Goal: Information Seeking & Learning: Learn about a topic

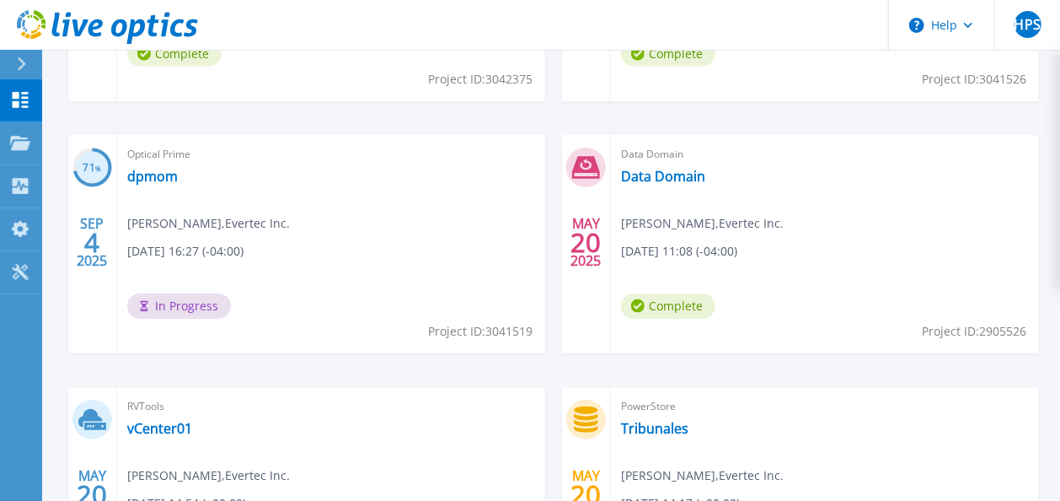
scroll to position [574, 0]
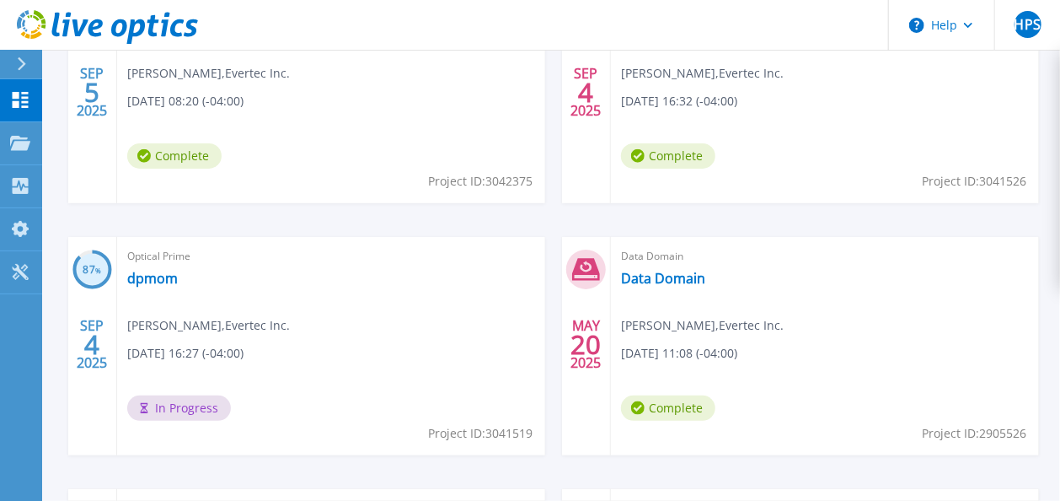
scroll to position [742, 0]
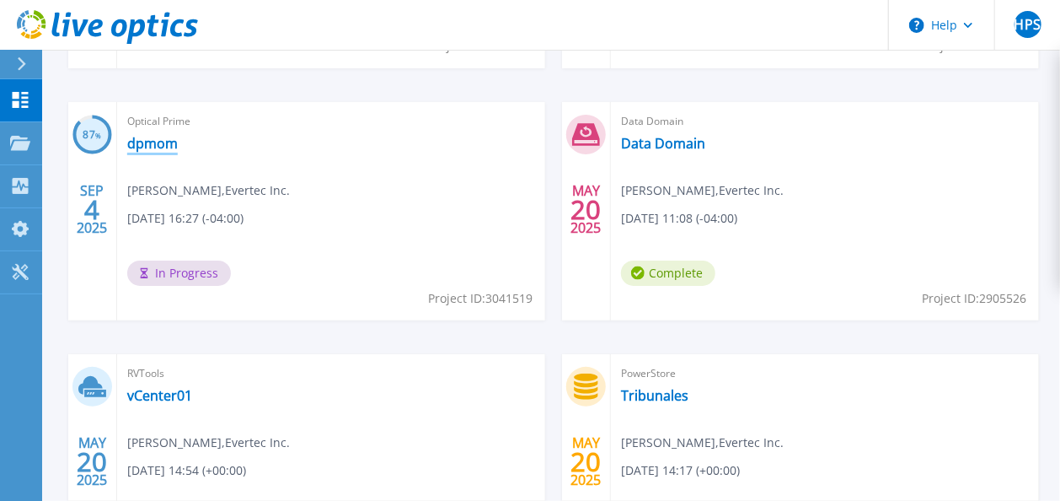
click at [142, 148] on link "dpmom" at bounding box center [152, 143] width 51 height 17
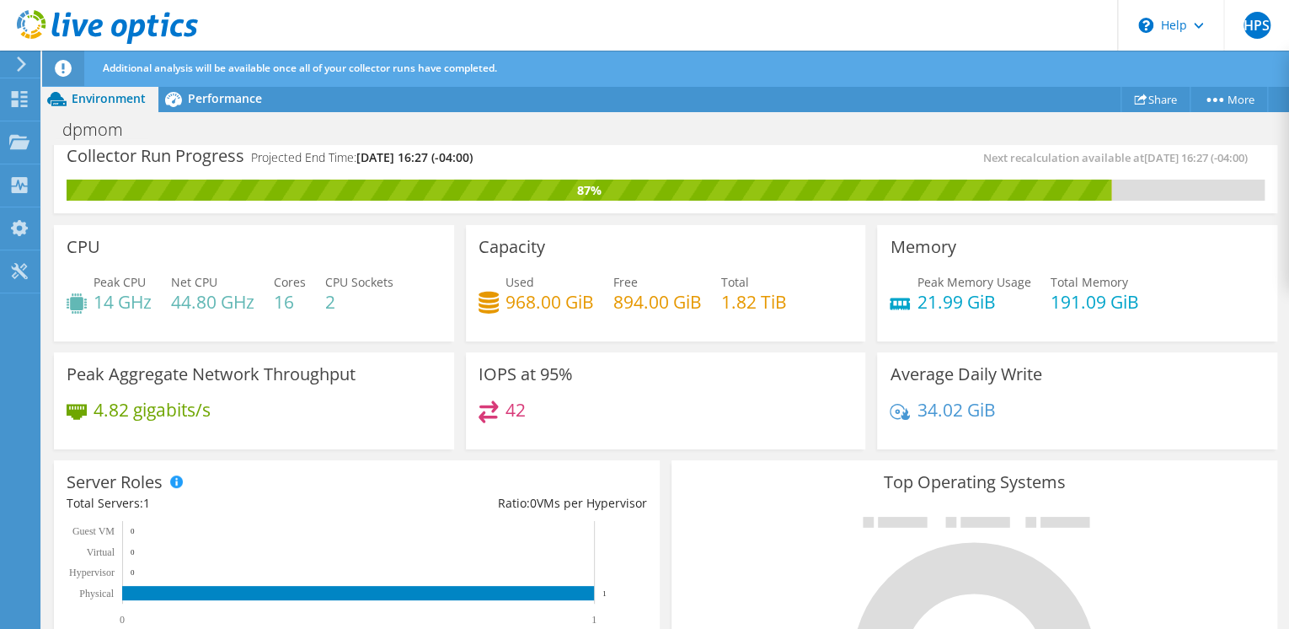
scroll to position [135, 0]
click at [152, 357] on div "Peak Aggregate Network Throughput 4.82 gigabits/s" at bounding box center [254, 401] width 400 height 98
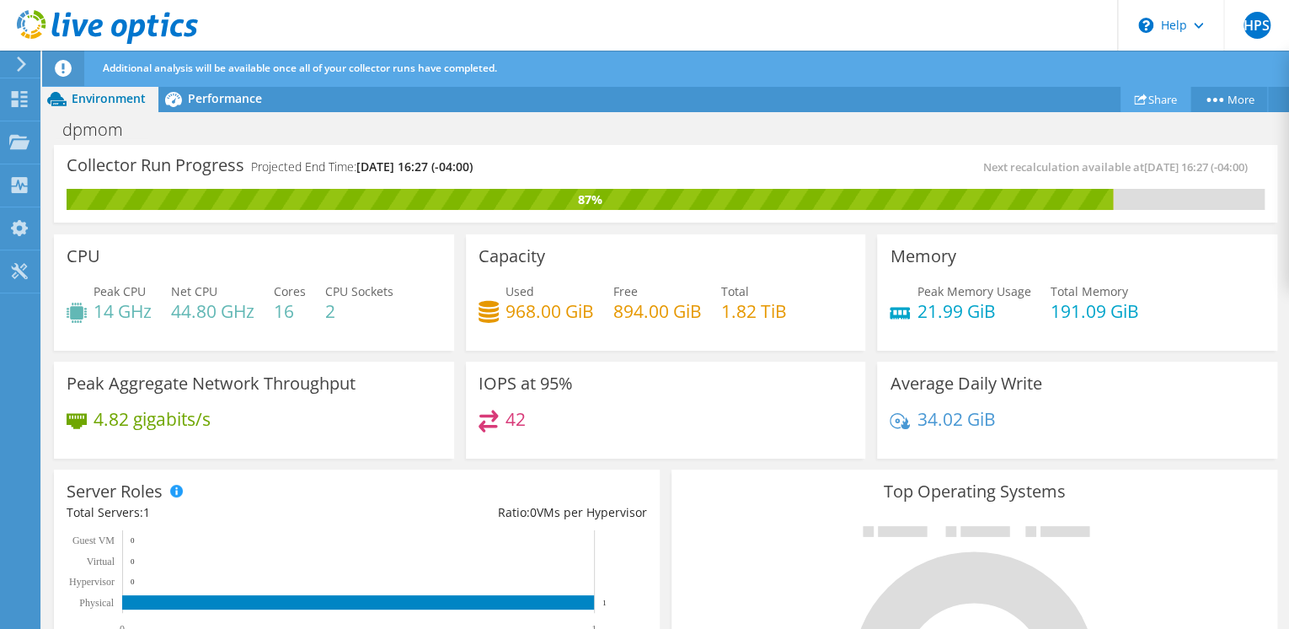
click at [1069, 99] on link "Share" at bounding box center [1156, 99] width 70 height 26
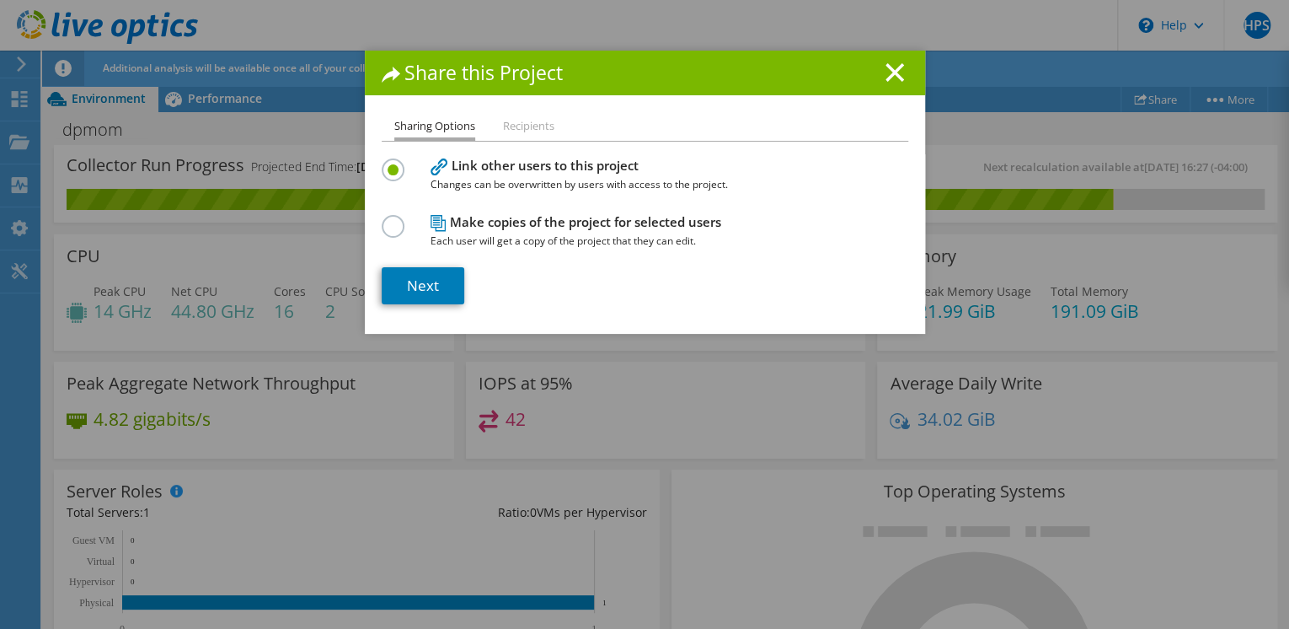
click at [533, 128] on li "Recipients" at bounding box center [528, 126] width 51 height 21
click at [887, 73] on line at bounding box center [895, 72] width 17 height 17
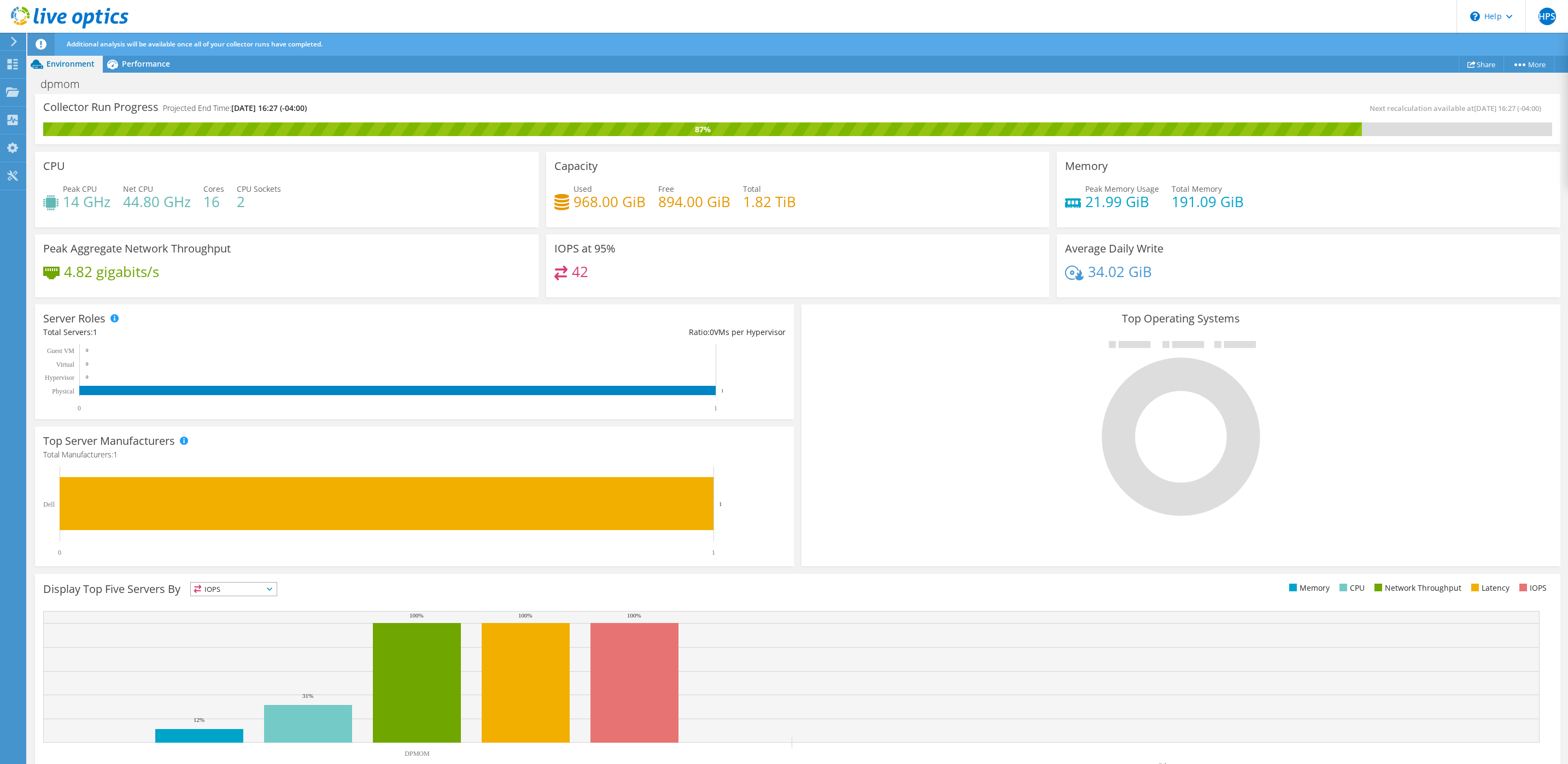
click at [274, 324] on span "IOPS" at bounding box center [234, 589] width 86 height 13
click at [235, 324] on li "CPU" at bounding box center [234, 634] width 86 height 16
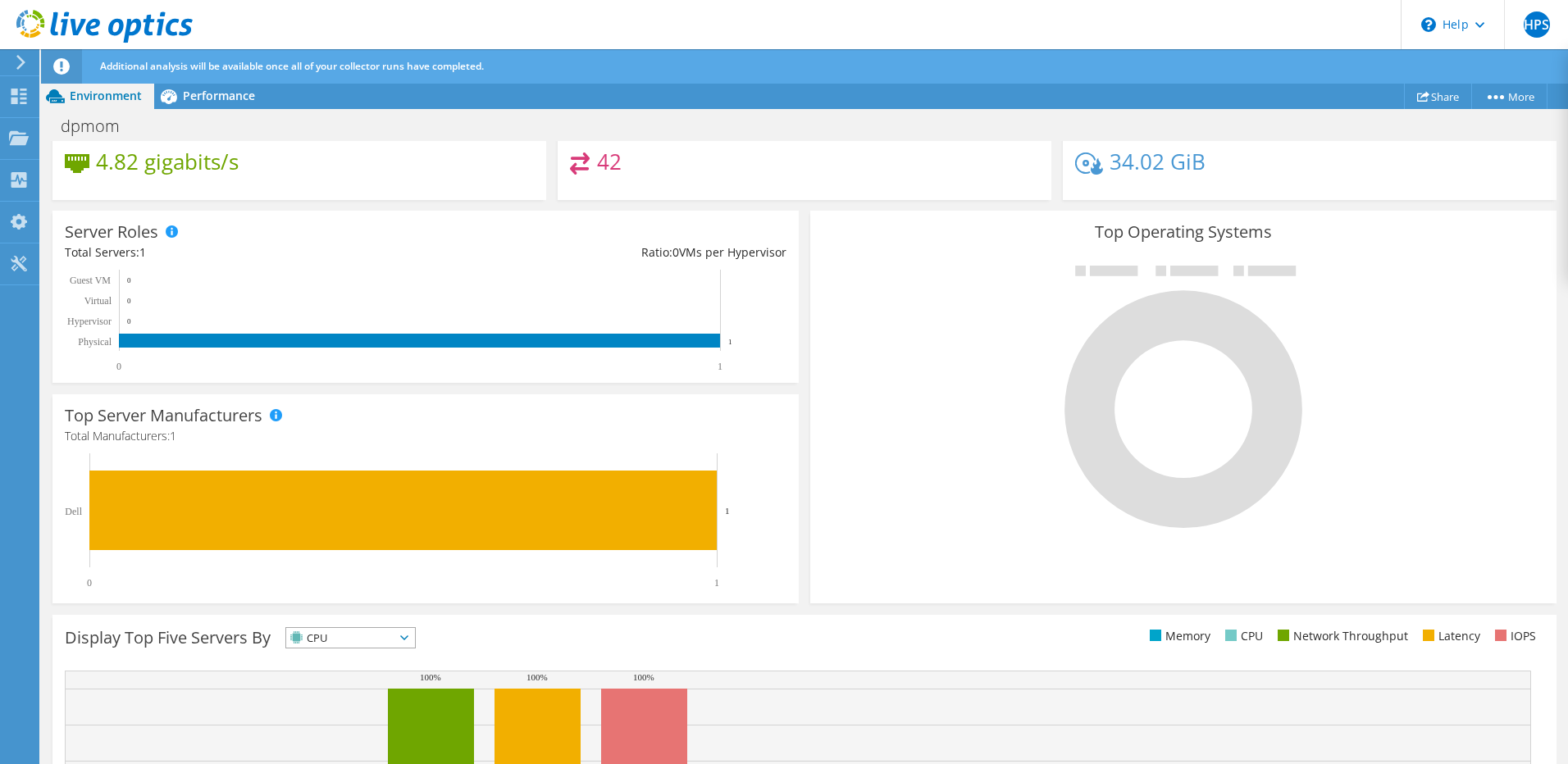
scroll to position [426, 0]
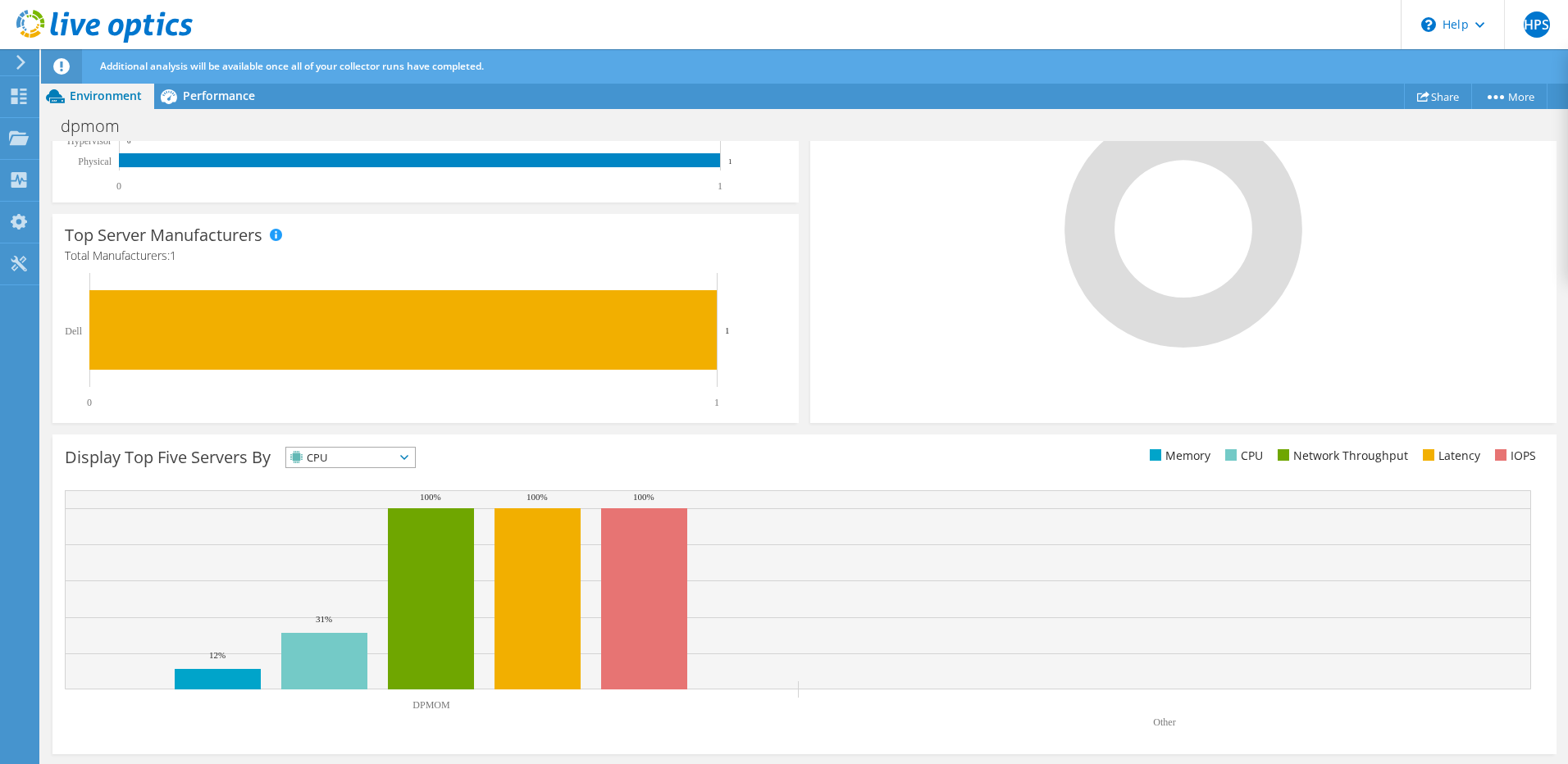
click at [387, 464] on span "CPU" at bounding box center [340, 457] width 108 height 19
click at [362, 487] on li "Network Throughput" at bounding box center [350, 548] width 128 height 23
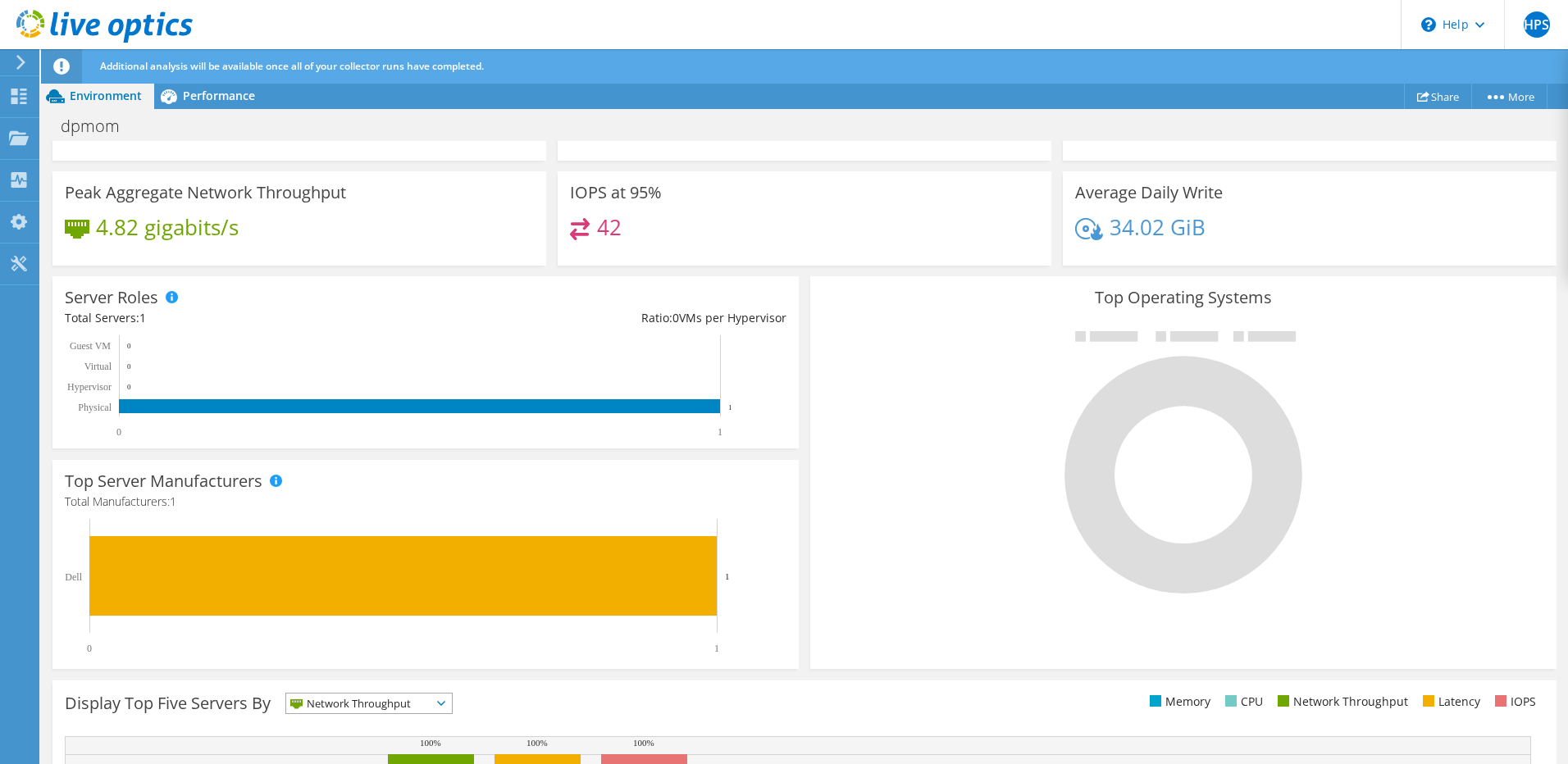
scroll to position [246, 0]
click at [372, 487] on span "Network Throughput" at bounding box center [358, 704] width 145 height 19
click at [332, 487] on li "IOPS" at bounding box center [369, 725] width 165 height 23
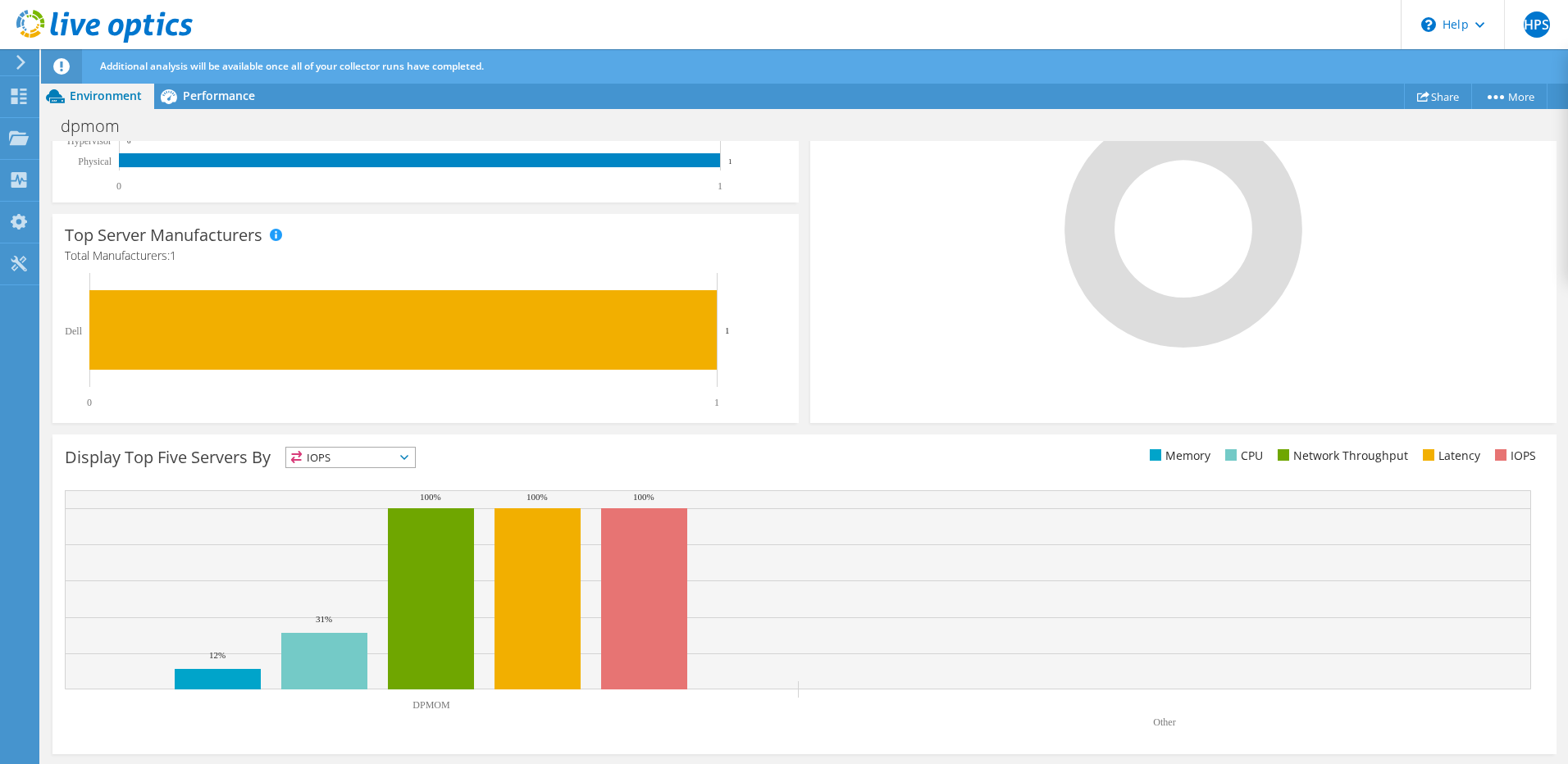
click at [843, 463] on ul "Memory CPU Network Throughput Latency IOPS" at bounding box center [1175, 455] width 740 height 18
click at [394, 456] on span "IOPS" at bounding box center [340, 457] width 108 height 19
click at [359, 487] on li "Memory" at bounding box center [350, 502] width 128 height 23
click at [521, 479] on div "Display Top Five Servers By Memory IOPS" at bounding box center [805, 595] width 1505 height 320
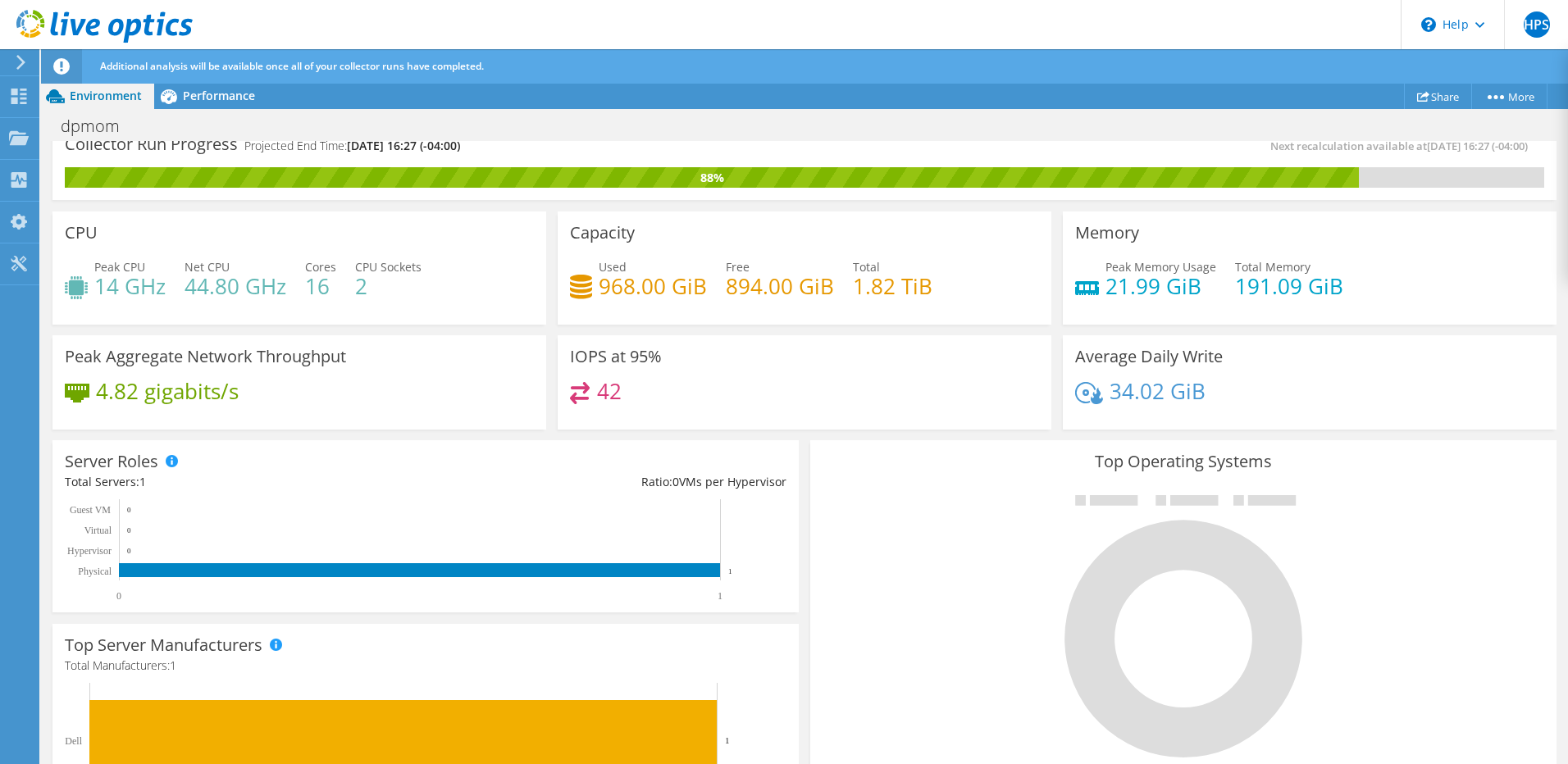
scroll to position [0, 0]
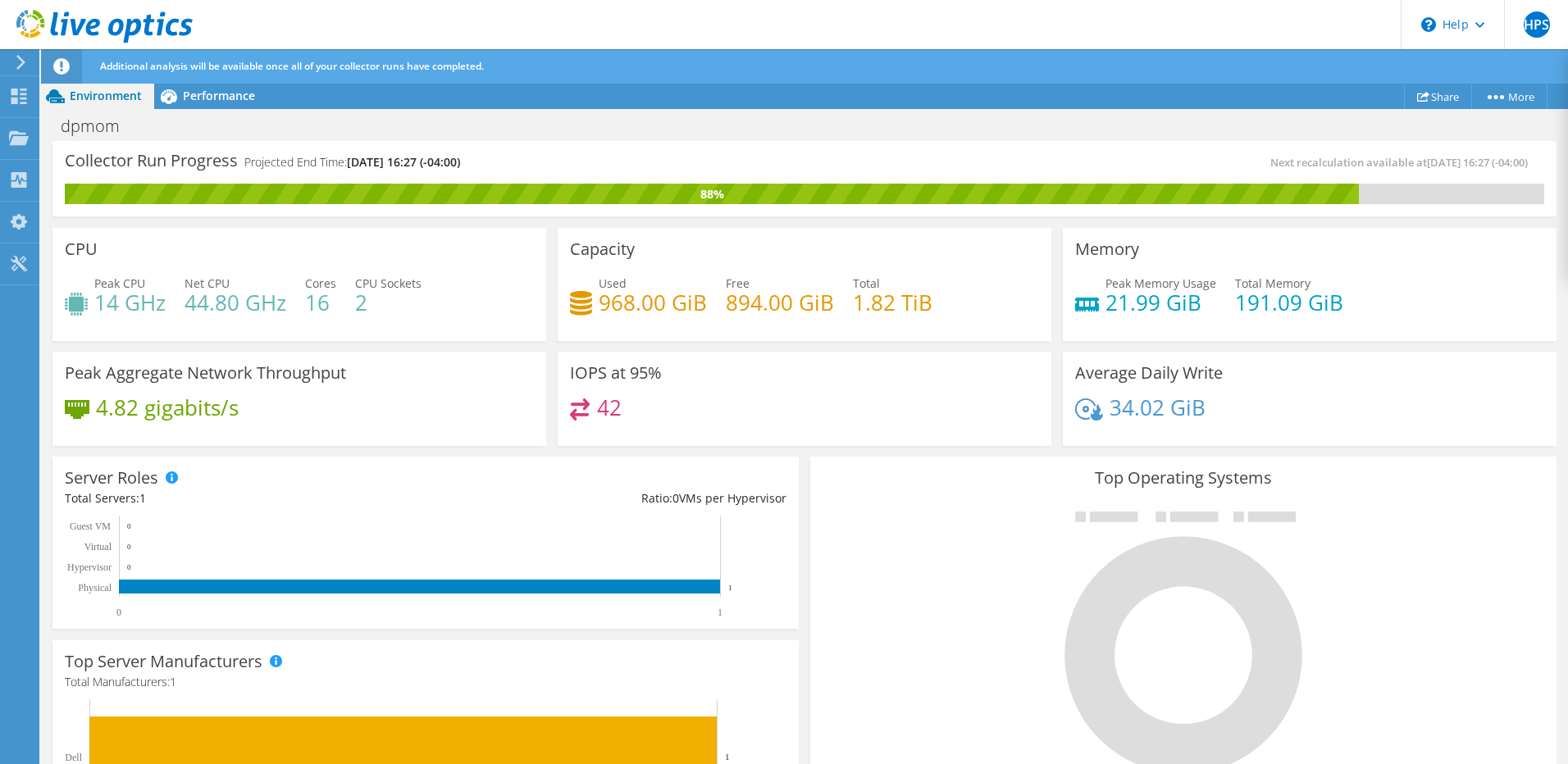
click at [1040, 487] on icon at bounding box center [1184, 643] width 246 height 263
click at [224, 342] on div "CPU Peak CPU 14 GHz Net CPU 44.80 GHz Cores 16 CPU Sockets 2" at bounding box center [299, 283] width 505 height 124
click at [12, 95] on icon at bounding box center [18, 96] width 19 height 16
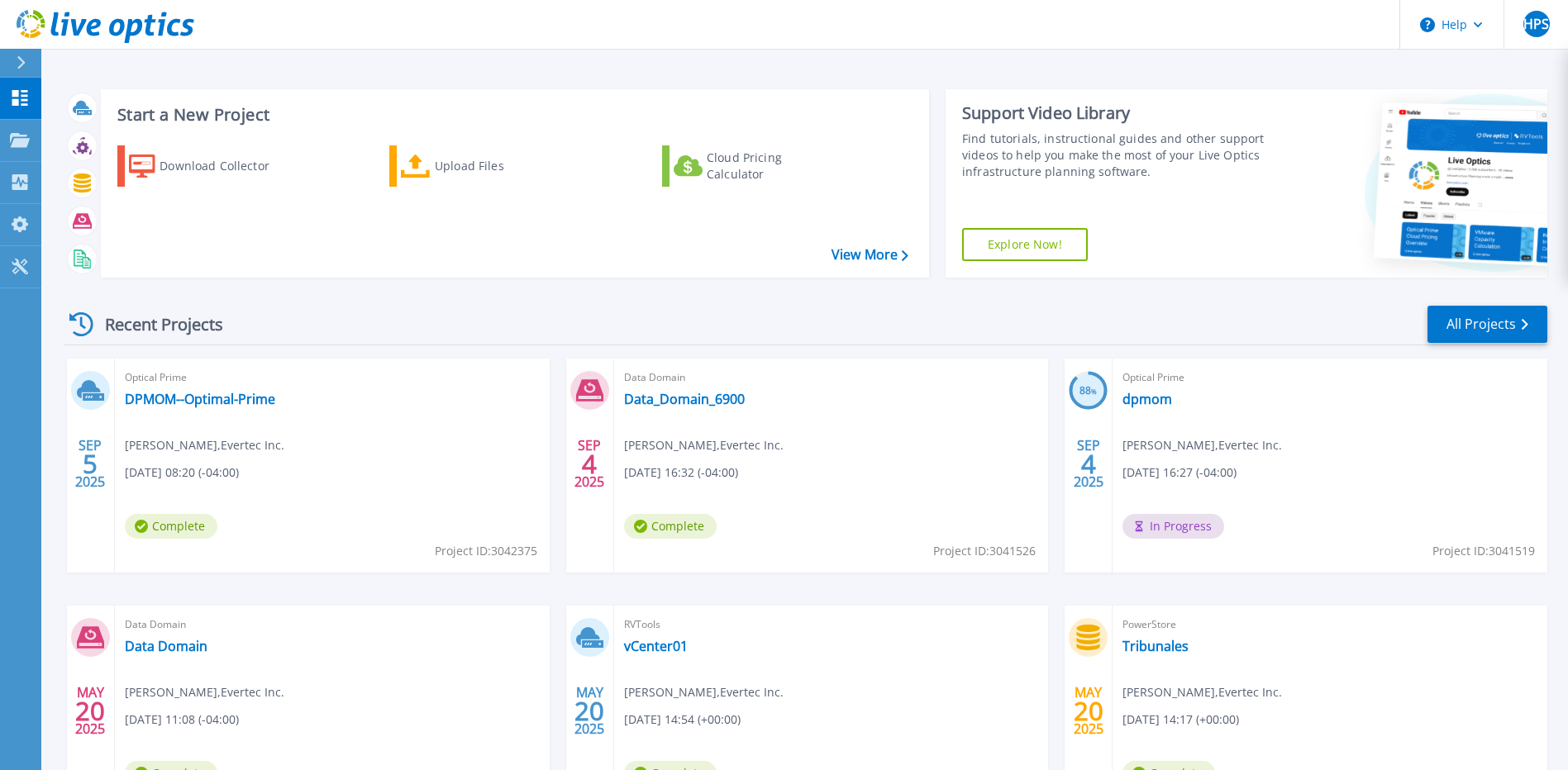
scroll to position [82, 0]
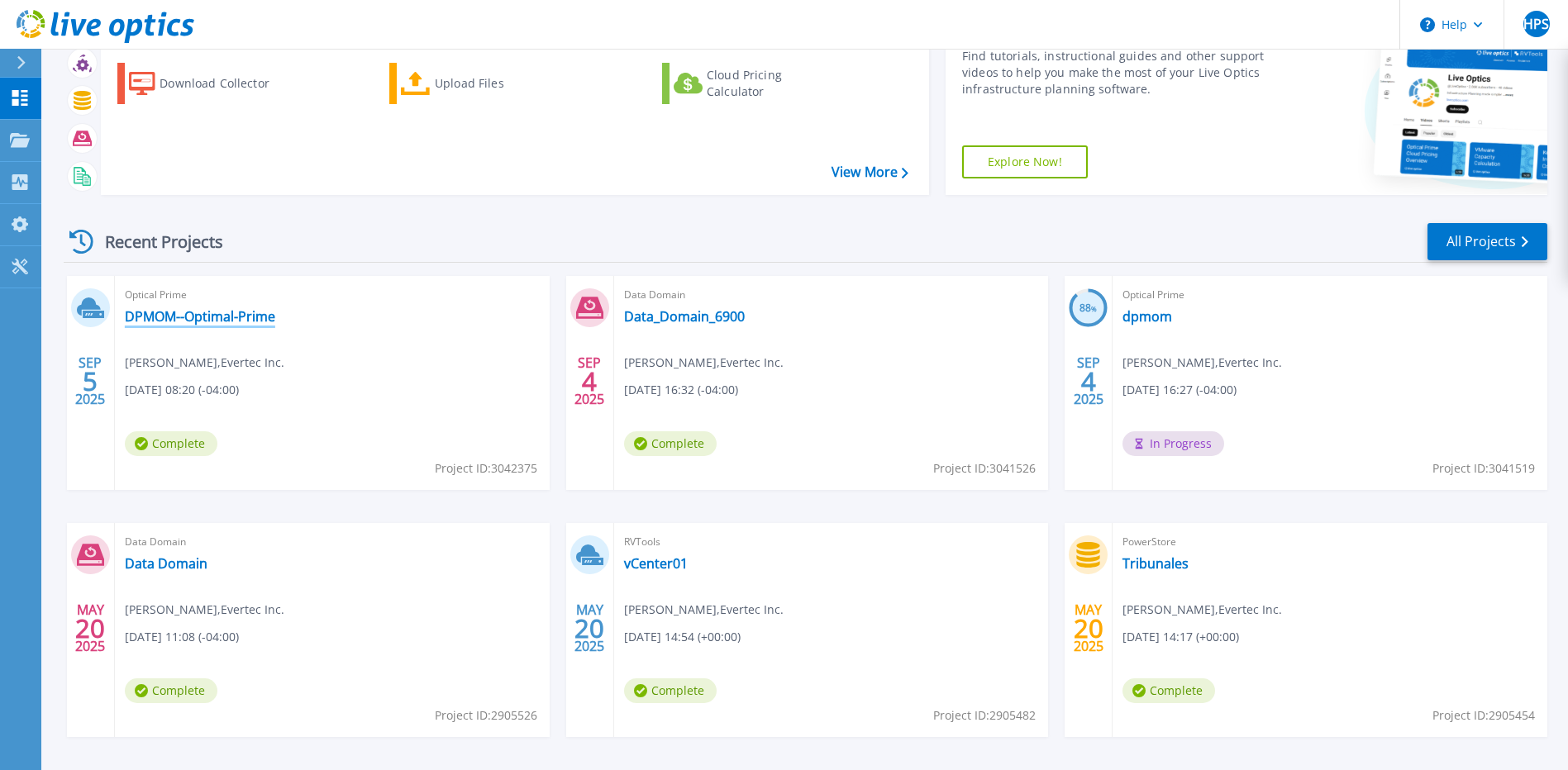
click at [212, 323] on link "DPMOM--Optimal-Prime" at bounding box center [199, 316] width 150 height 17
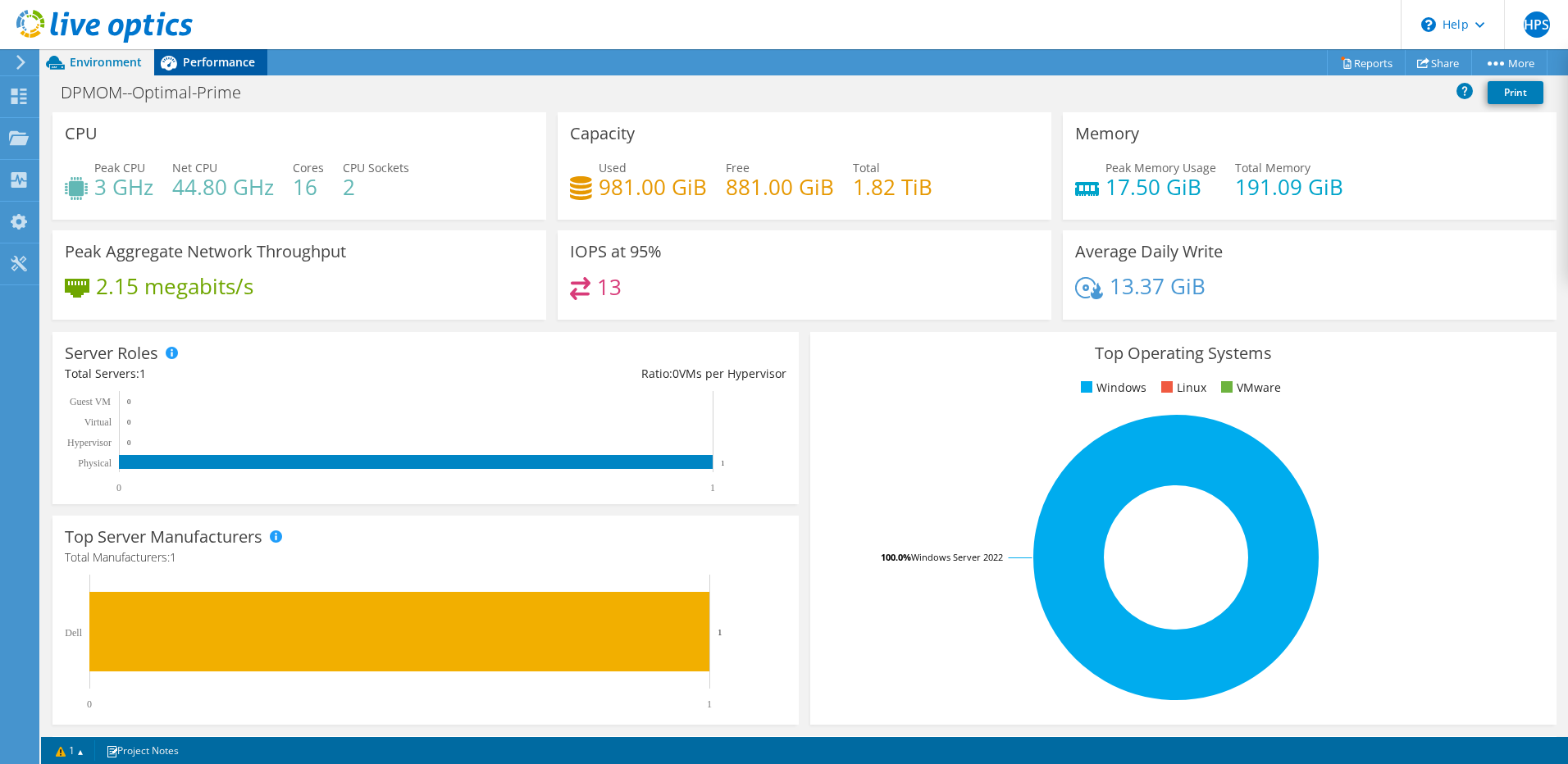
click at [205, 67] on span "Performance" at bounding box center [219, 62] width 72 height 16
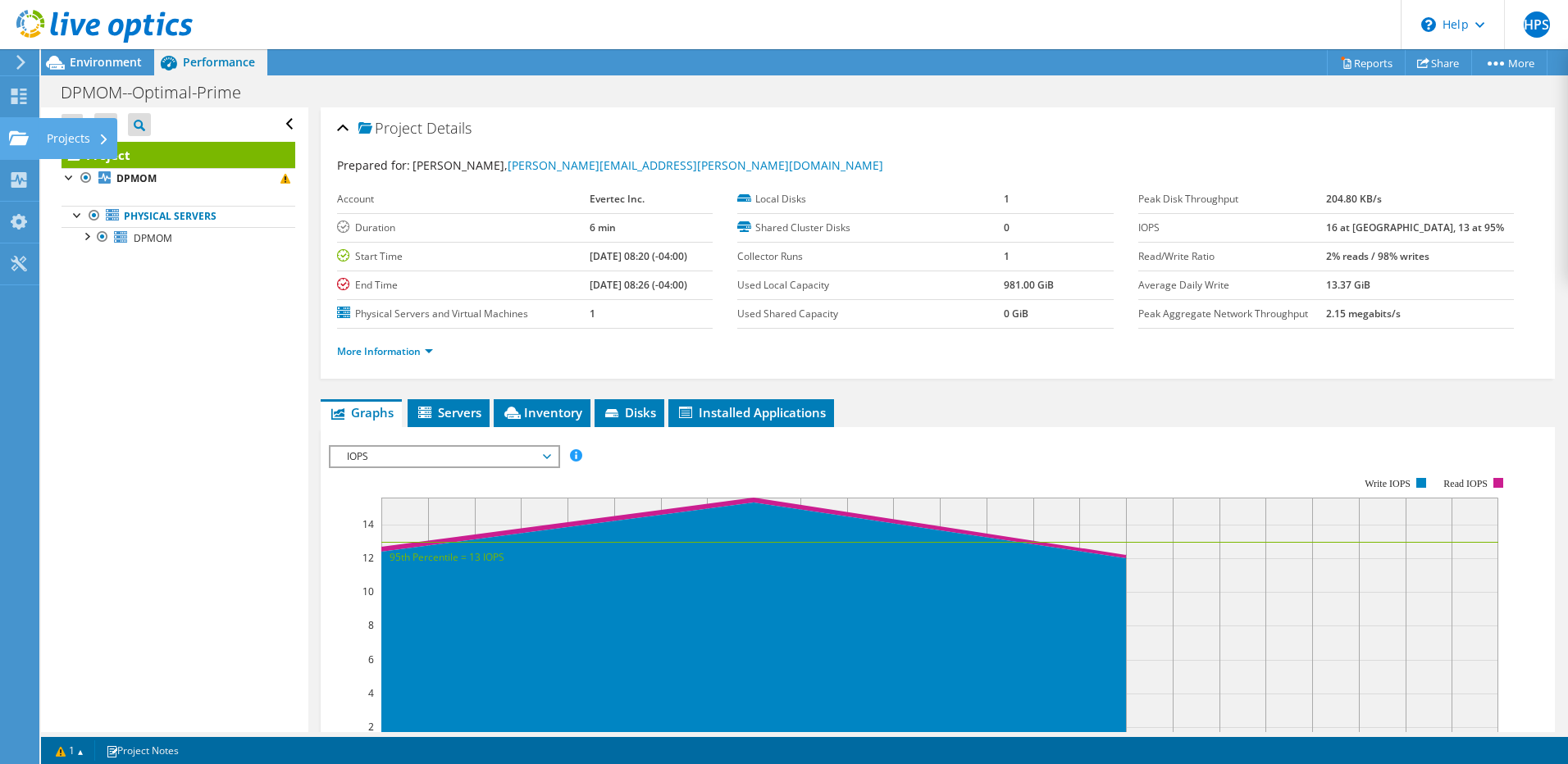
click at [15, 135] on icon at bounding box center [18, 138] width 19 height 16
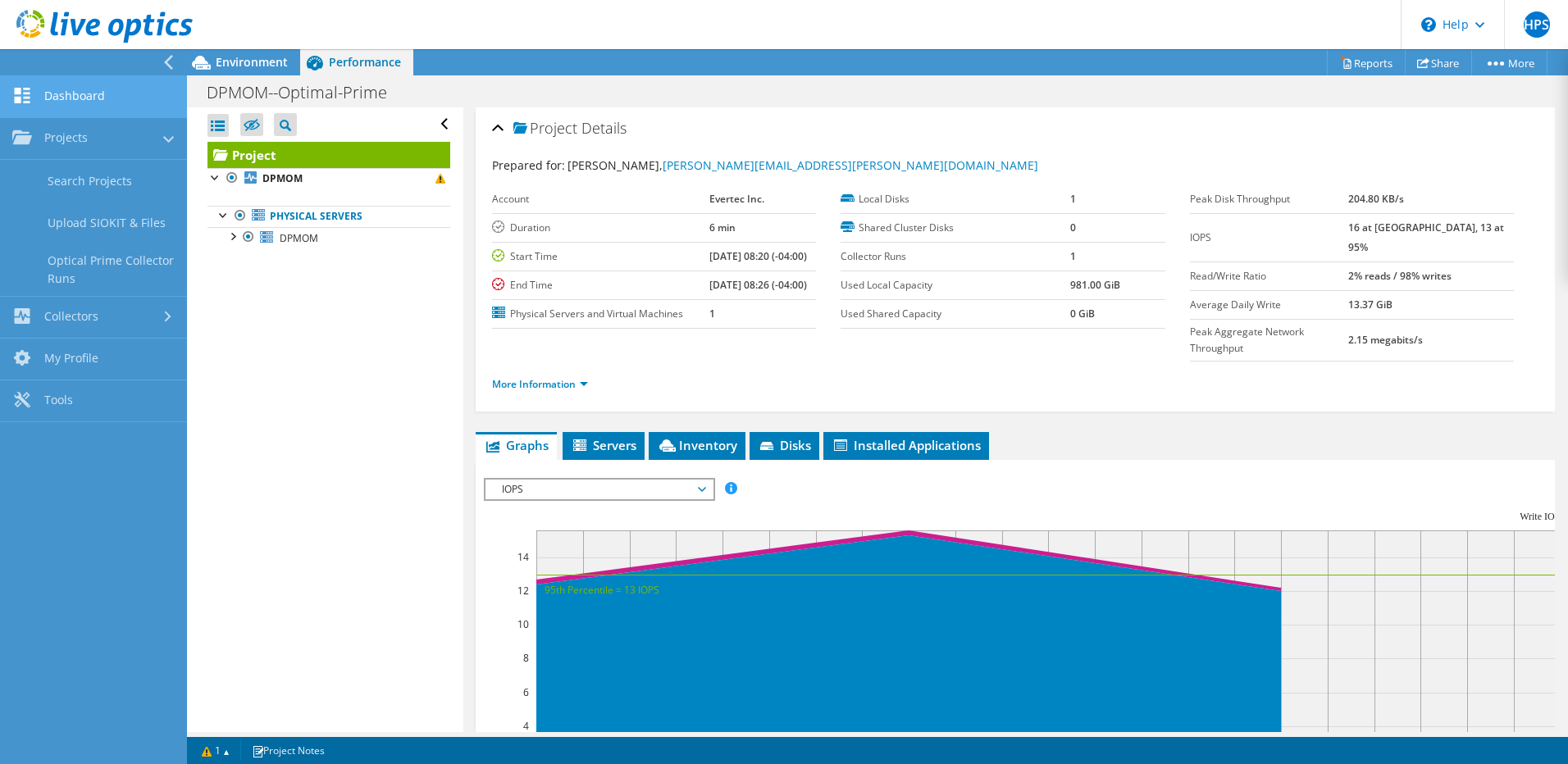
click at [63, 104] on link "Dashboard" at bounding box center [93, 96] width 187 height 42
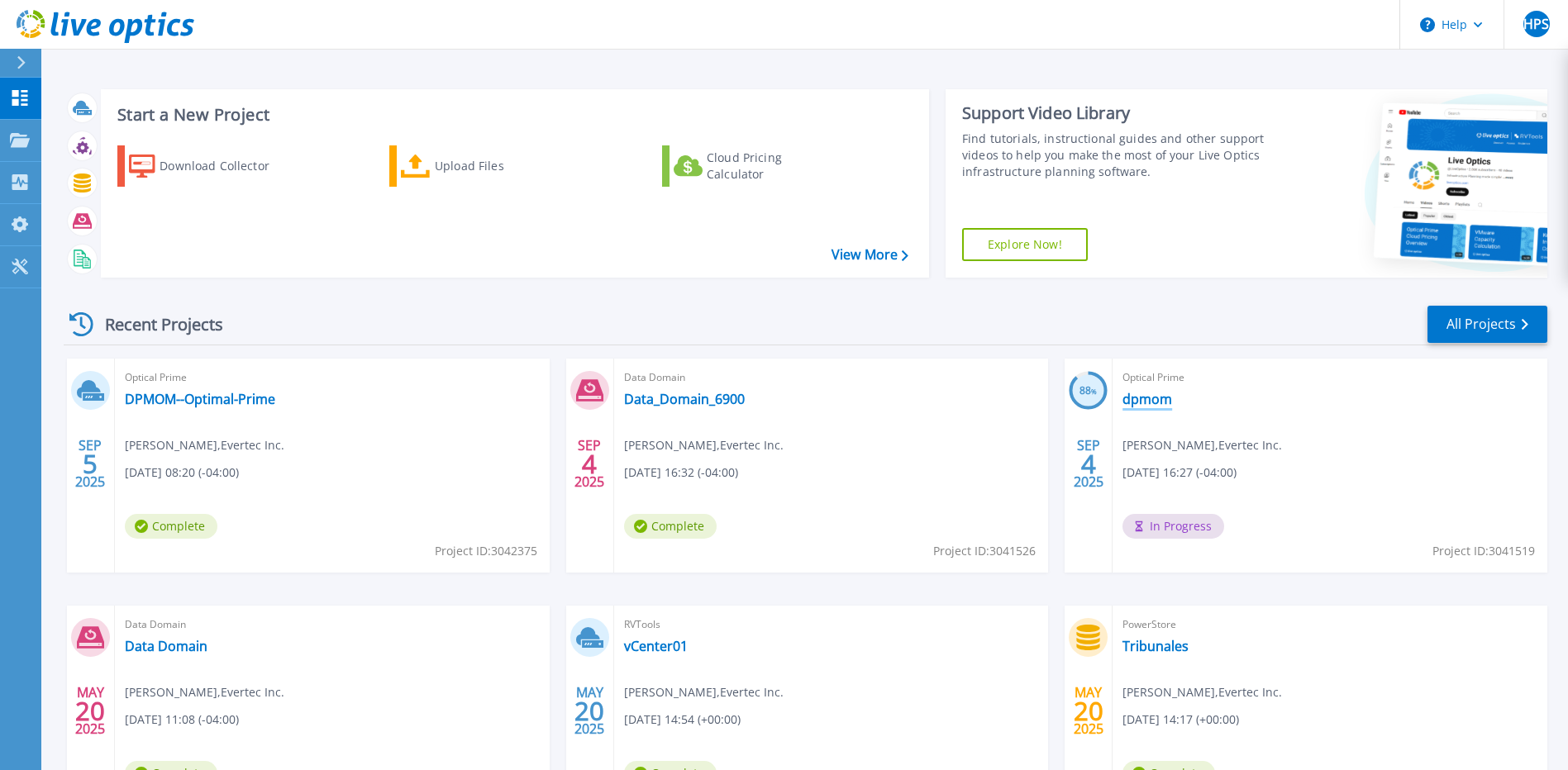
click at [1154, 395] on link "dpmom" at bounding box center [1146, 399] width 50 height 17
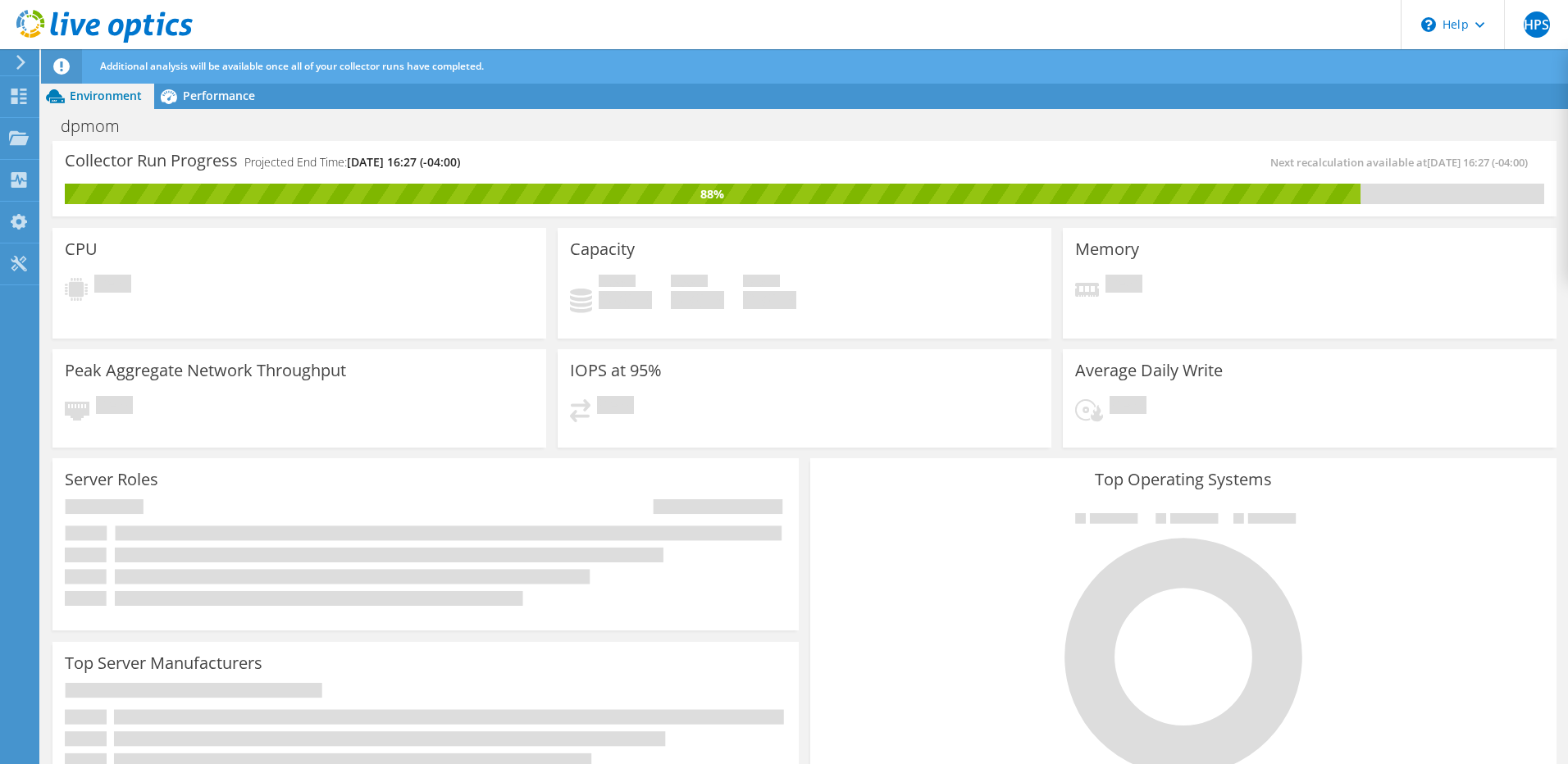
click at [232, 57] on div "Additional analysis will be available once all of your collector runs have comp…" at bounding box center [835, 66] width 1478 height 34
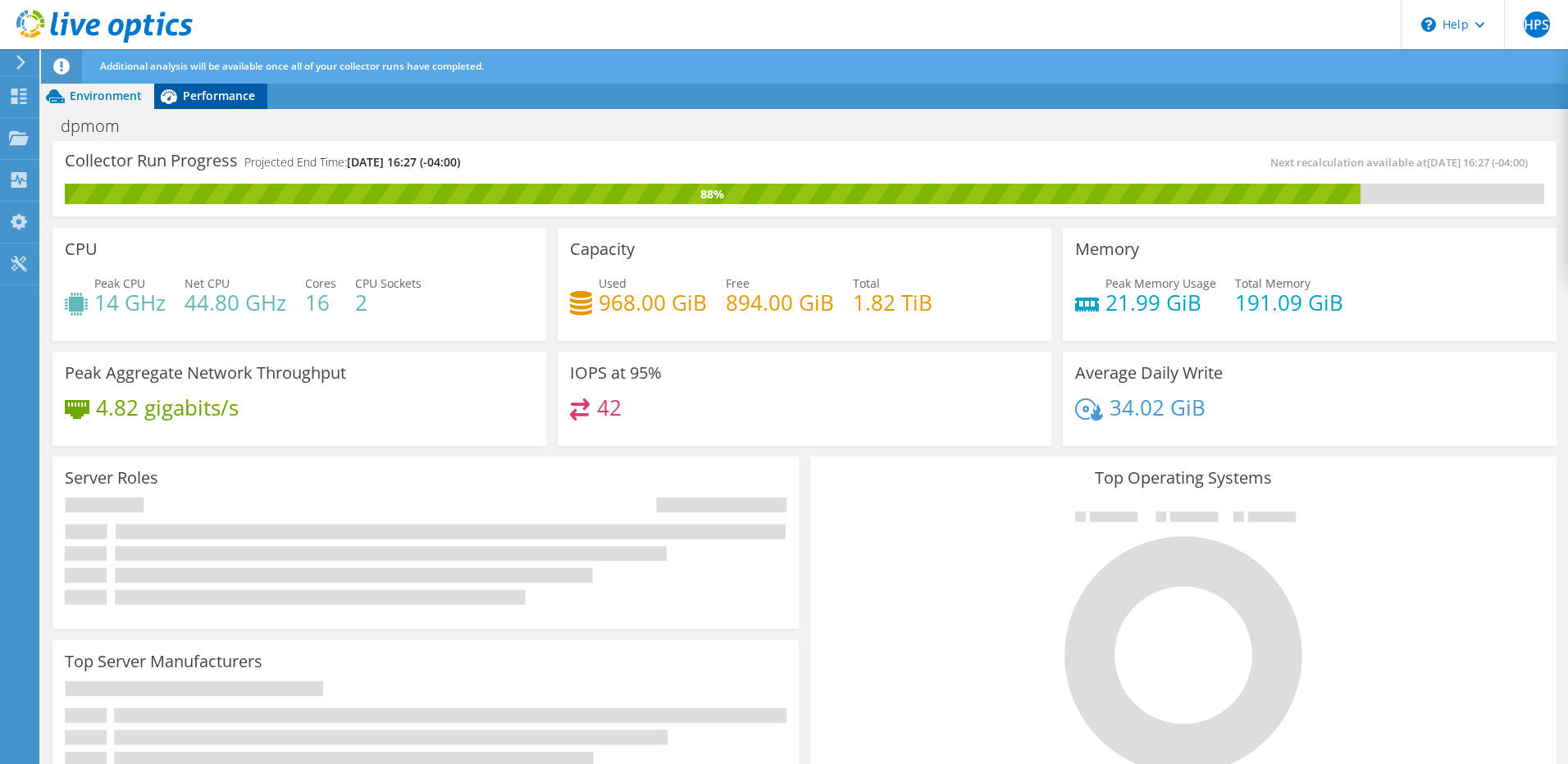
click at [232, 107] on div "Performance" at bounding box center [210, 95] width 113 height 26
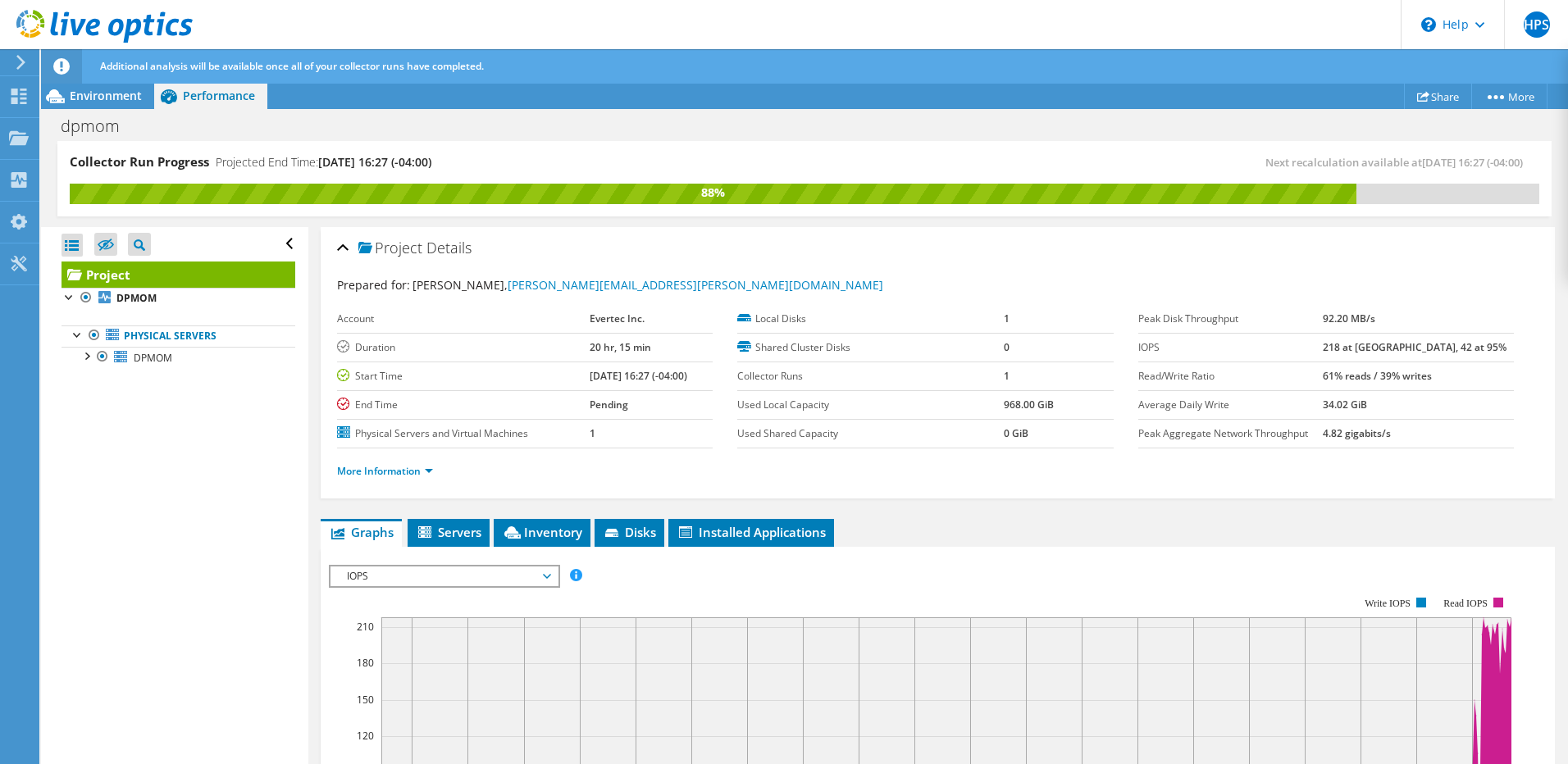
click at [225, 95] on span "Performance" at bounding box center [219, 95] width 72 height 16
click at [527, 580] on span "IOPS" at bounding box center [444, 576] width 211 height 19
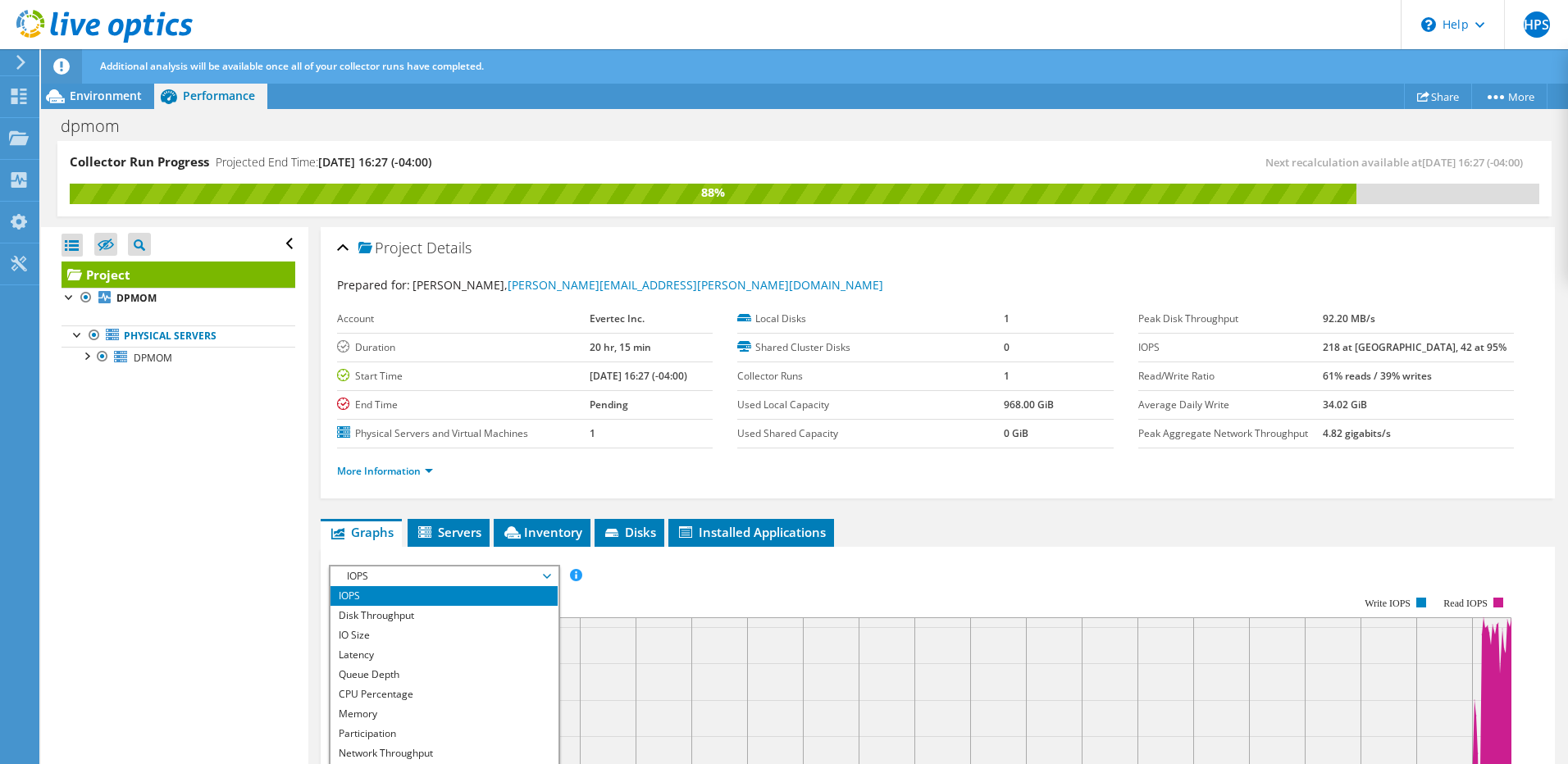
click at [802, 579] on rect at bounding box center [920, 739] width 1183 height 328
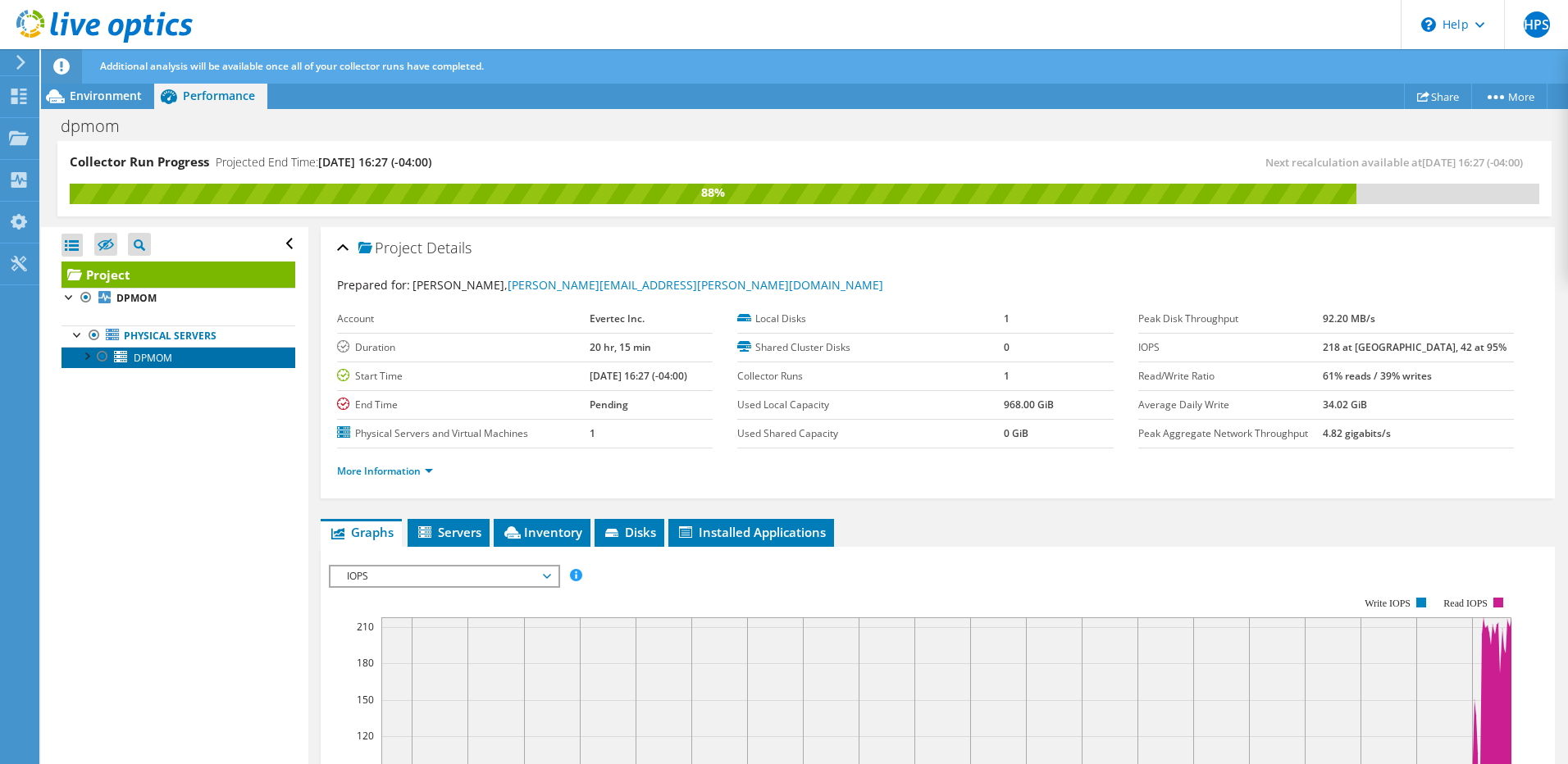
click at [136, 355] on span "DPMOM" at bounding box center [153, 358] width 39 height 14
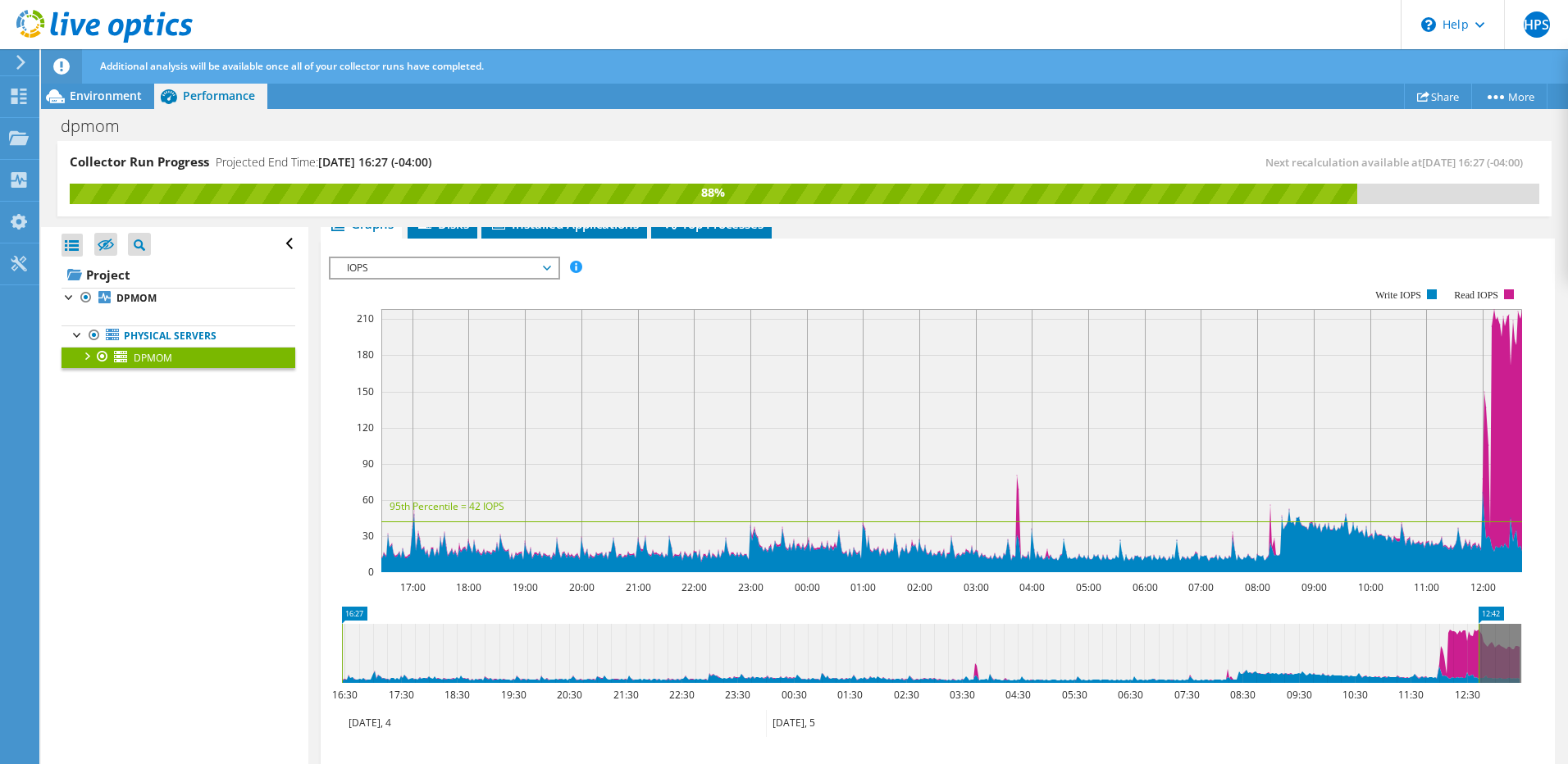
scroll to position [169, 0]
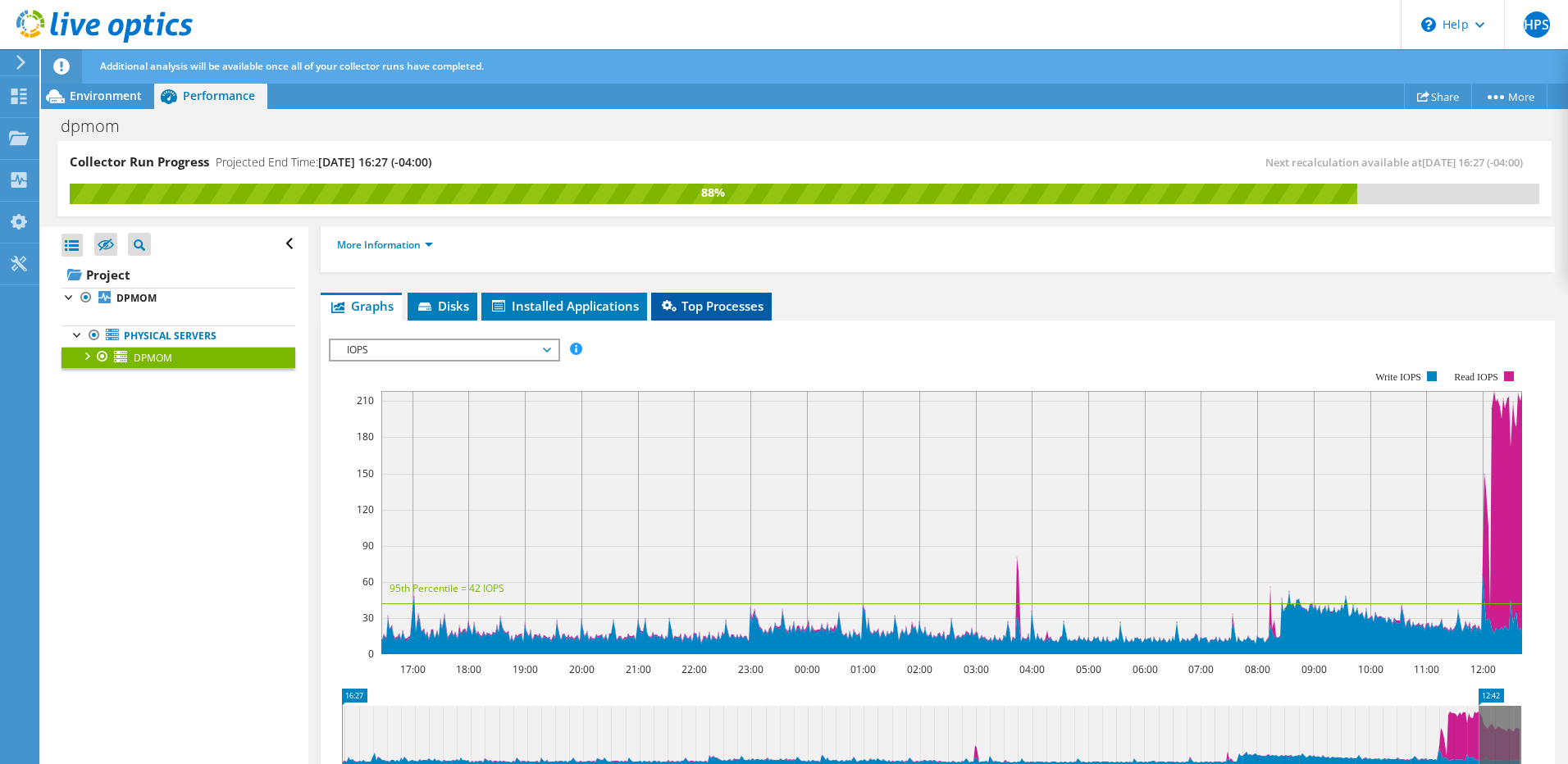
click at [695, 306] on span "Top Processes" at bounding box center [711, 306] width 104 height 17
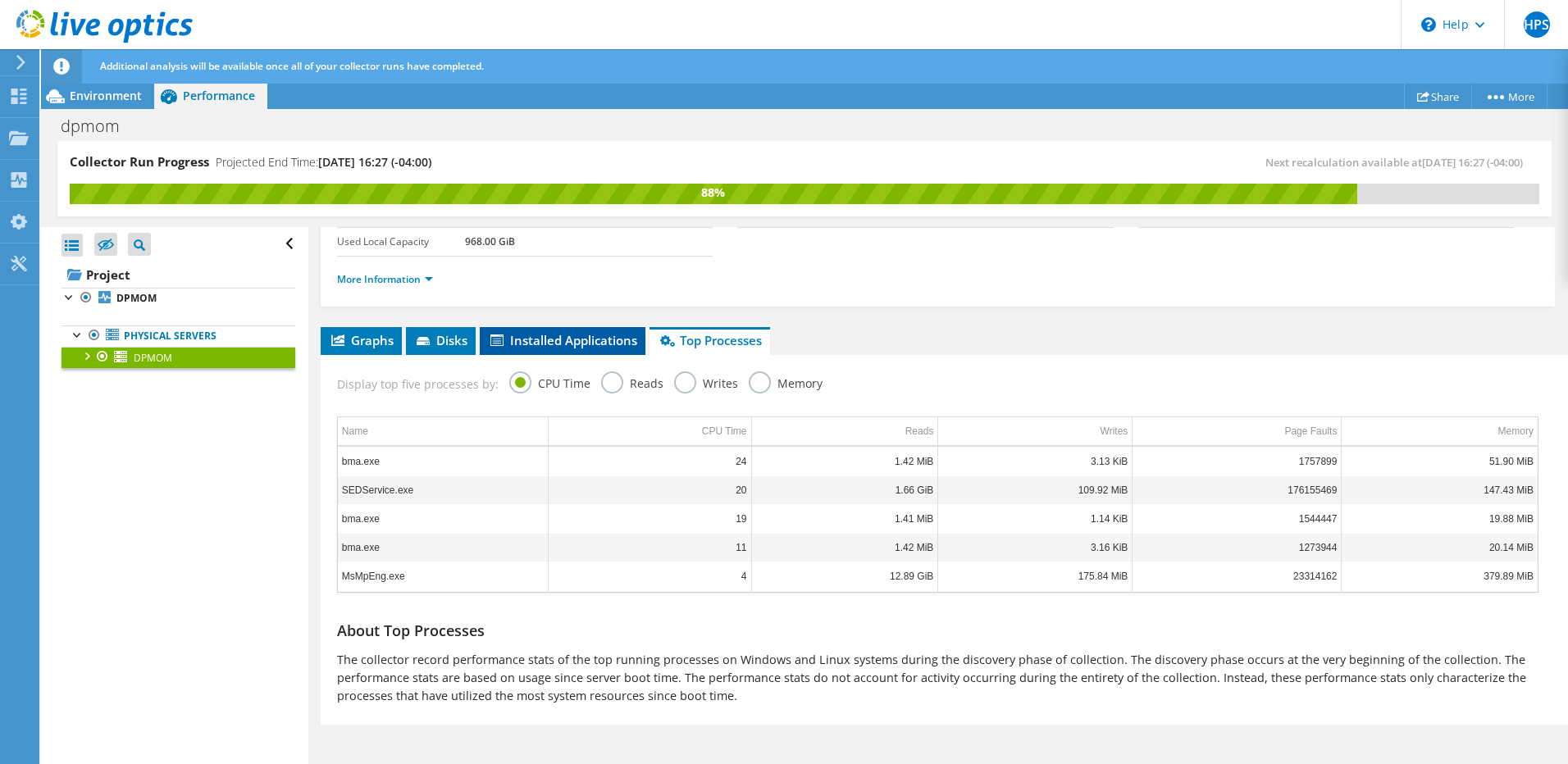
click at [572, 343] on span "Installed Applications" at bounding box center [562, 340] width 149 height 17
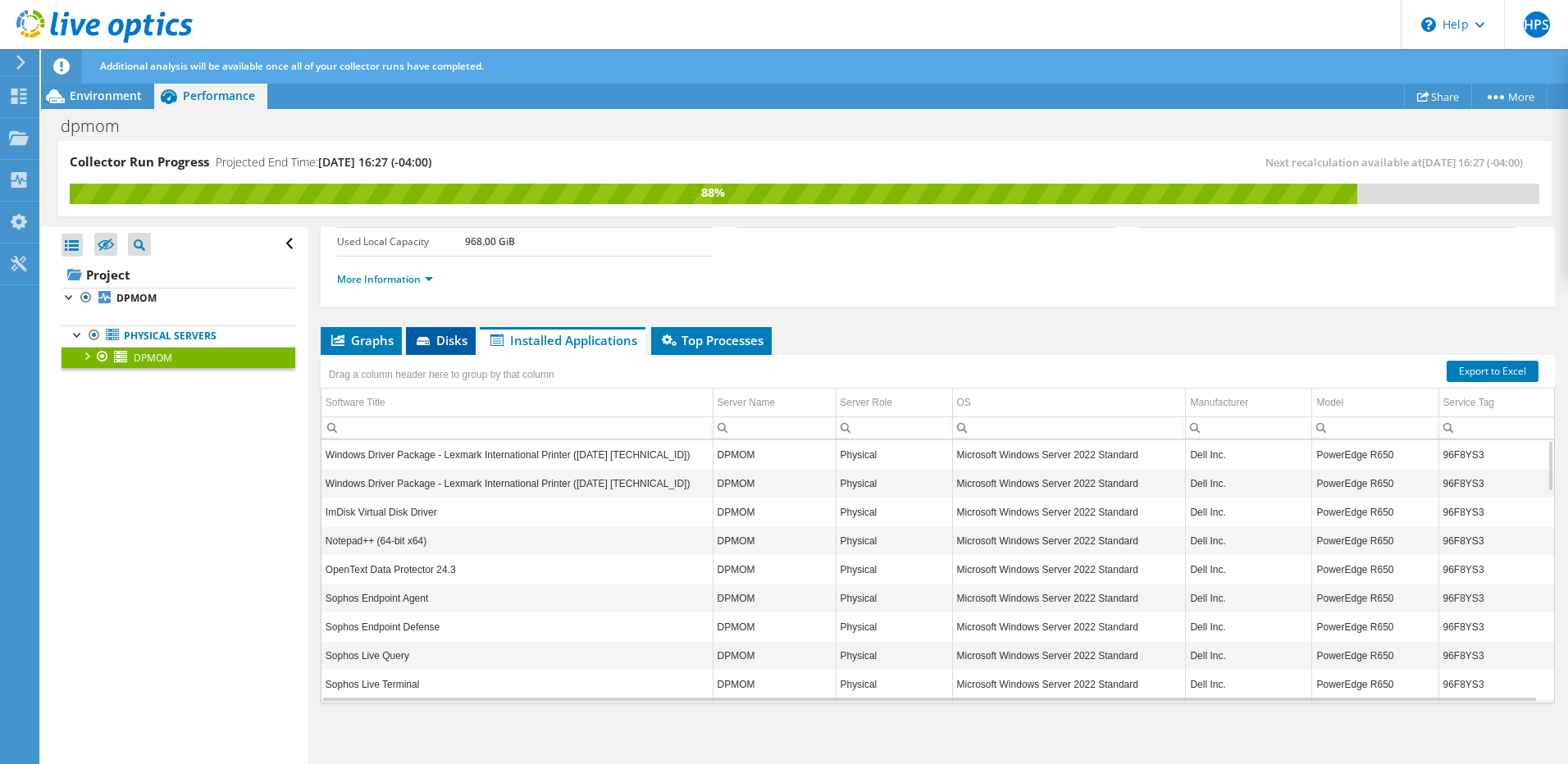
click at [442, 342] on span "Disks" at bounding box center [441, 340] width 54 height 17
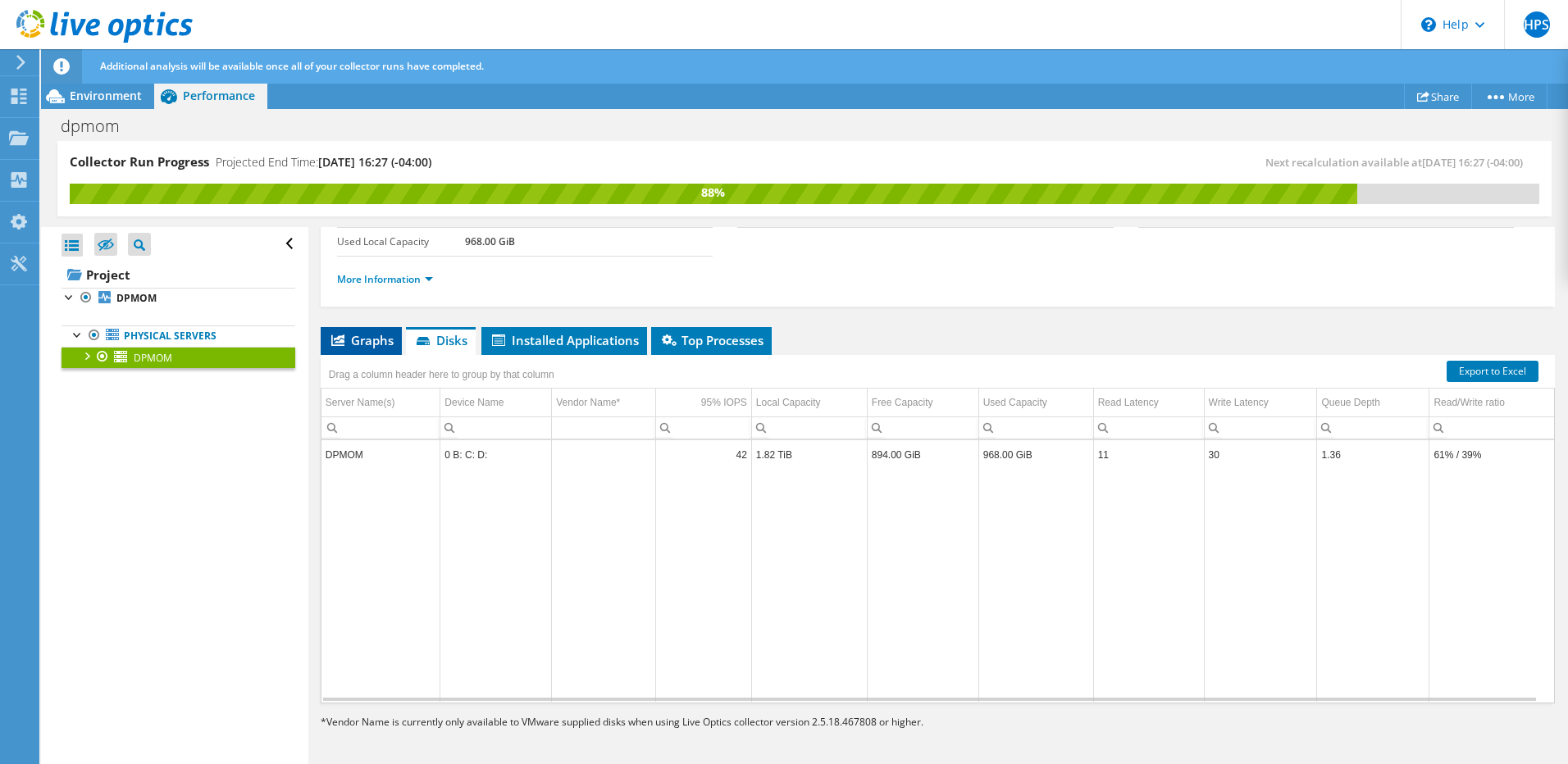
click at [363, 346] on span "Graphs" at bounding box center [361, 340] width 65 height 17
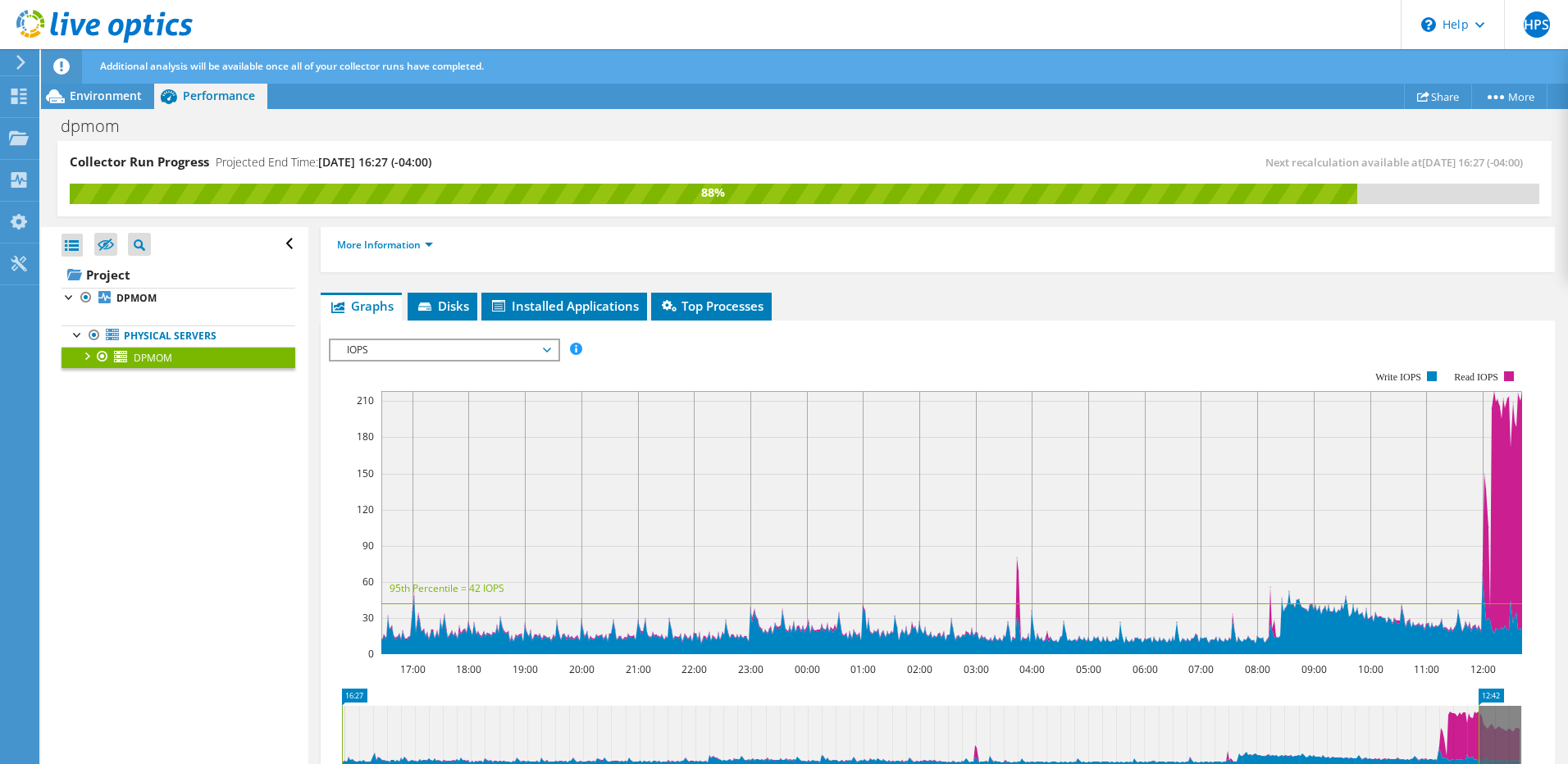
click at [492, 354] on span "IOPS" at bounding box center [444, 350] width 211 height 19
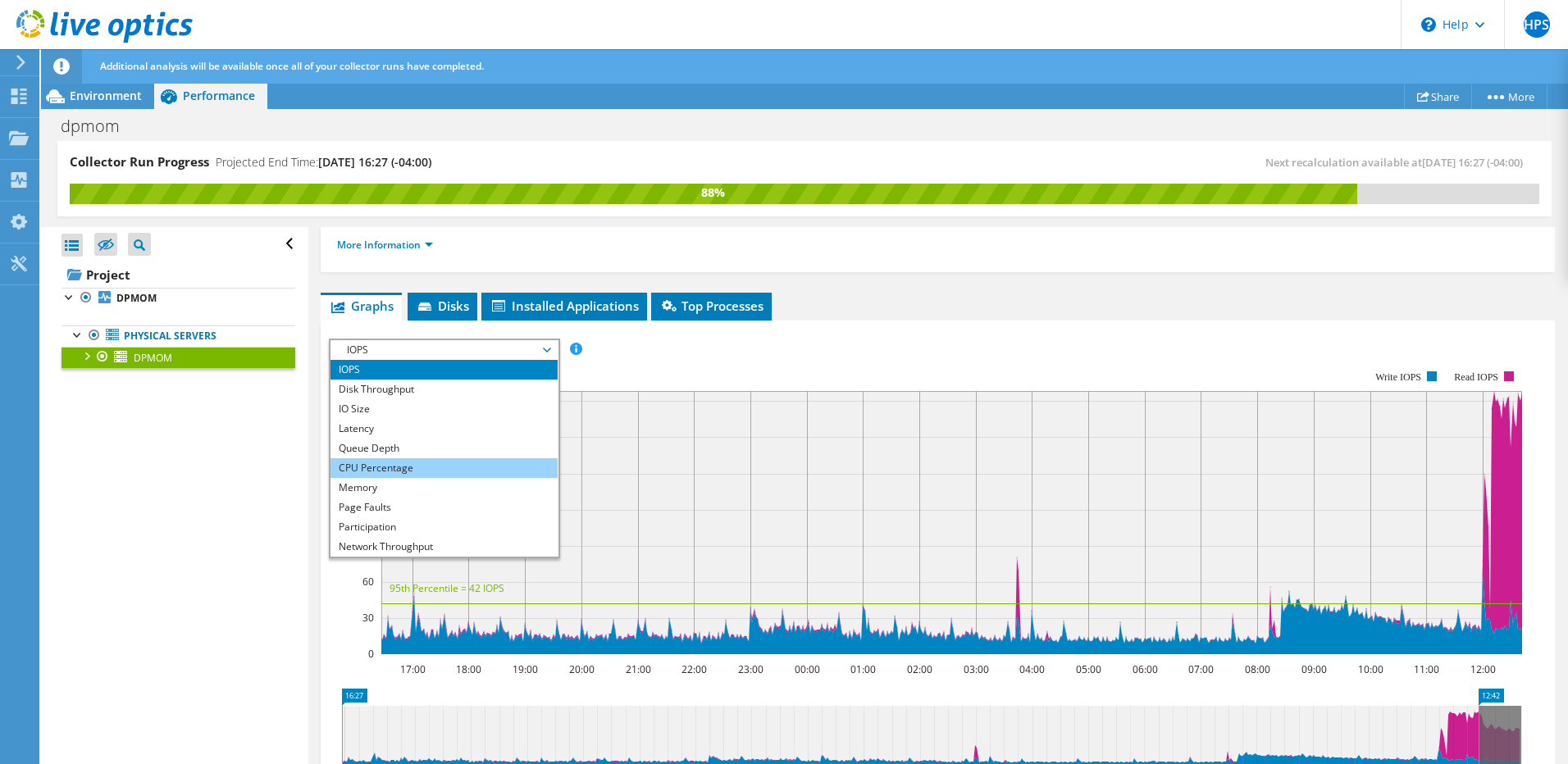
click at [443, 470] on li "CPU Percentage" at bounding box center [444, 468] width 227 height 19
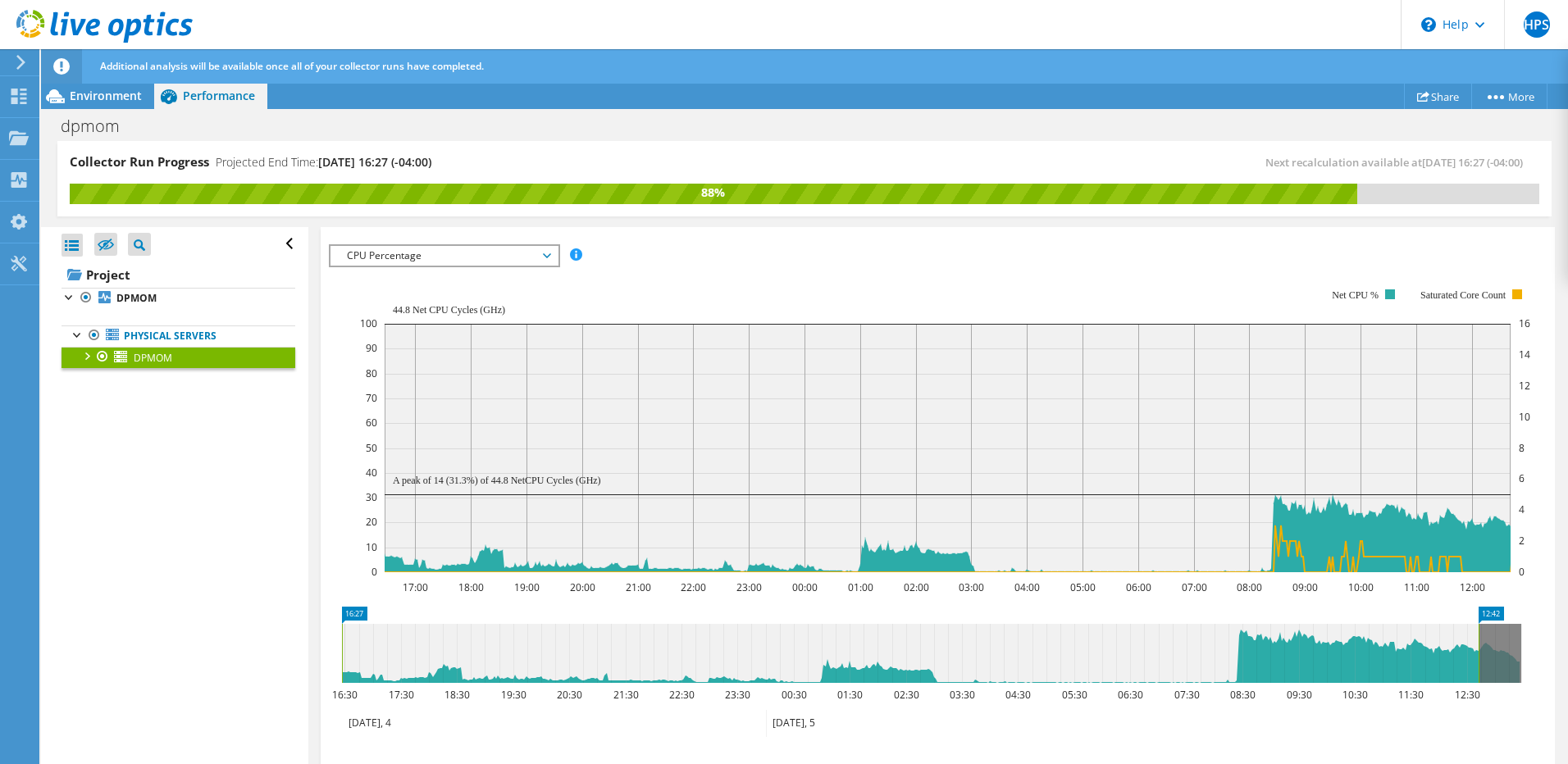
scroll to position [181, 0]
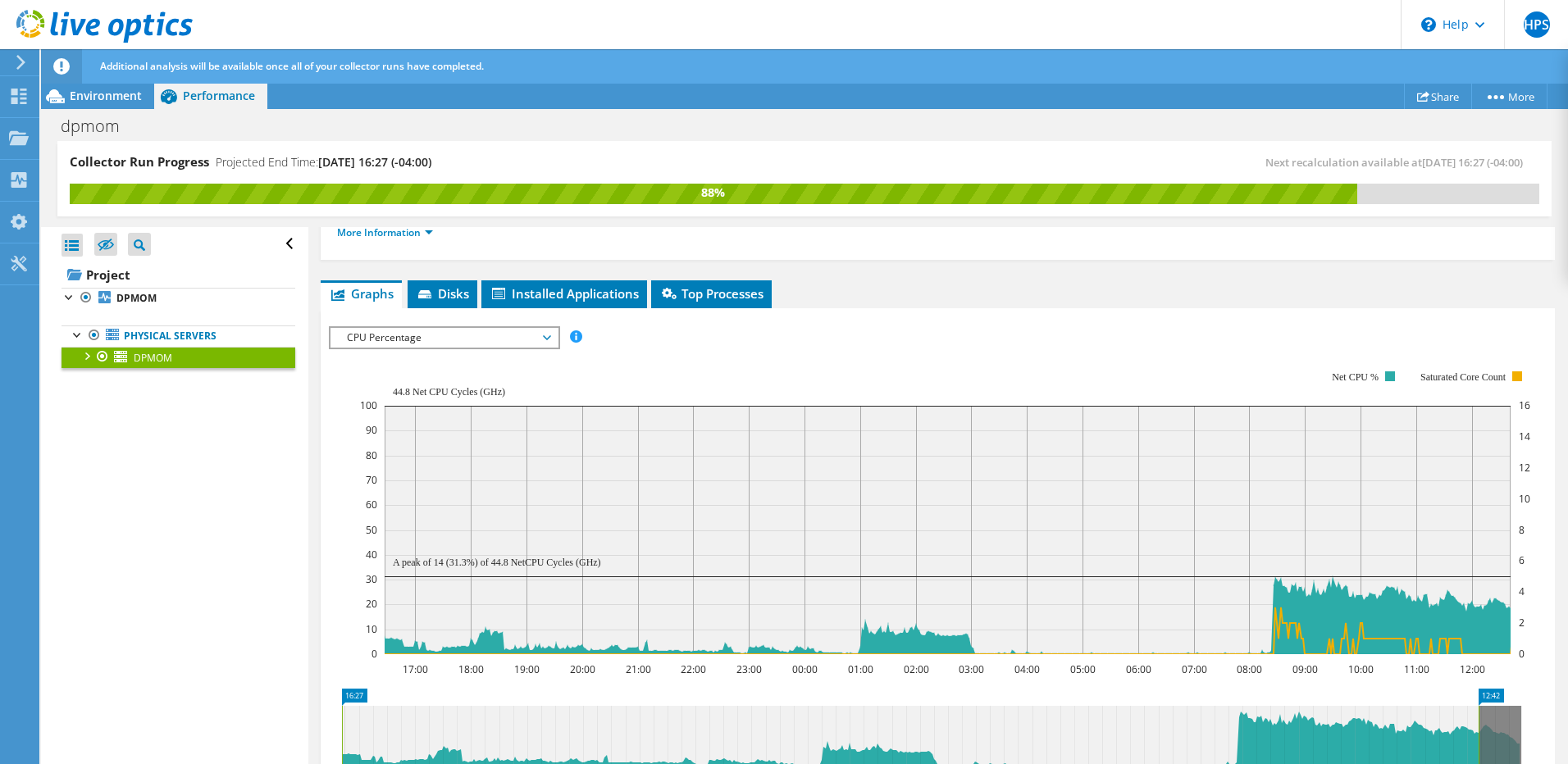
click at [421, 343] on span "CPU Percentage" at bounding box center [444, 338] width 211 height 19
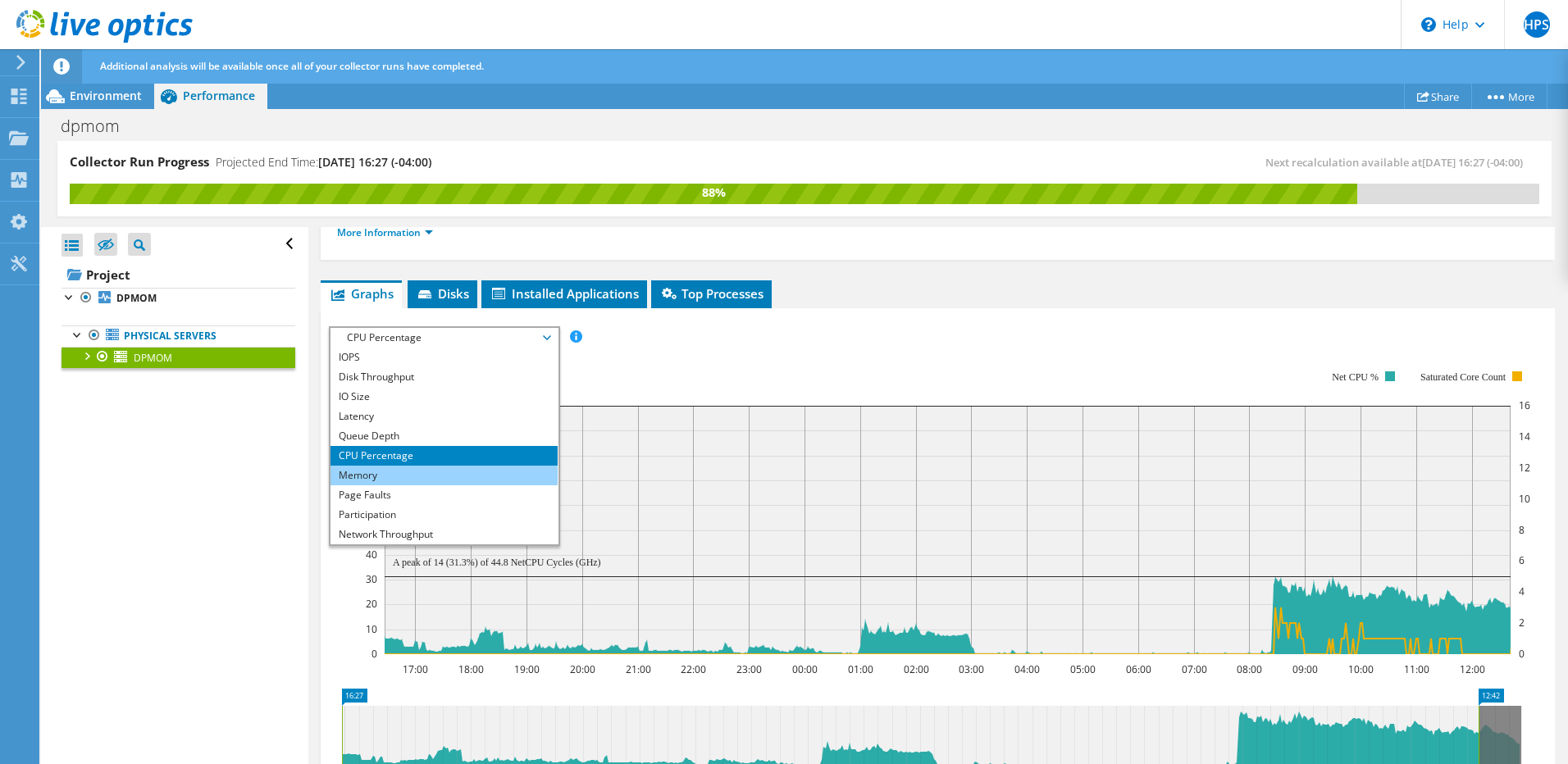
click at [386, 483] on li "Memory" at bounding box center [444, 476] width 227 height 19
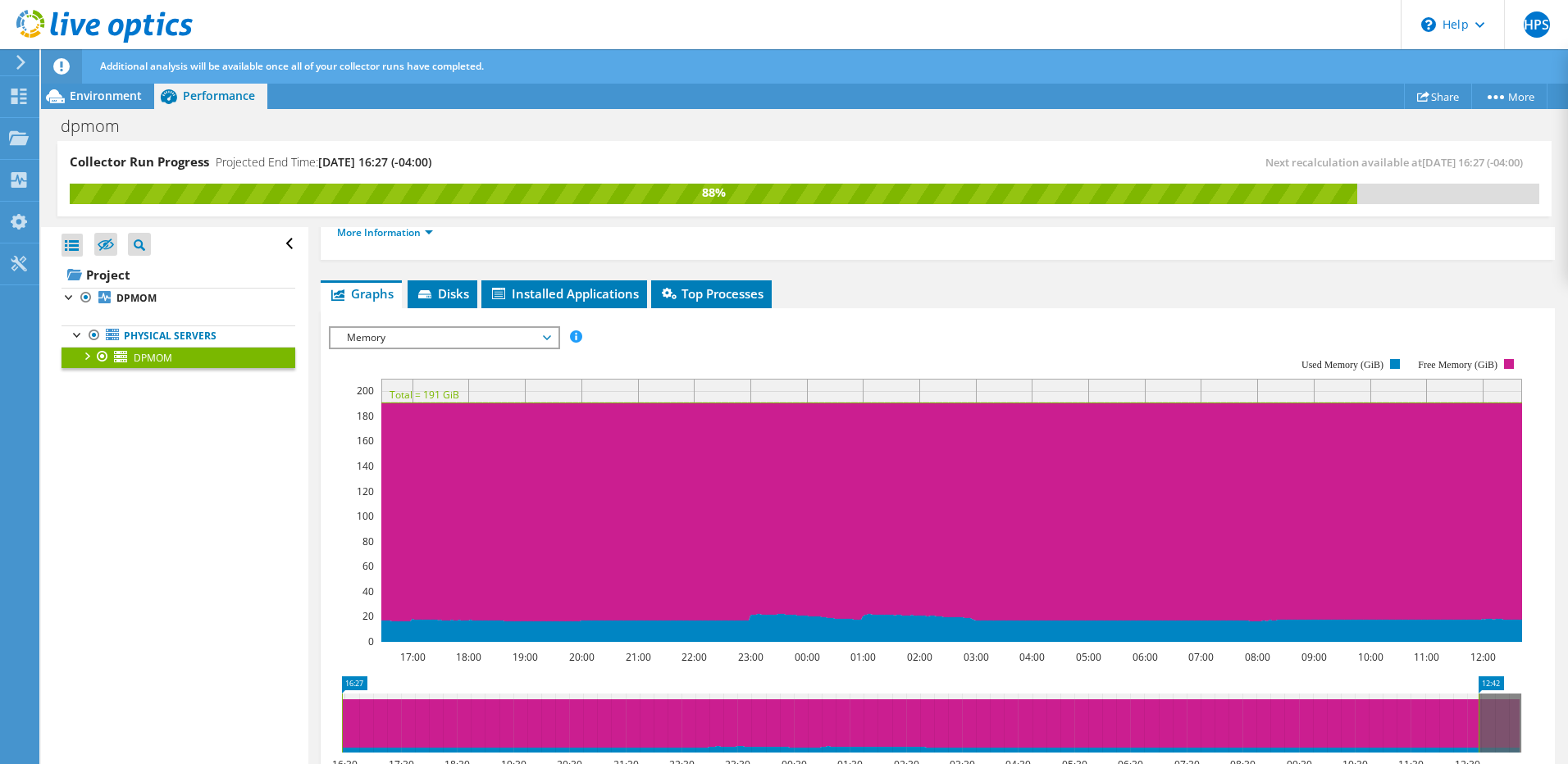
click at [88, 357] on div at bounding box center [86, 354] width 17 height 17
click at [92, 405] on div at bounding box center [93, 397] width 17 height 17
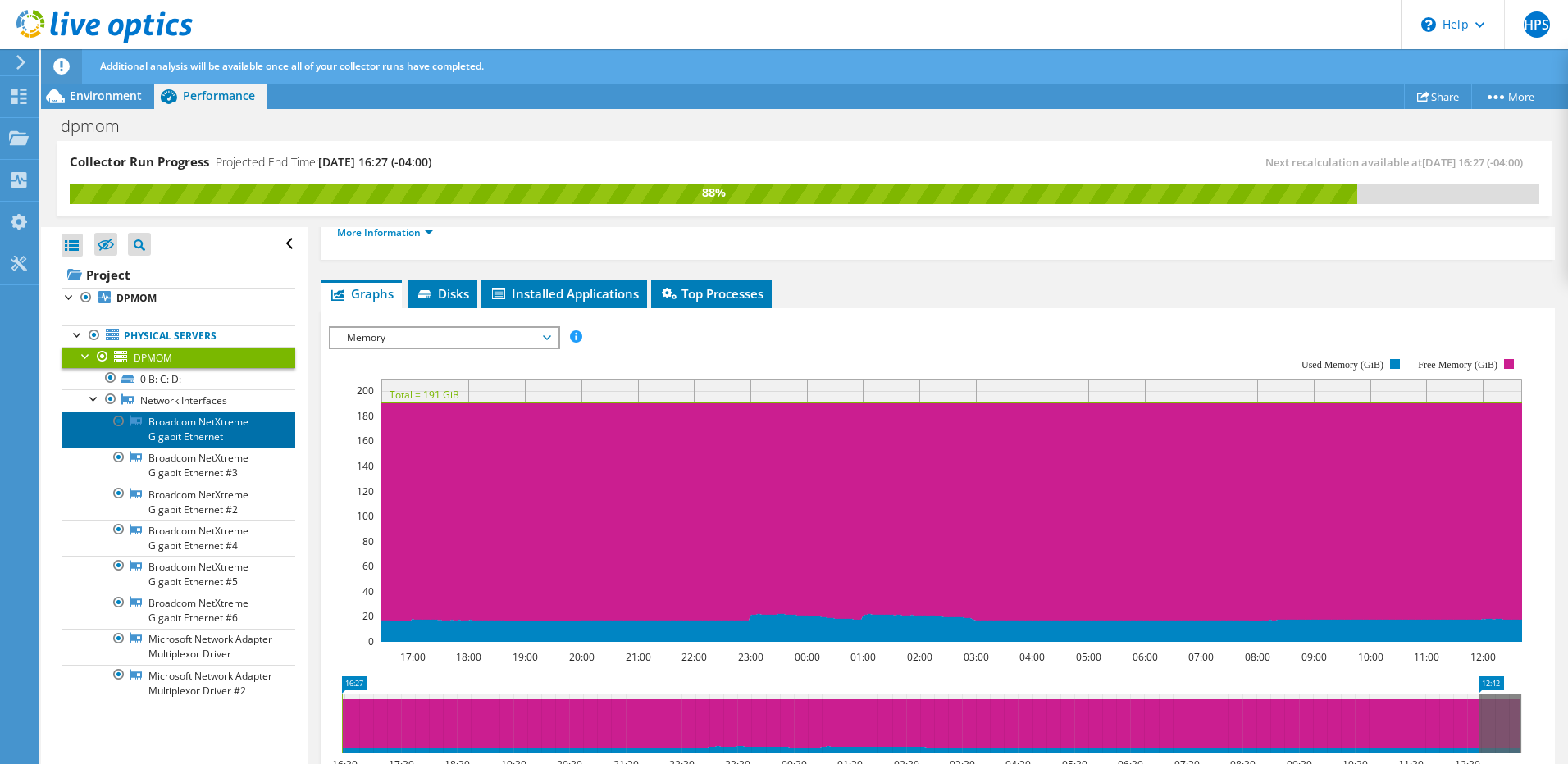
click at [179, 430] on link "Broadcom NetXtreme Gigabit Ethernet" at bounding box center [178, 429] width 234 height 36
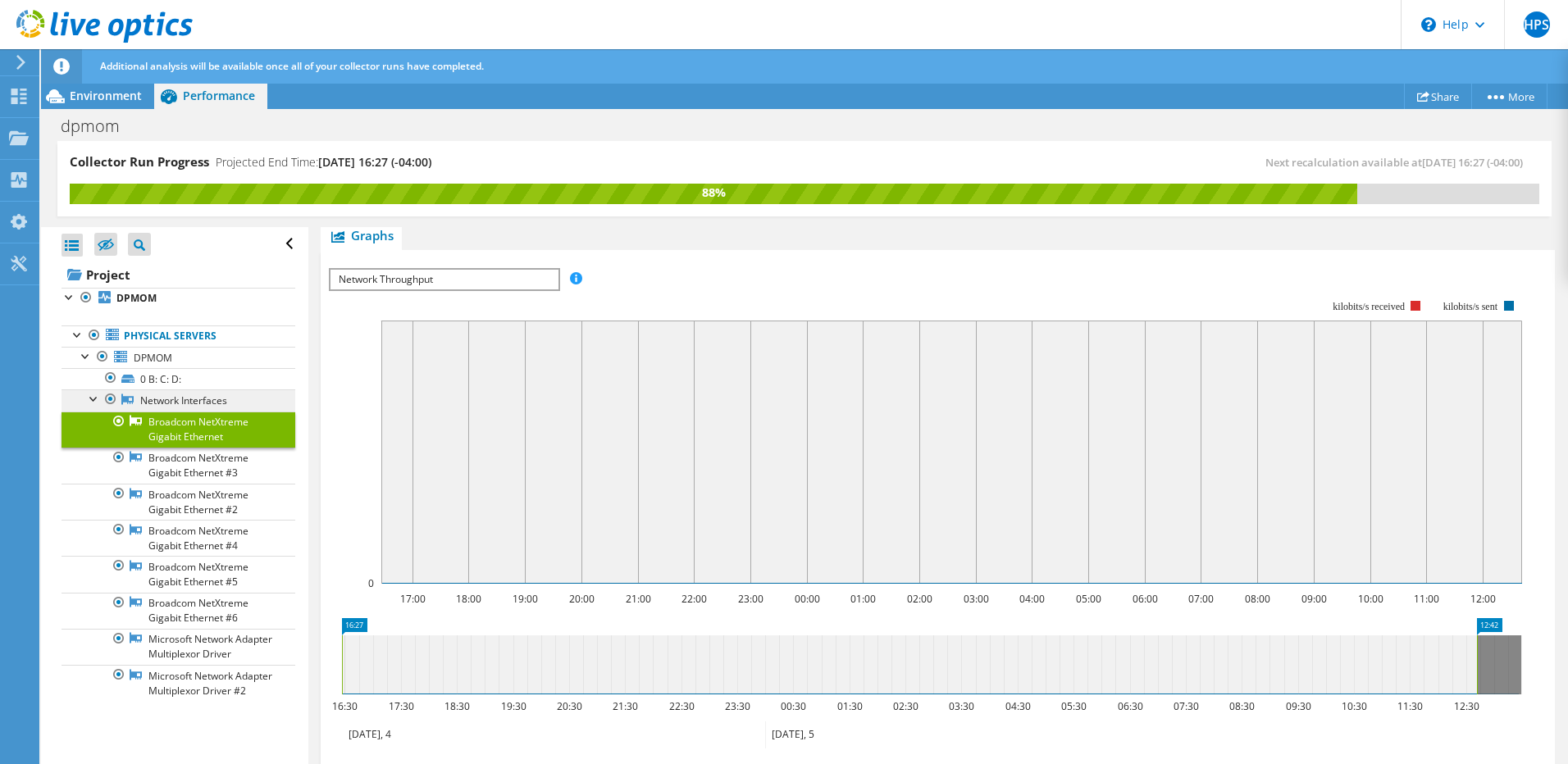
click at [188, 399] on link "Network Interfaces" at bounding box center [178, 400] width 234 height 21
click at [182, 404] on link "Network Interfaces" at bounding box center [178, 400] width 234 height 21
click at [137, 397] on link "Network Interfaces" at bounding box center [178, 400] width 234 height 21
click at [126, 398] on icon at bounding box center [128, 399] width 13 height 11
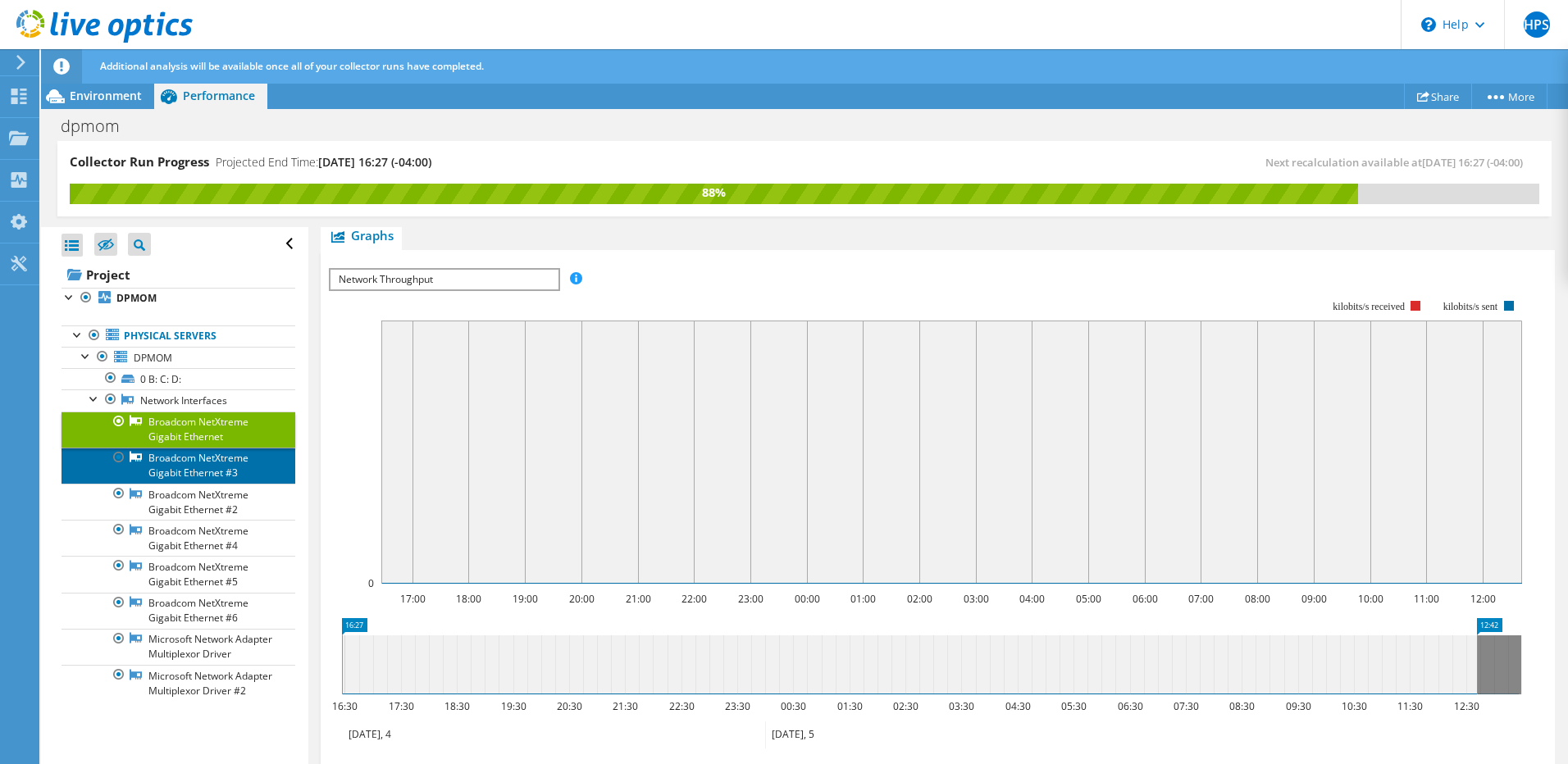
click at [171, 456] on link "Broadcom NetXtreme Gigabit Ethernet #3" at bounding box center [178, 465] width 234 height 36
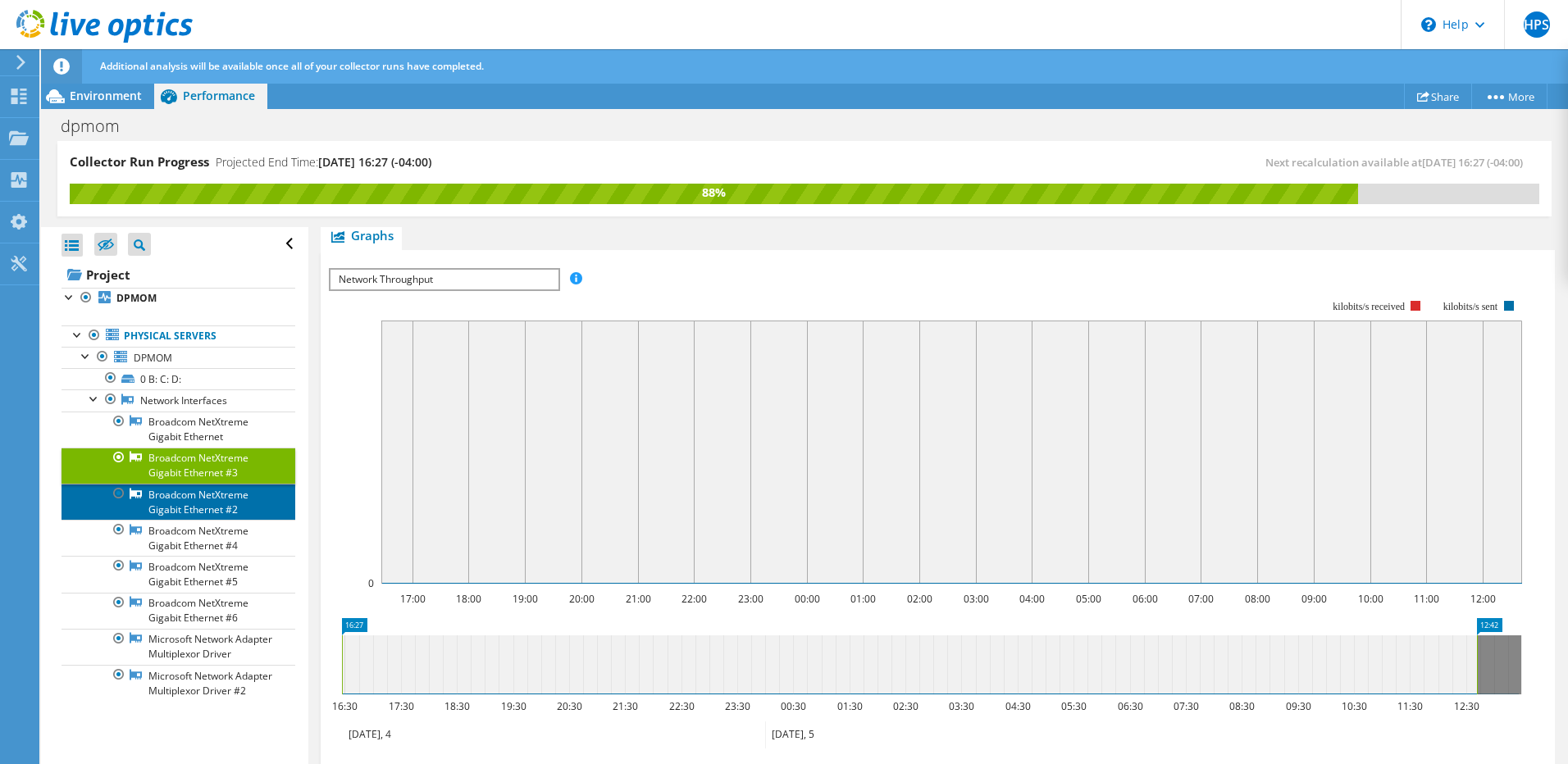
click at [183, 501] on link "Broadcom NetXtreme Gigabit Ethernet #2" at bounding box center [178, 501] width 234 height 36
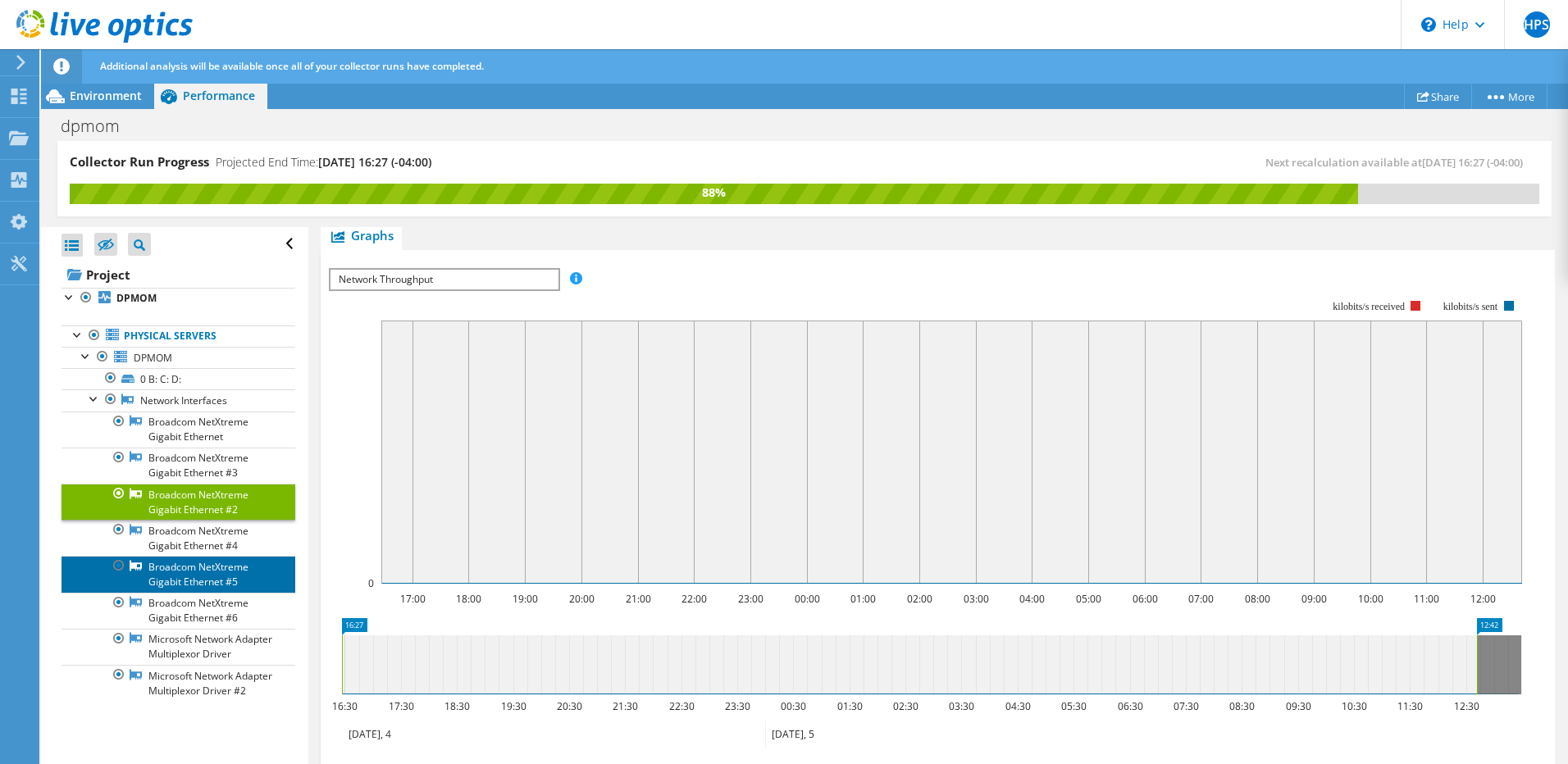
click at [189, 566] on link "Broadcom NetXtreme Gigabit Ethernet #5" at bounding box center [178, 573] width 234 height 36
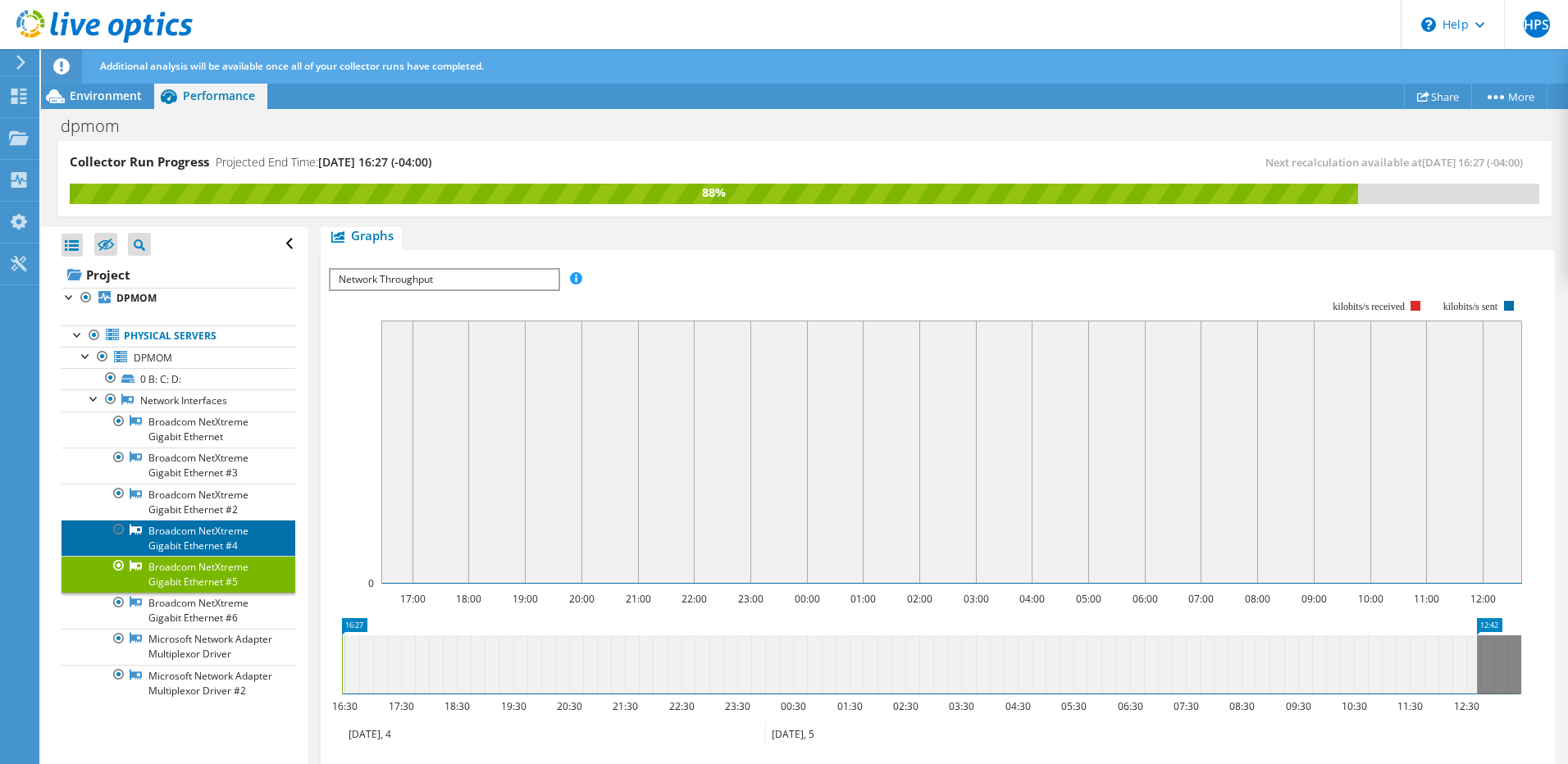
click at [185, 531] on link "Broadcom NetXtreme Gigabit Ethernet #4" at bounding box center [178, 537] width 234 height 36
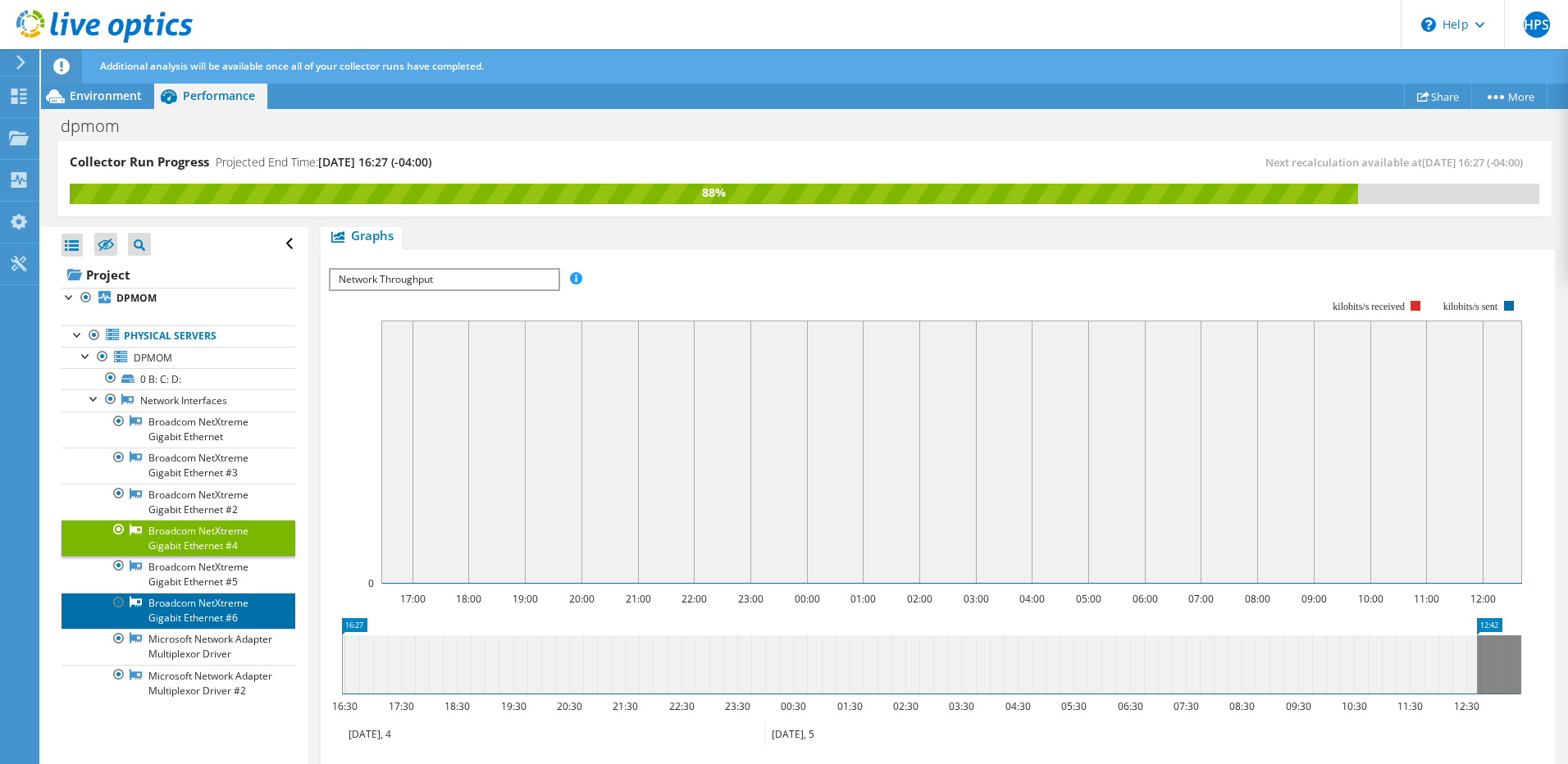
click at [179, 625] on link "Broadcom NetXtreme Gigabit Ethernet #6" at bounding box center [178, 610] width 234 height 36
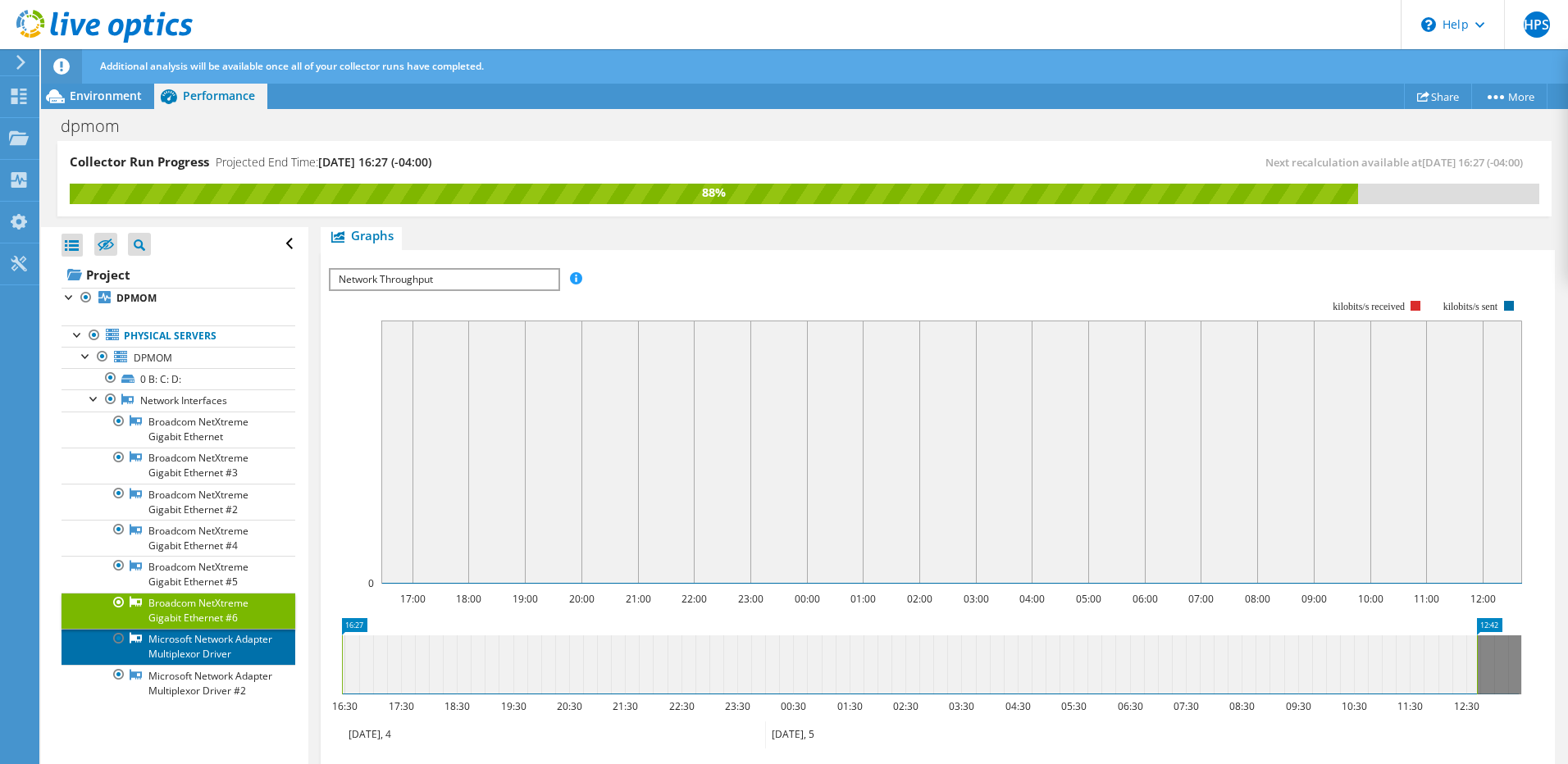
click at [175, 662] on link "Microsoft Network Adapter Multiplexor Driver" at bounding box center [178, 646] width 234 height 36
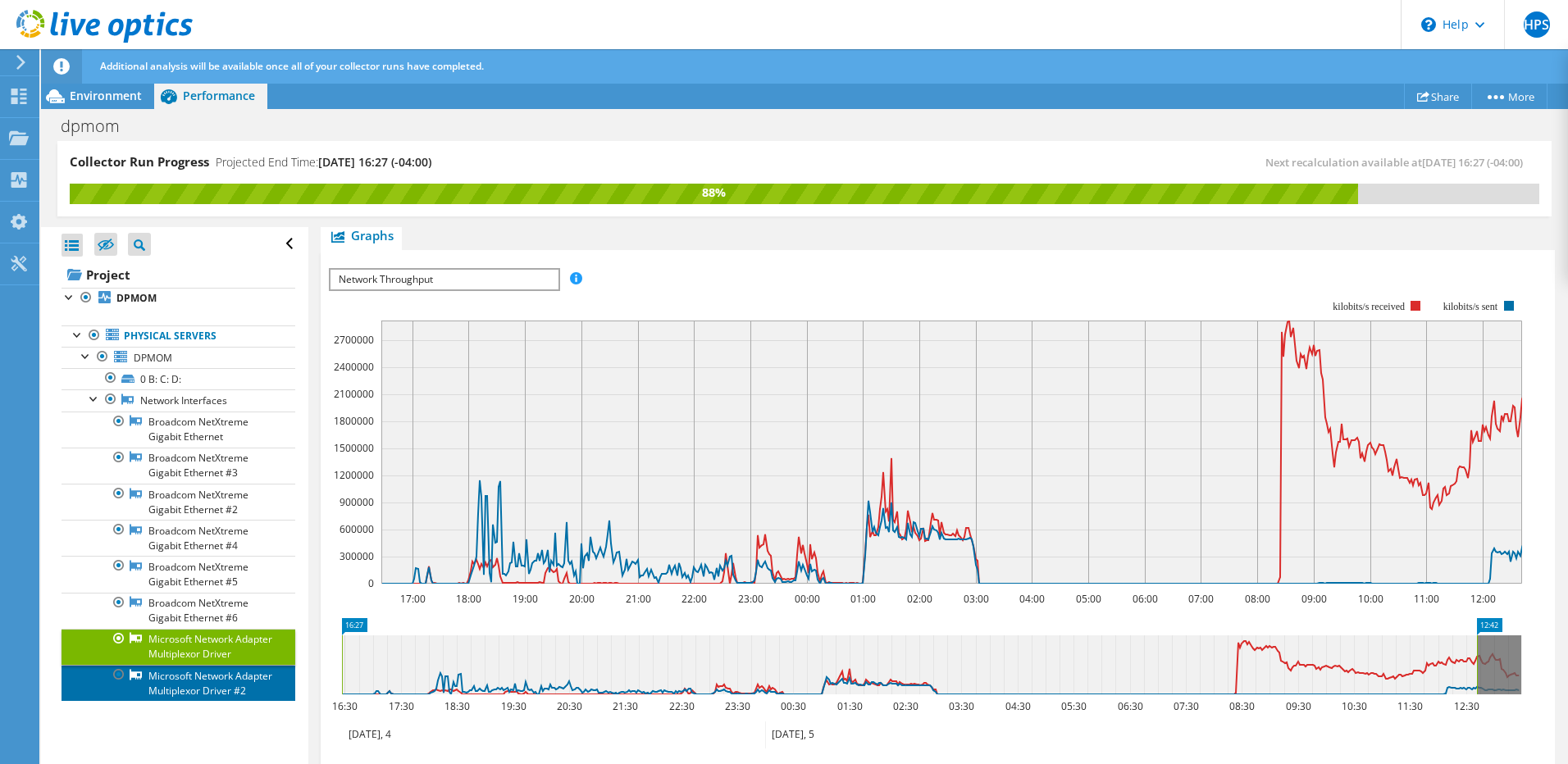
click at [166, 702] on link "Microsoft Network Adapter Multiplexor Driver #2" at bounding box center [178, 682] width 234 height 36
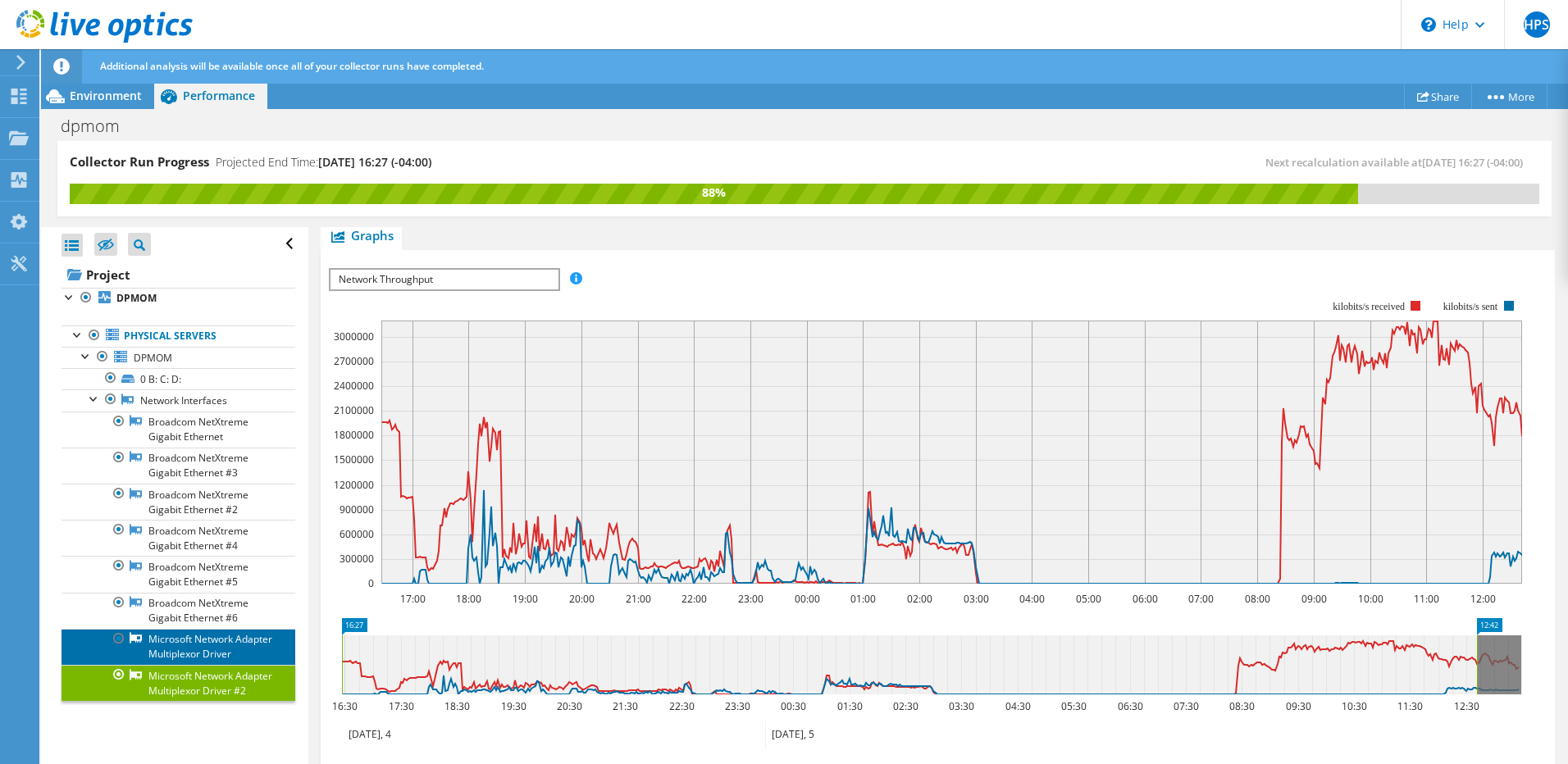
click at [181, 651] on link "Microsoft Network Adapter Multiplexor Driver" at bounding box center [178, 646] width 234 height 36
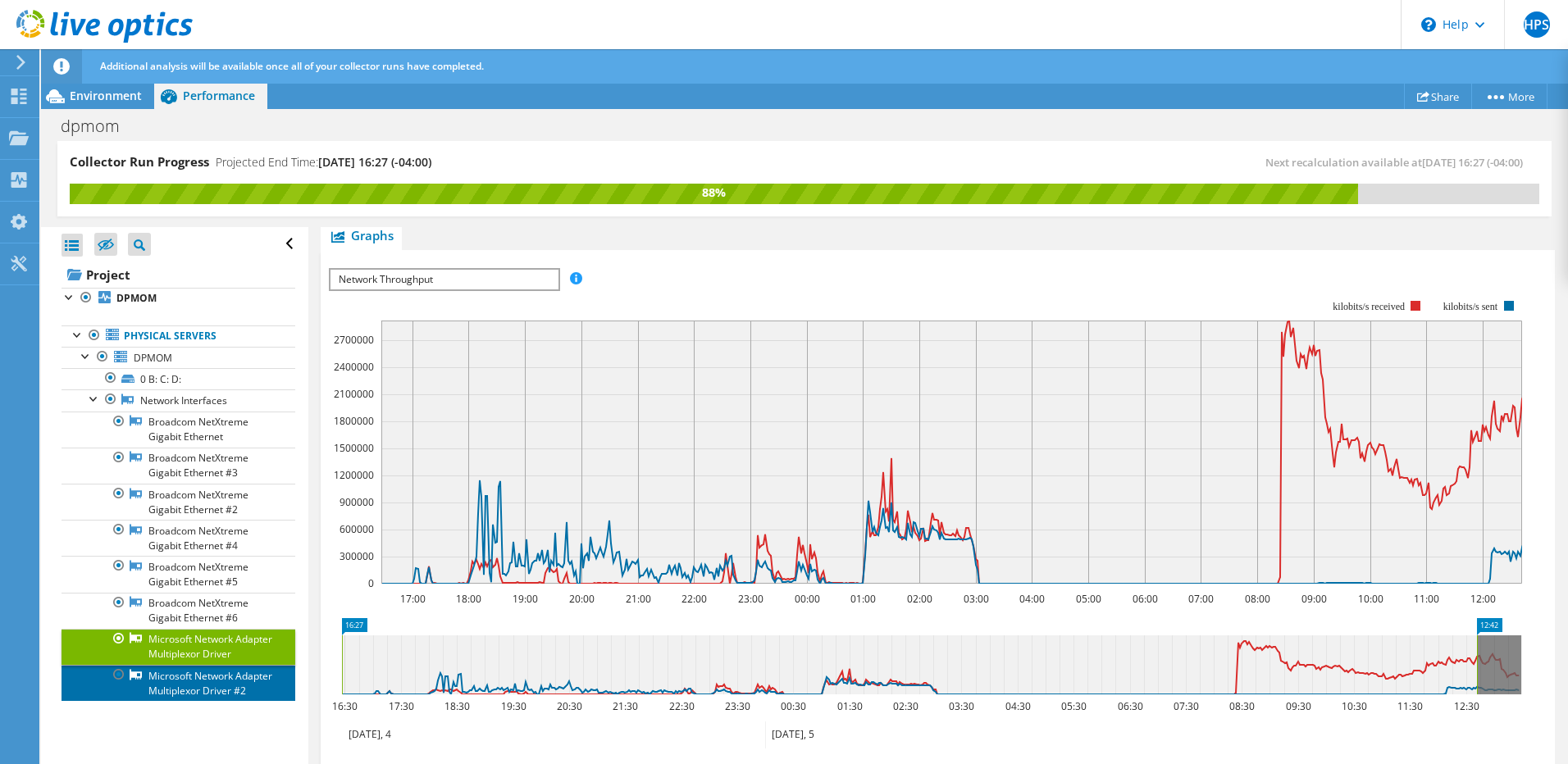
click at [164, 702] on link "Microsoft Network Adapter Multiplexor Driver #2" at bounding box center [178, 682] width 234 height 36
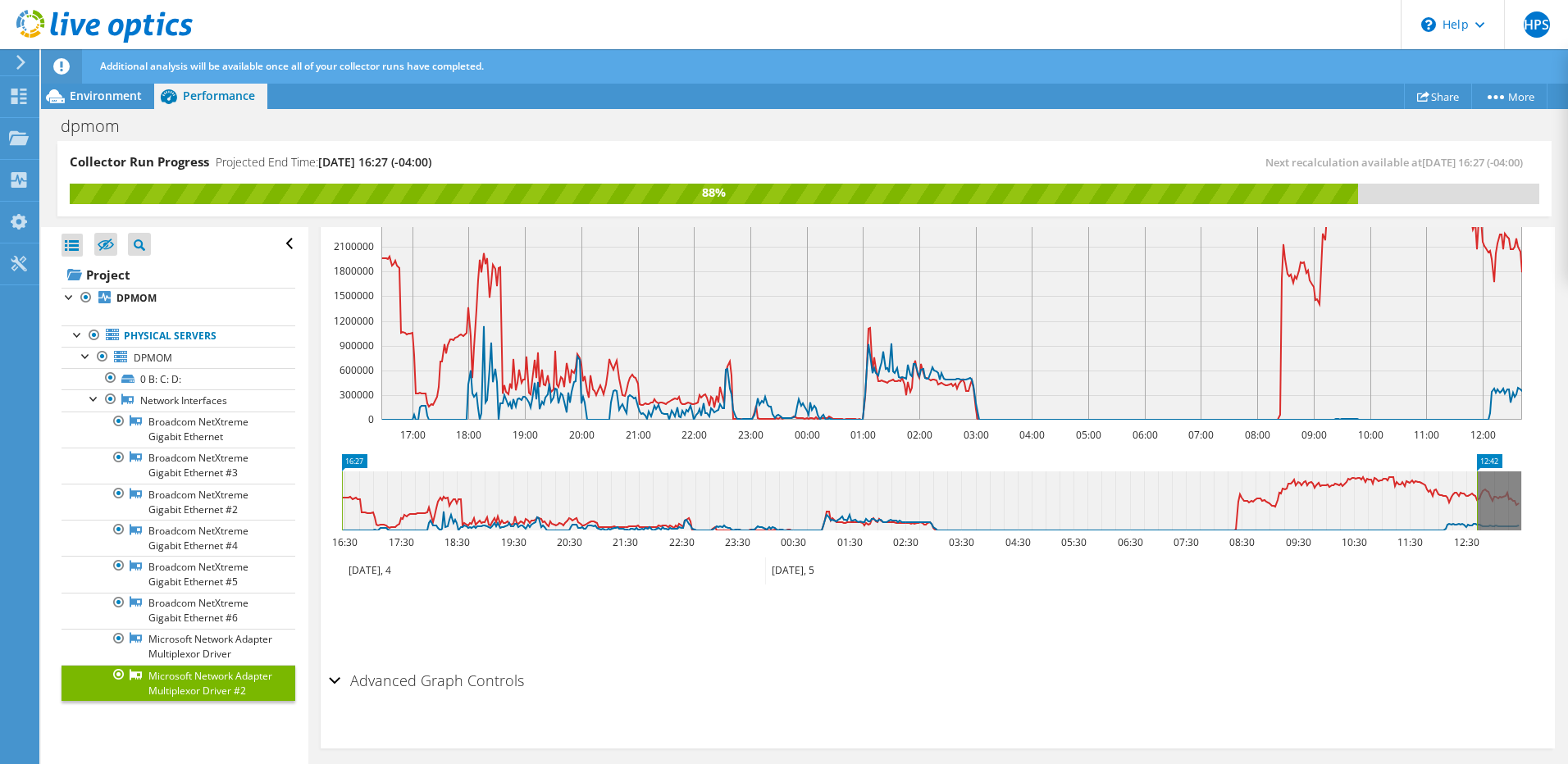
scroll to position [357, 0]
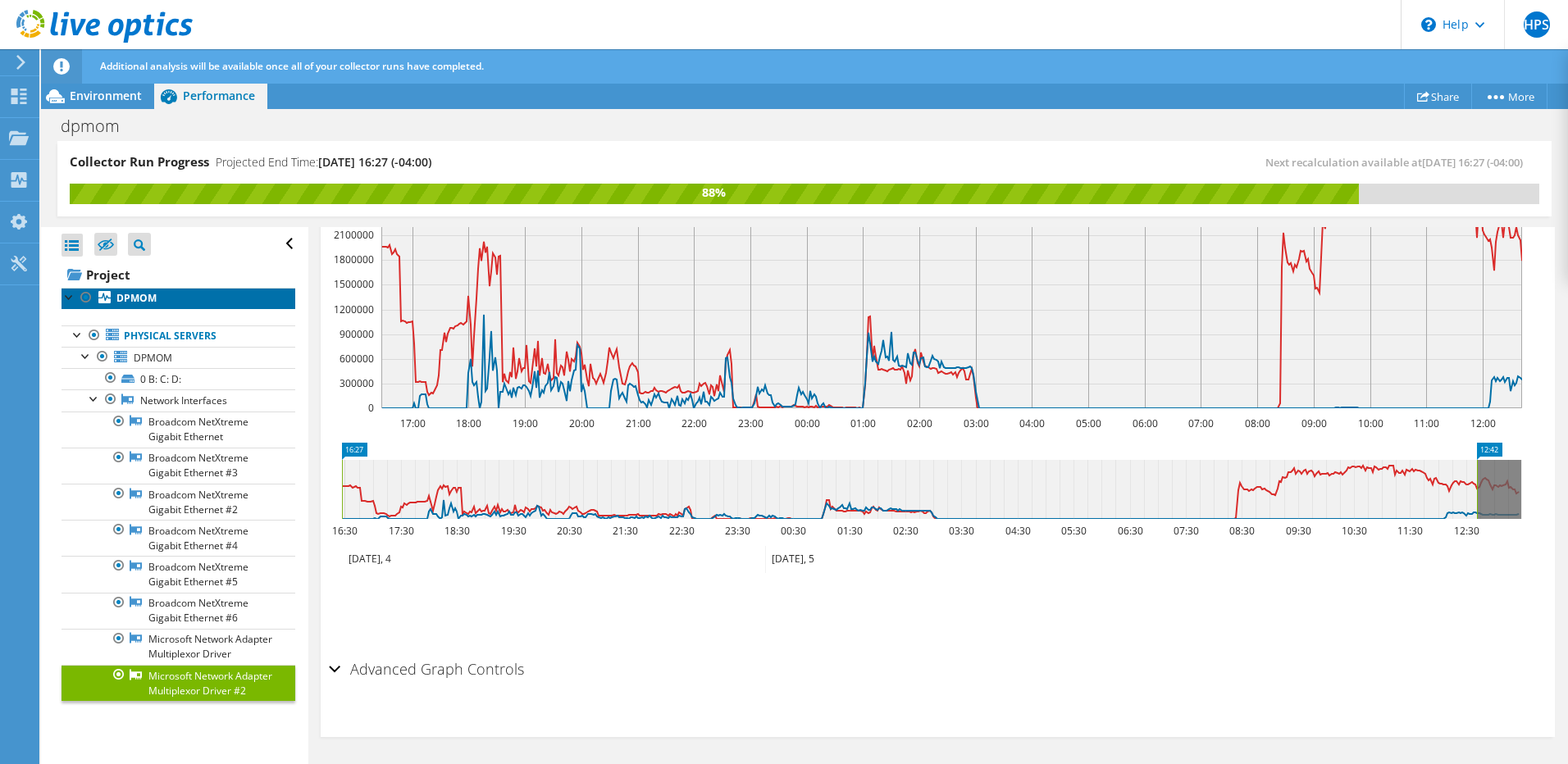
click at [136, 306] on b "DPMOM" at bounding box center [136, 298] width 40 height 14
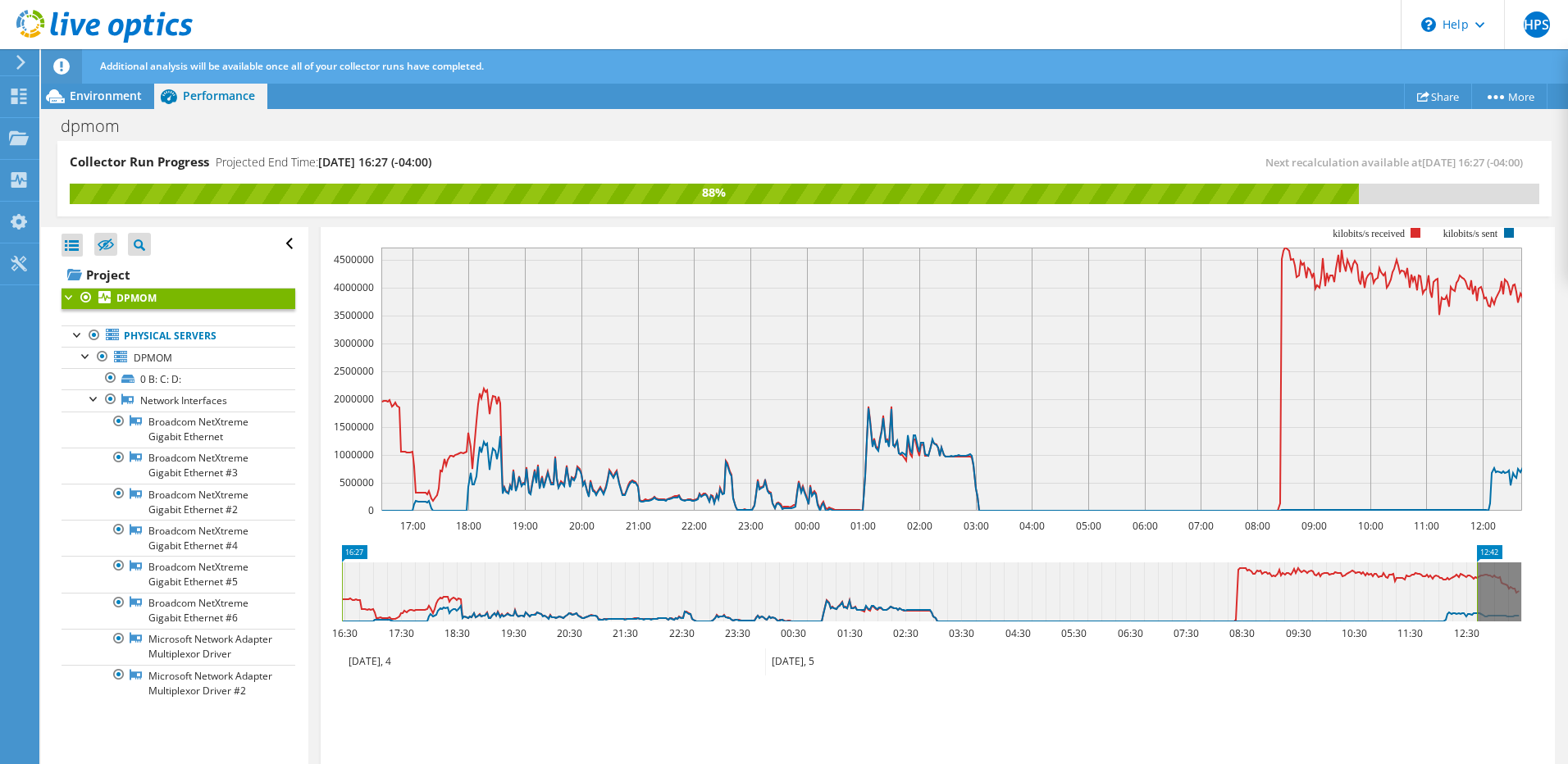
scroll to position [455, 0]
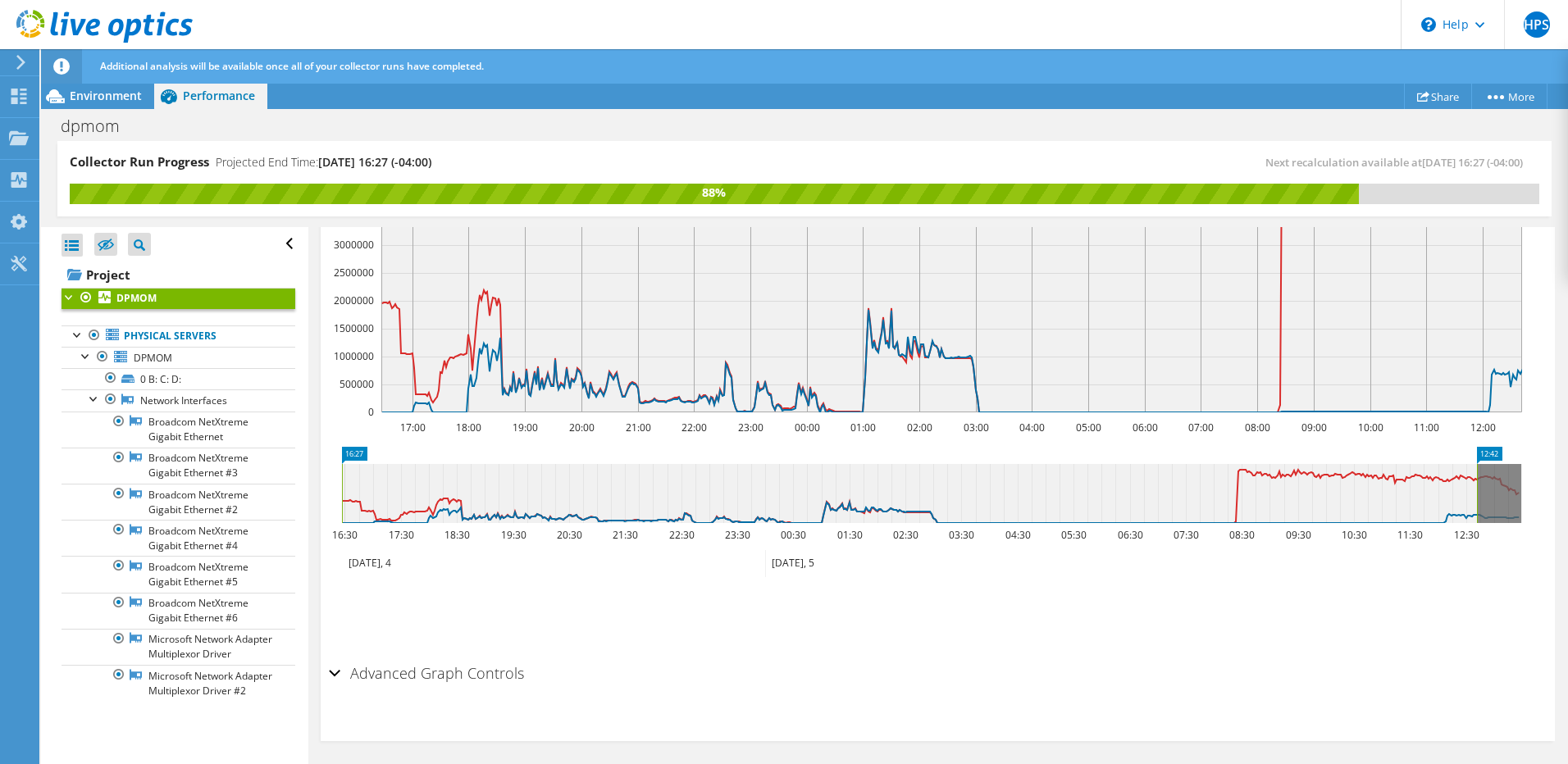
drag, startPoint x: 216, startPoint y: 166, endPoint x: 485, endPoint y: 164, distance: 269.0
click at [485, 164] on div "Collector Run Progress Projected End Time: 09/05/2025, 16:27 (-04:00)" at bounding box center [437, 168] width 735 height 30
drag, startPoint x: 485, startPoint y: 164, endPoint x: 520, endPoint y: 162, distance: 35.1
click at [520, 162] on div "Collector Run Progress Projected End Time: 09/05/2025, 16:27 (-04:00)" at bounding box center [437, 168] width 735 height 30
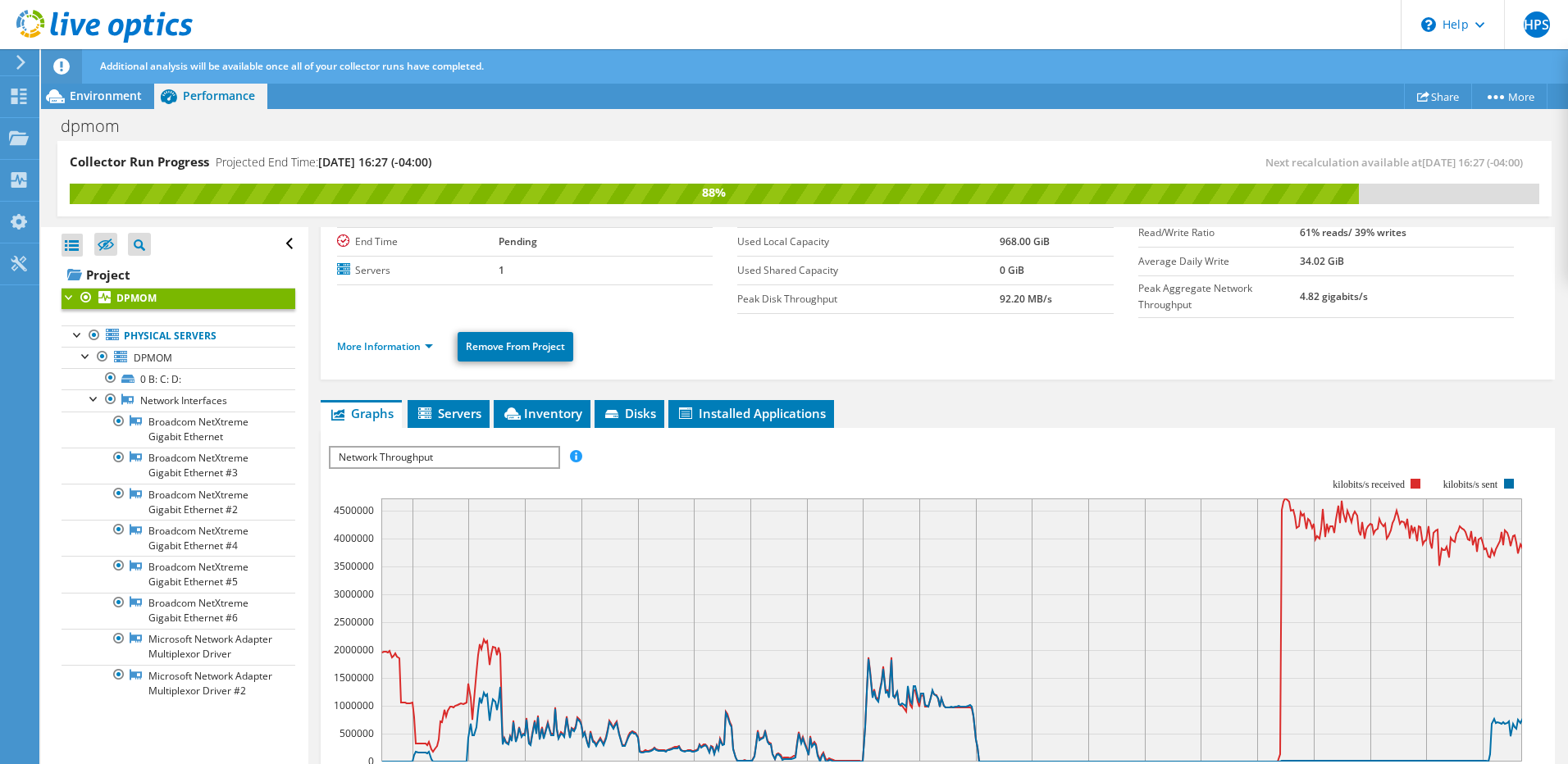
scroll to position [104, 0]
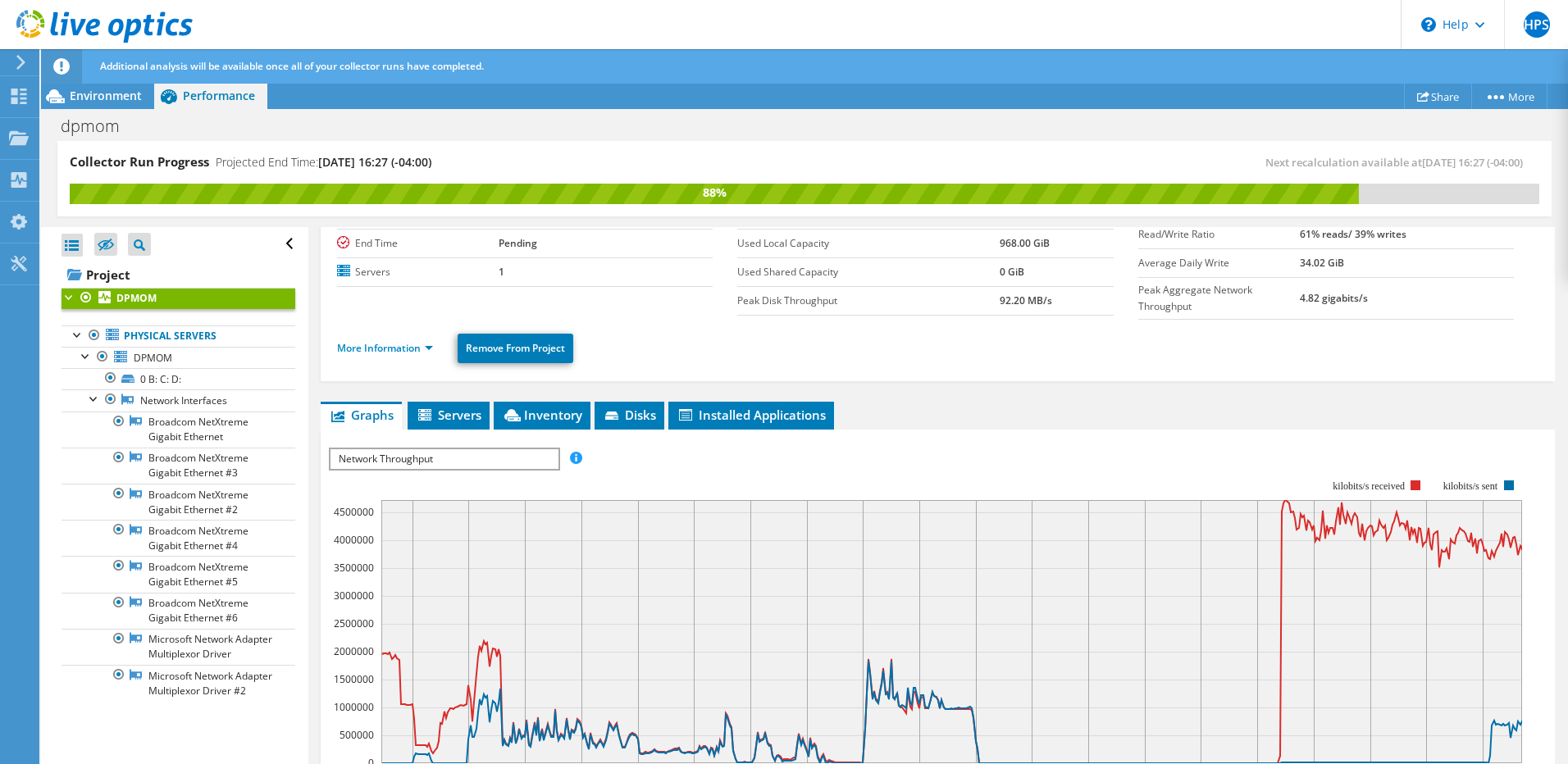
click at [430, 450] on span "Network Throughput" at bounding box center [444, 459] width 227 height 19
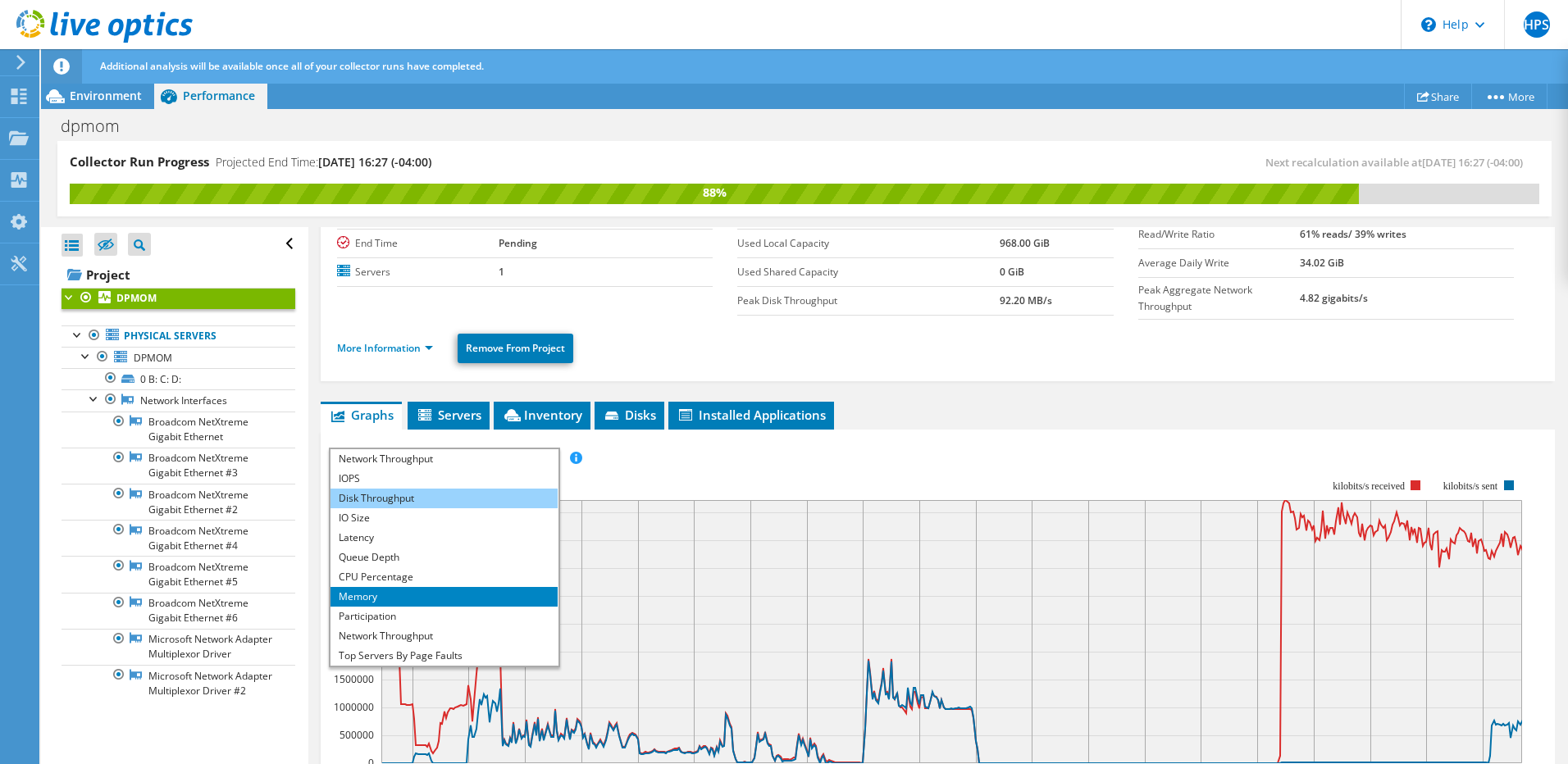
click at [396, 497] on li "Disk Throughput" at bounding box center [444, 498] width 227 height 19
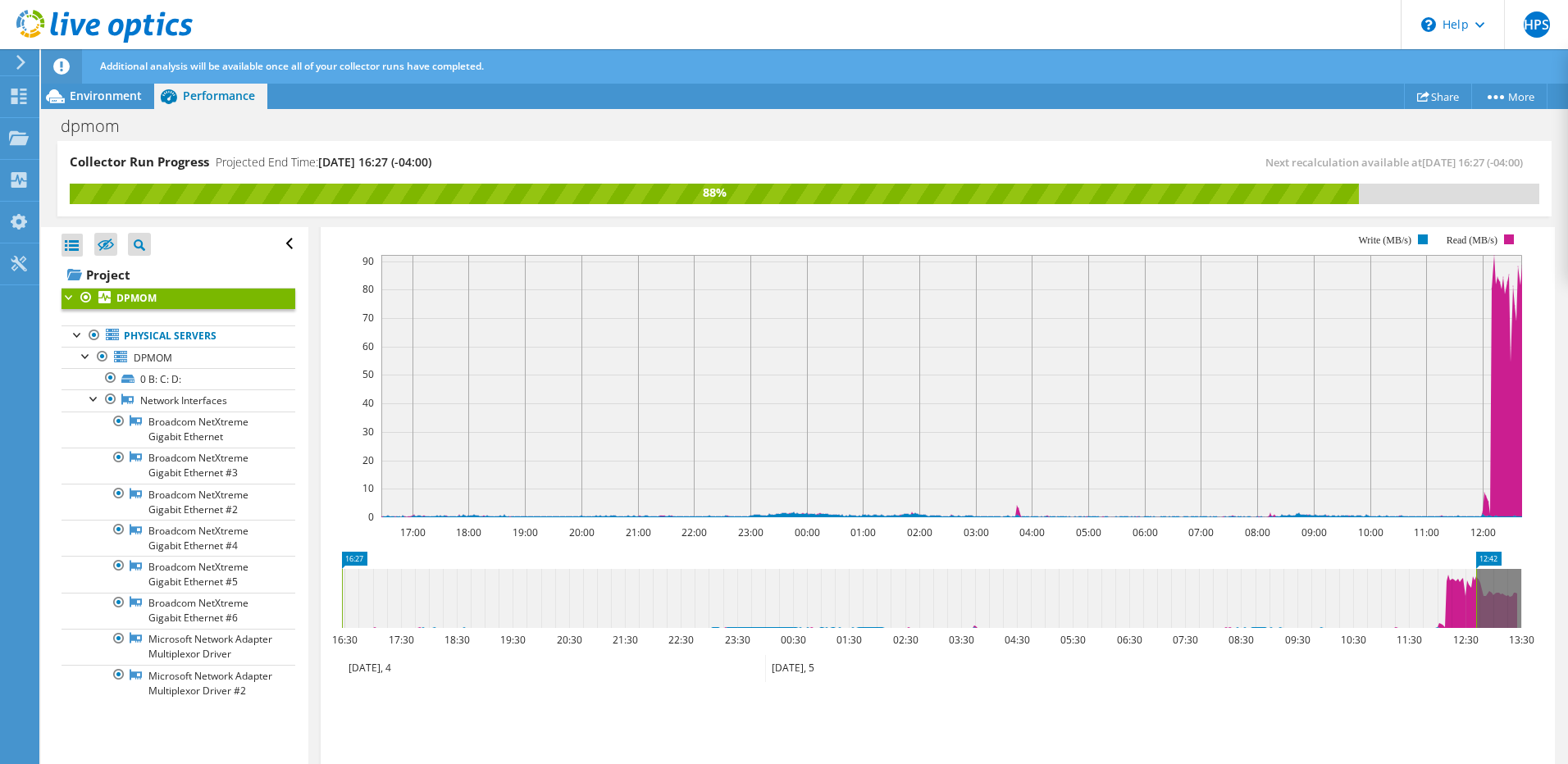
scroll to position [432, 0]
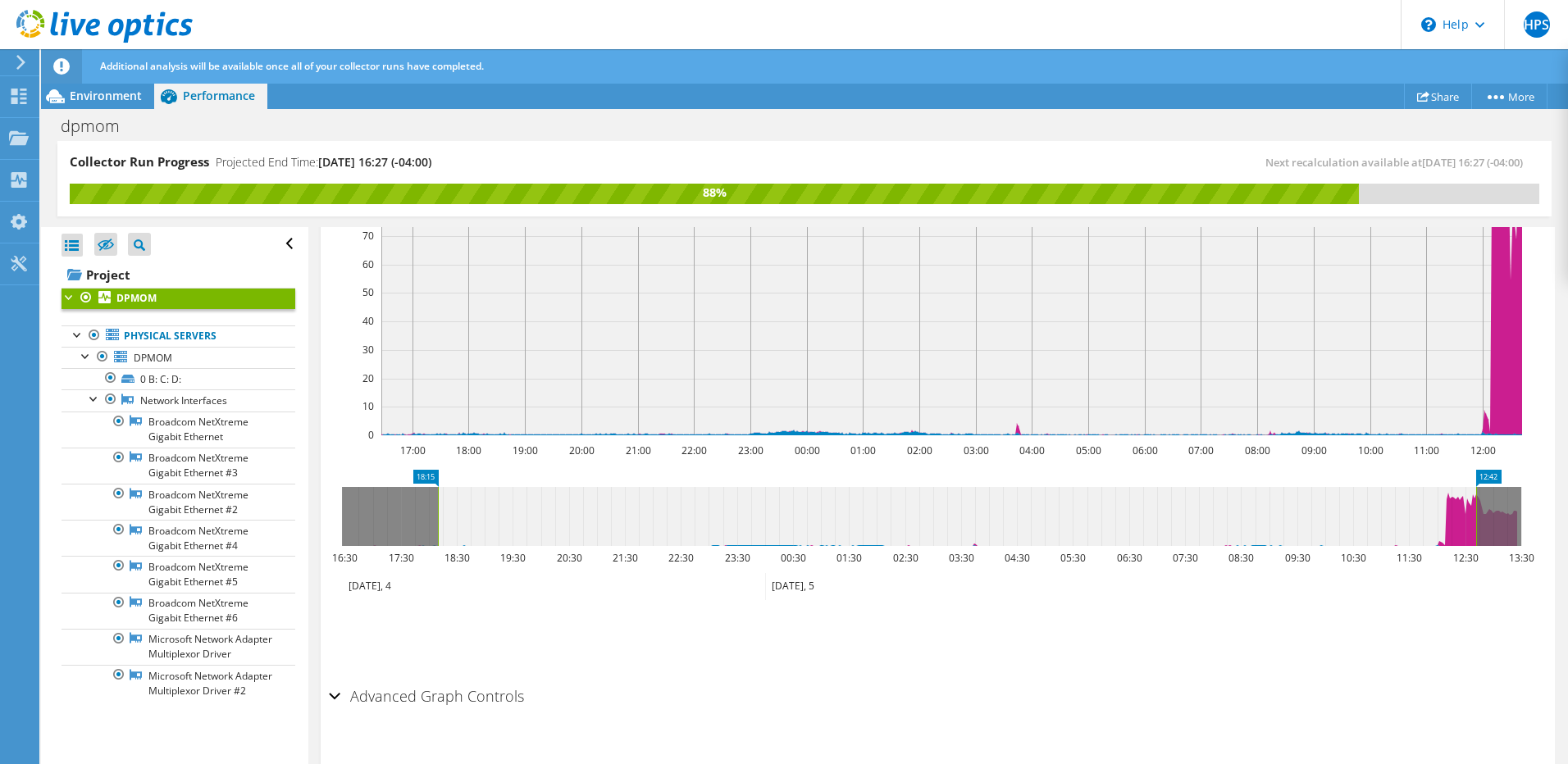
drag, startPoint x: 346, startPoint y: 480, endPoint x: 577, endPoint y: 493, distance: 231.4
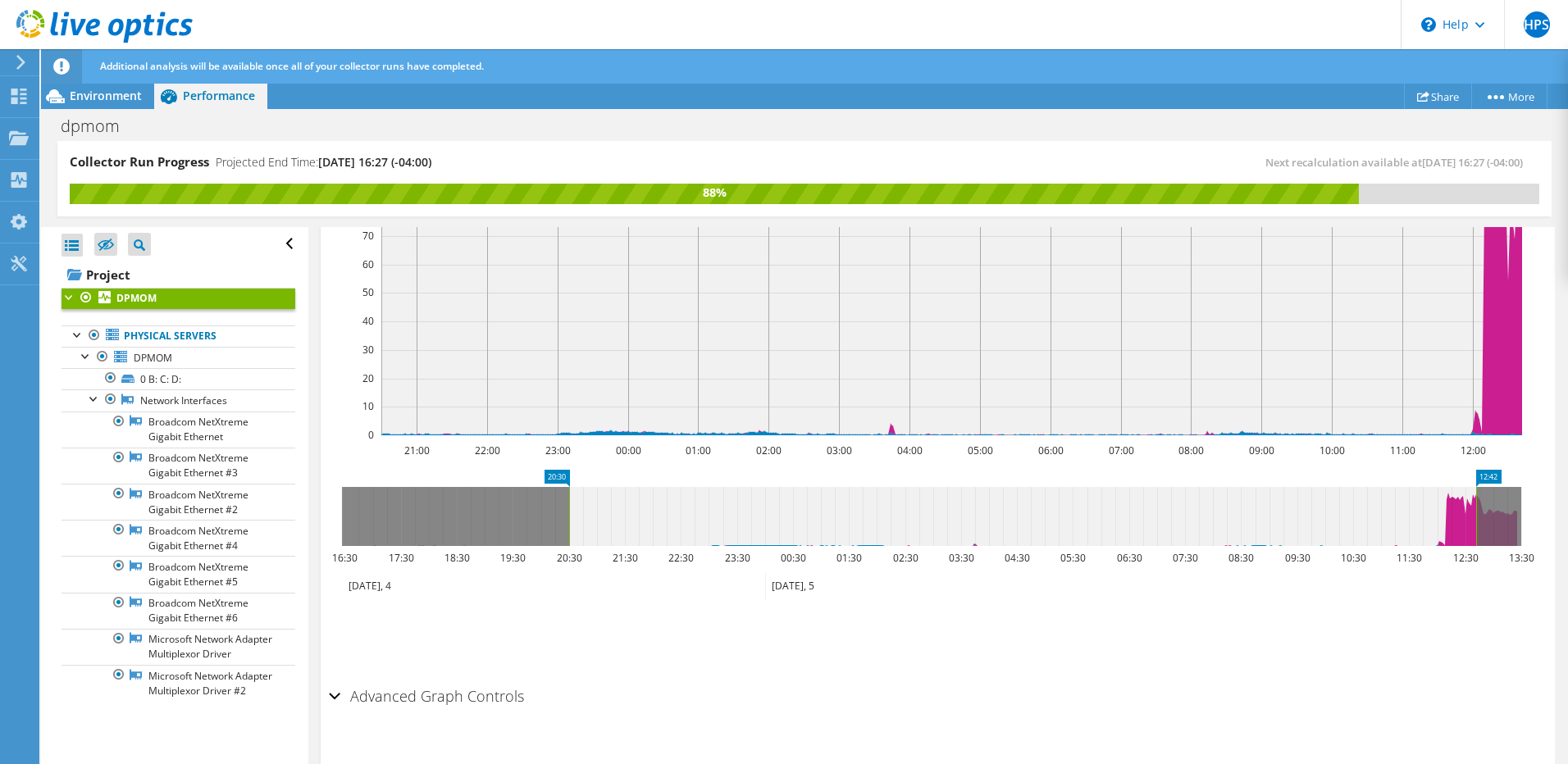
click at [675, 524] on icon at bounding box center [1023, 517] width 907 height 59
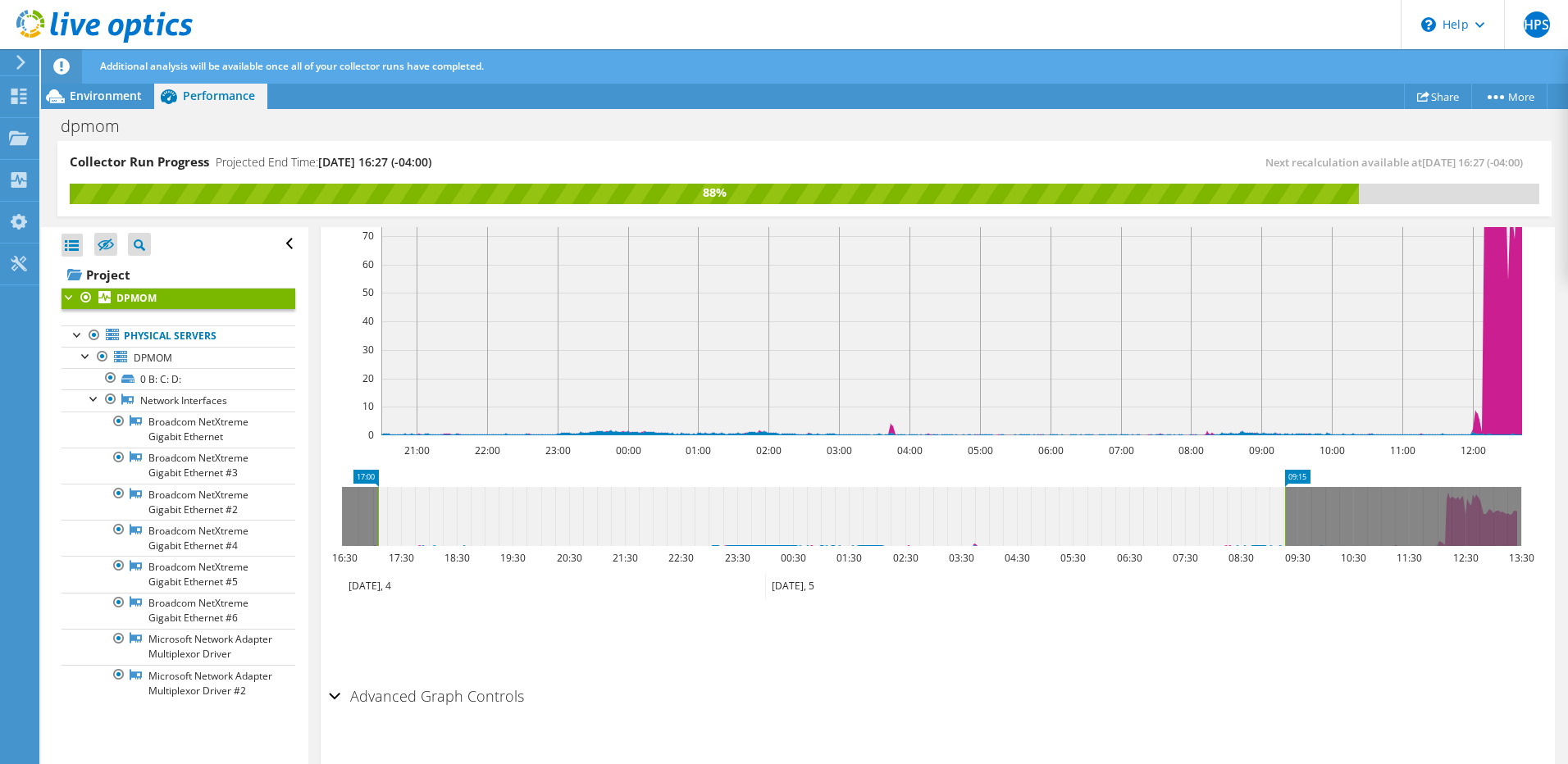
drag, startPoint x: 952, startPoint y: 515, endPoint x: 729, endPoint y: 532, distance: 223.6
click at [729, 532] on icon at bounding box center [832, 517] width 907 height 59
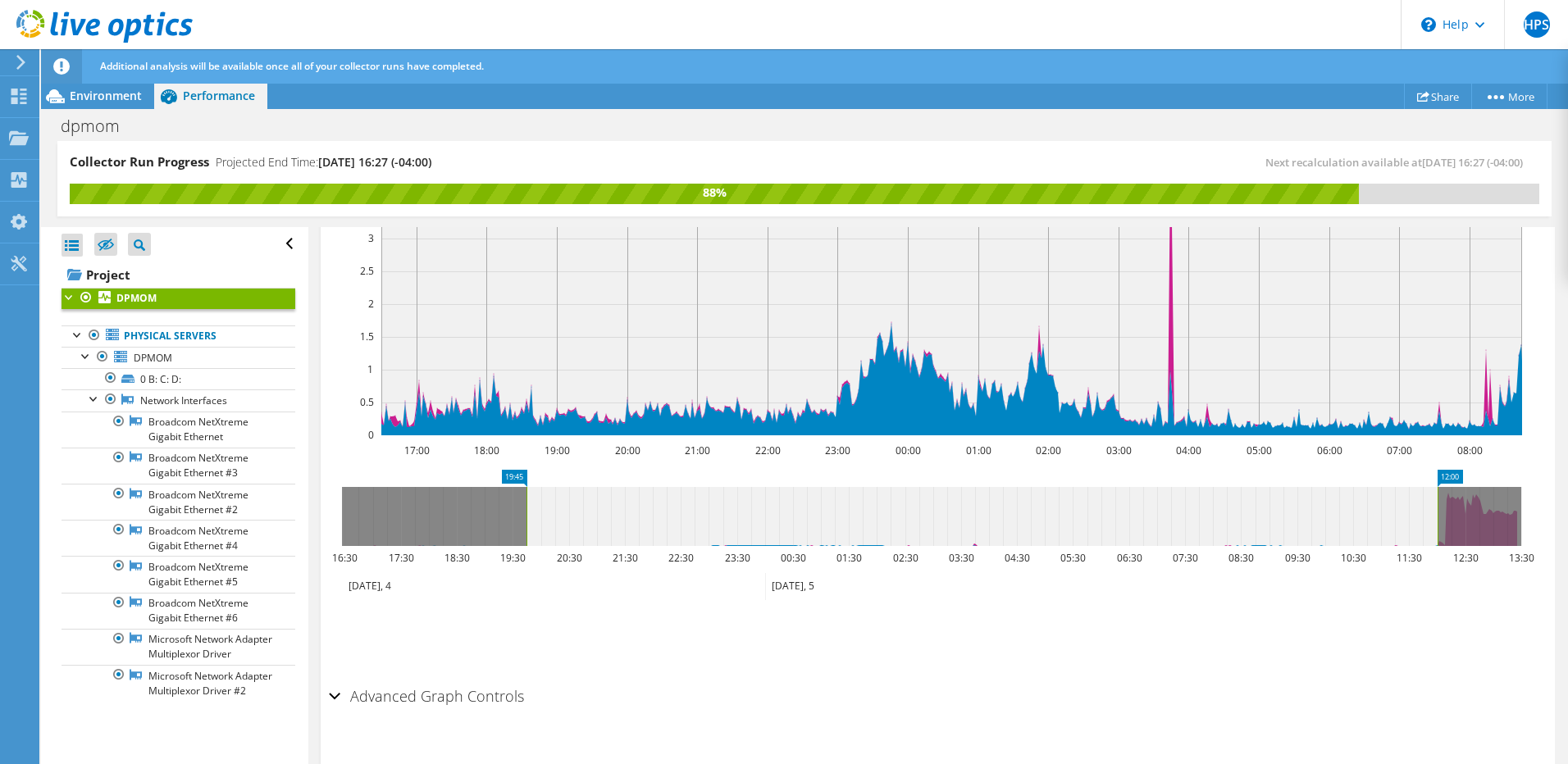
drag, startPoint x: 1237, startPoint y: 511, endPoint x: 1419, endPoint y: 515, distance: 182.0
click at [1419, 515] on icon at bounding box center [982, 517] width 911 height 59
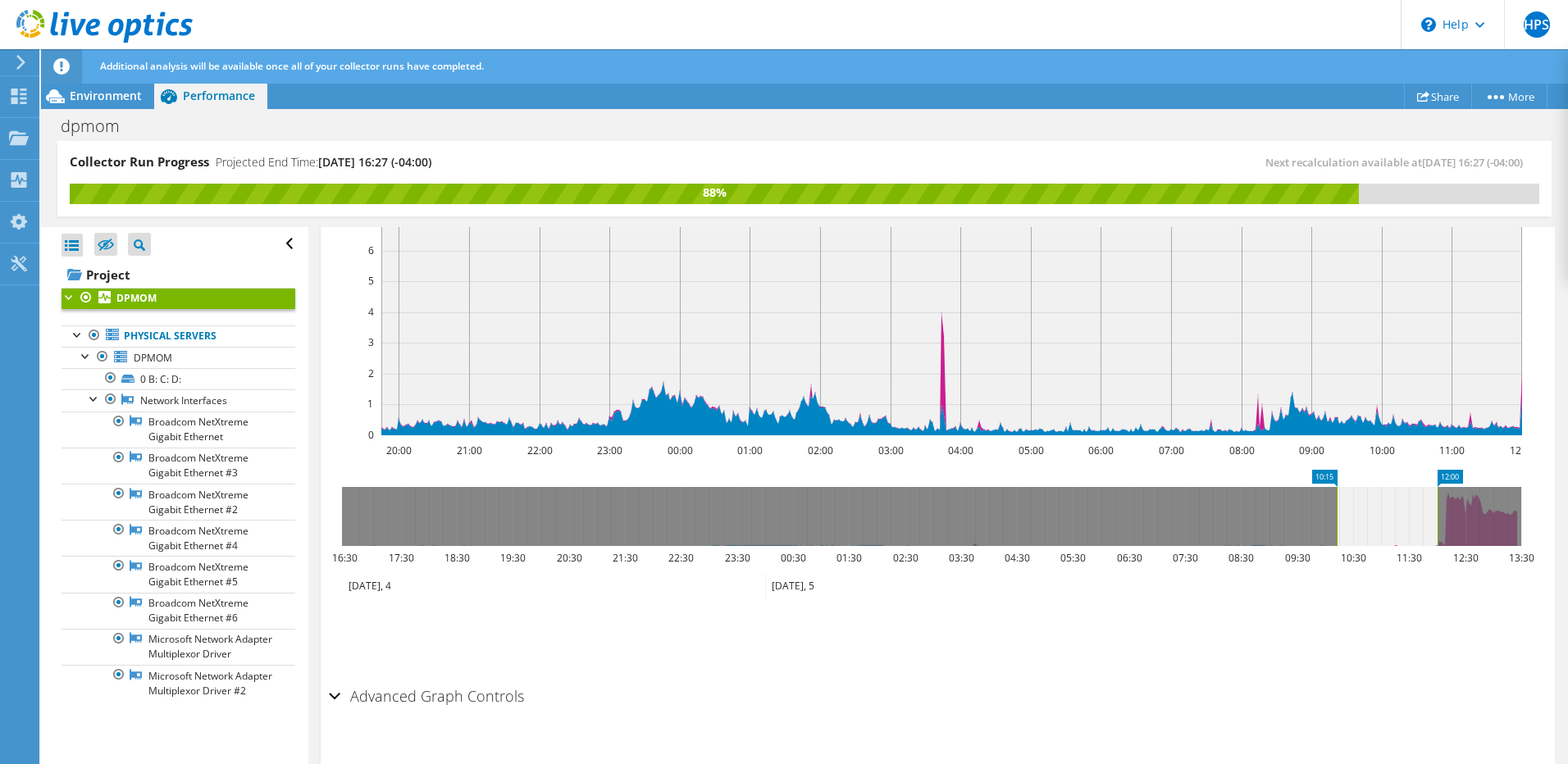
drag, startPoint x: 531, startPoint y: 511, endPoint x: 1364, endPoint y: 503, distance: 833.0
click at [1340, 503] on rect at bounding box center [1336, 517] width 7 height 59
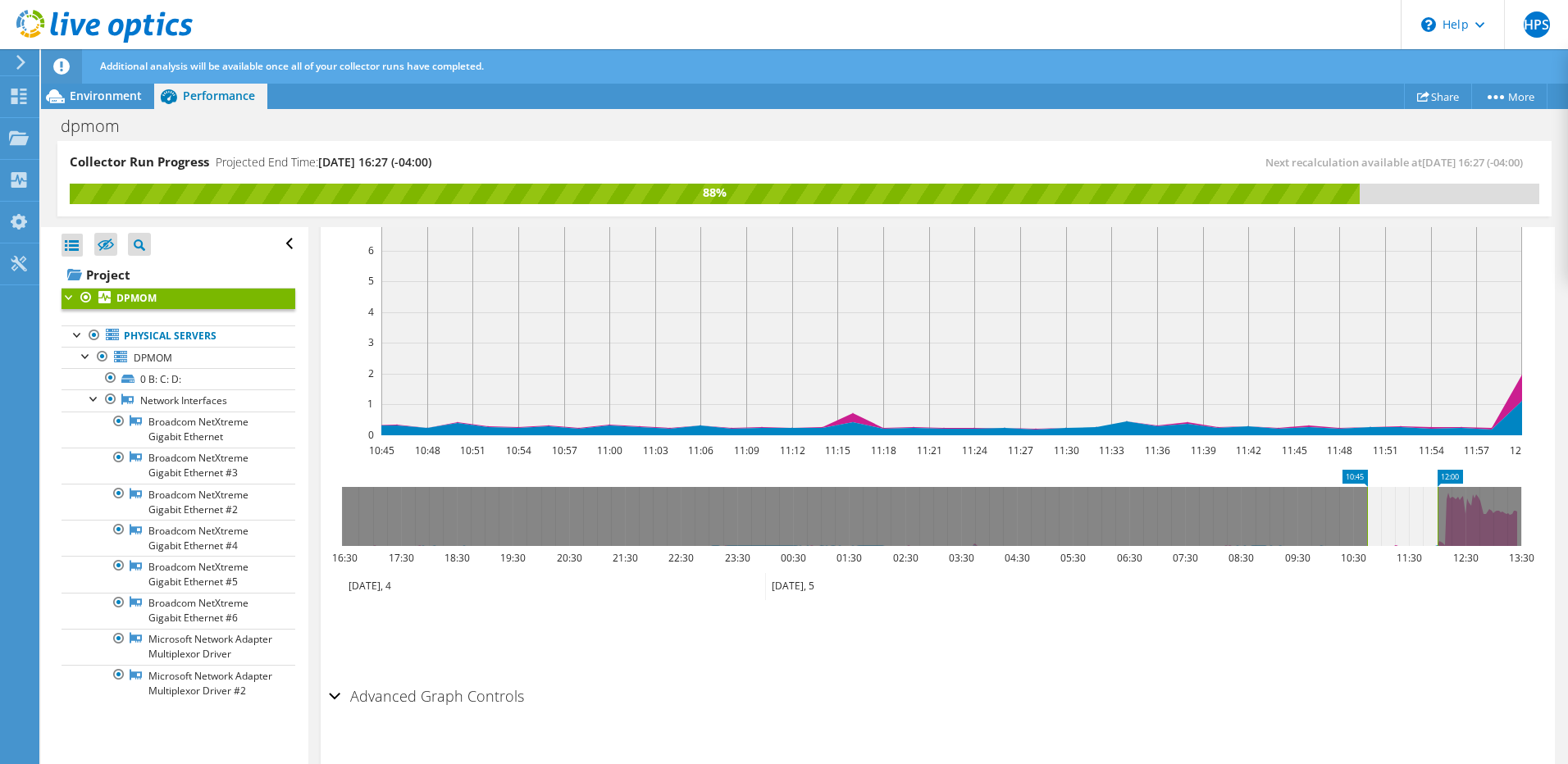
click at [1410, 505] on icon at bounding box center [1403, 517] width 70 height 59
drag, startPoint x: 1438, startPoint y: 508, endPoint x: 1504, endPoint y: 508, distance: 66.0
click at [1504, 508] on rect at bounding box center [1504, 517] width 7 height 59
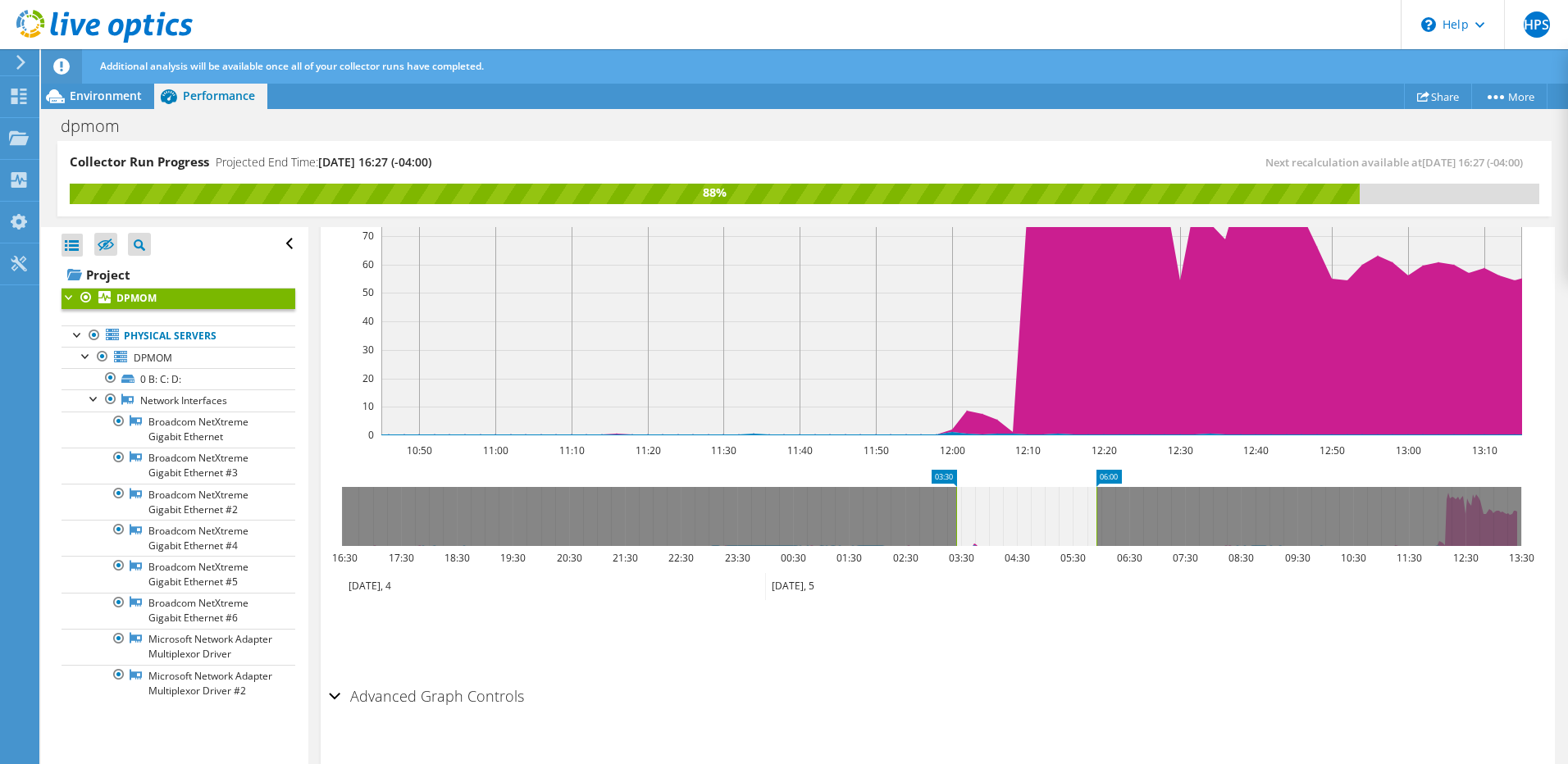
drag, startPoint x: 1371, startPoint y: 521, endPoint x: 958, endPoint y: 529, distance: 413.1
click at [958, 529] on icon at bounding box center [1027, 517] width 140 height 59
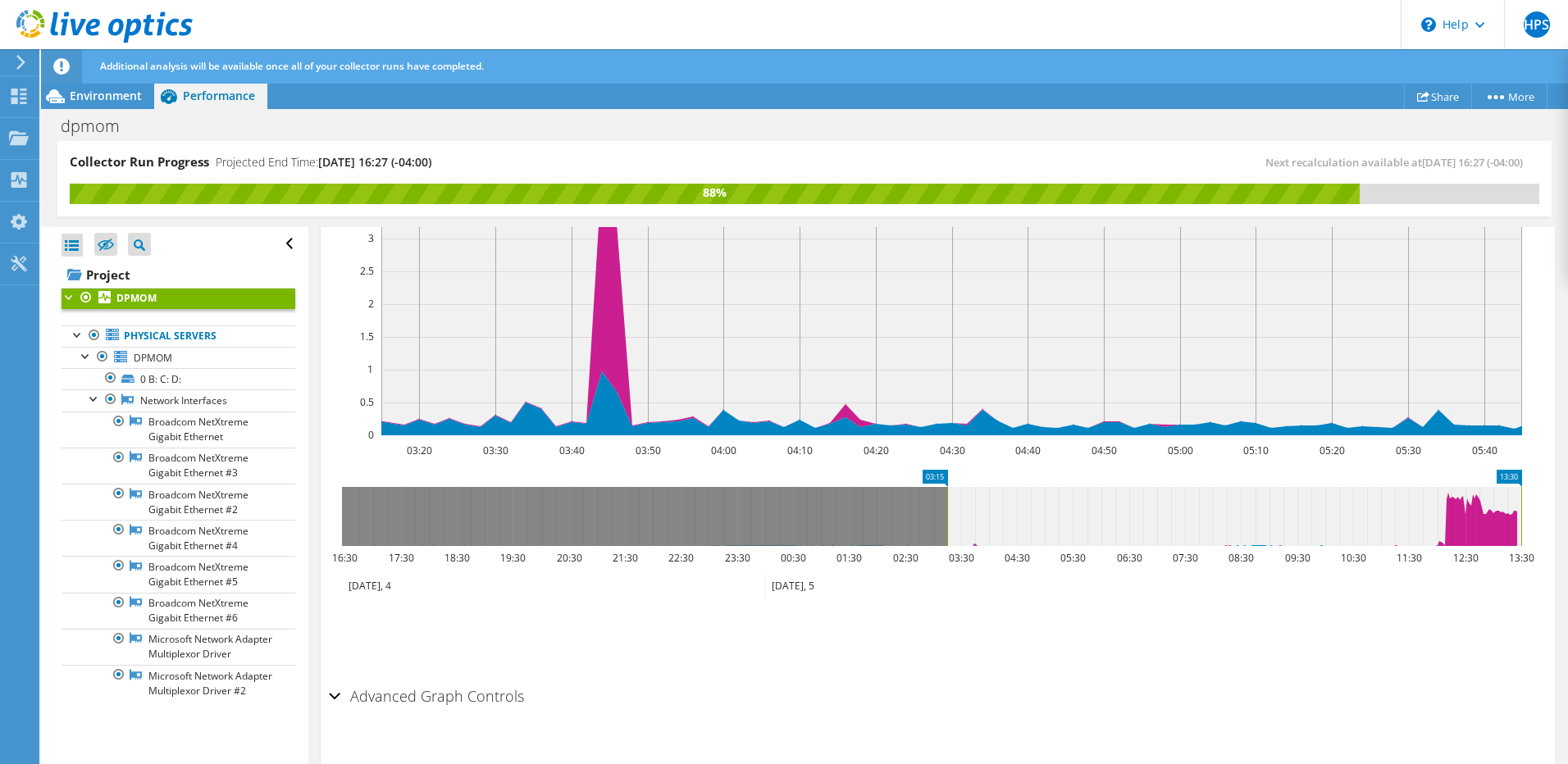
drag, startPoint x: 1087, startPoint y: 510, endPoint x: 1532, endPoint y: 517, distance: 445.1
click at [1532, 517] on icon "03:15 13:30 16:30 17:30 18:30 19:30 20:30 21:30 22:30 23:30 00:30 01:30 02:30 0…" at bounding box center [931, 535] width 1206 height 131
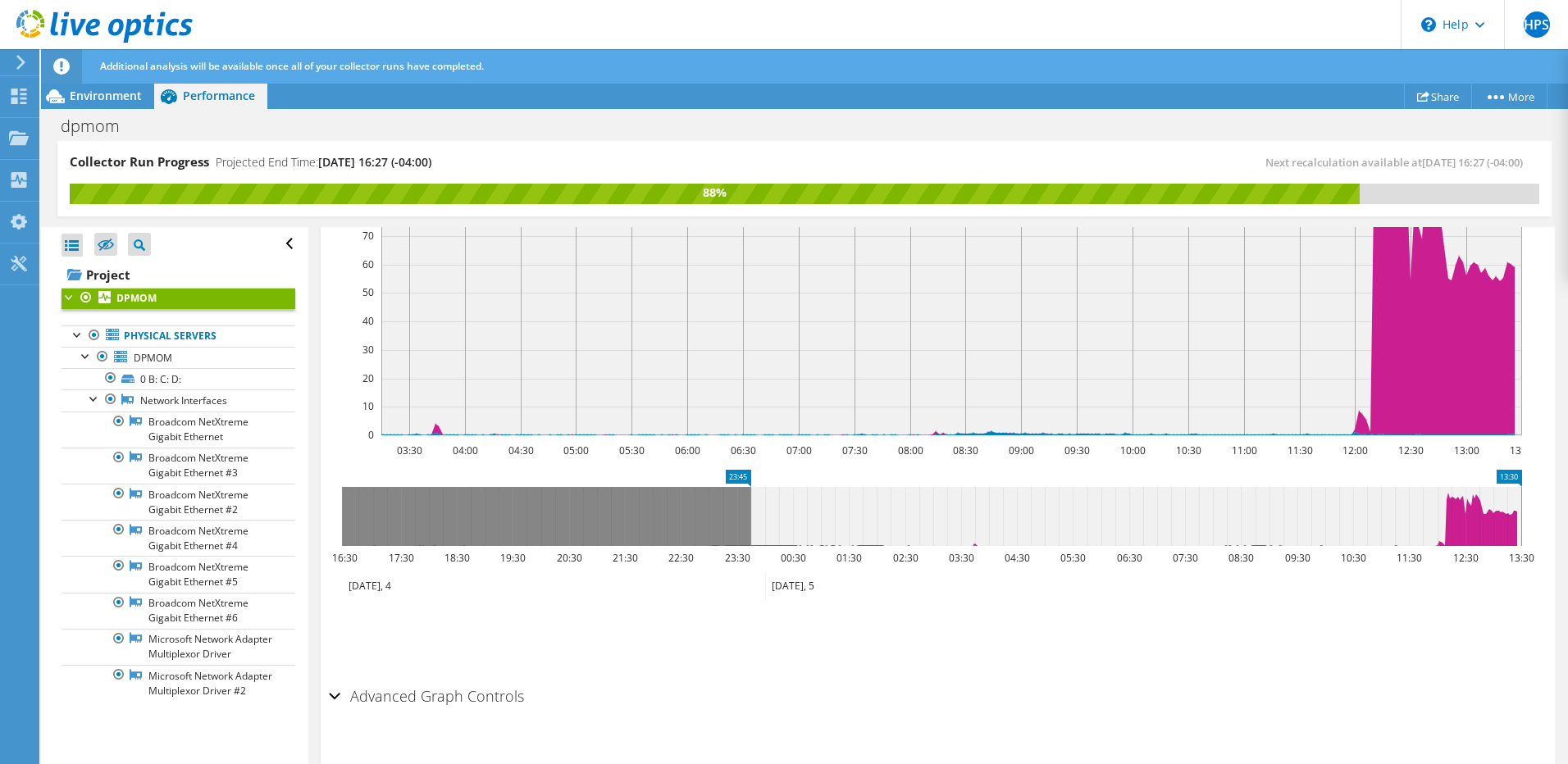
drag, startPoint x: 948, startPoint y: 515, endPoint x: 751, endPoint y: 529, distance: 197.5
click at [751, 529] on rect at bounding box center [750, 517] width 7 height 59
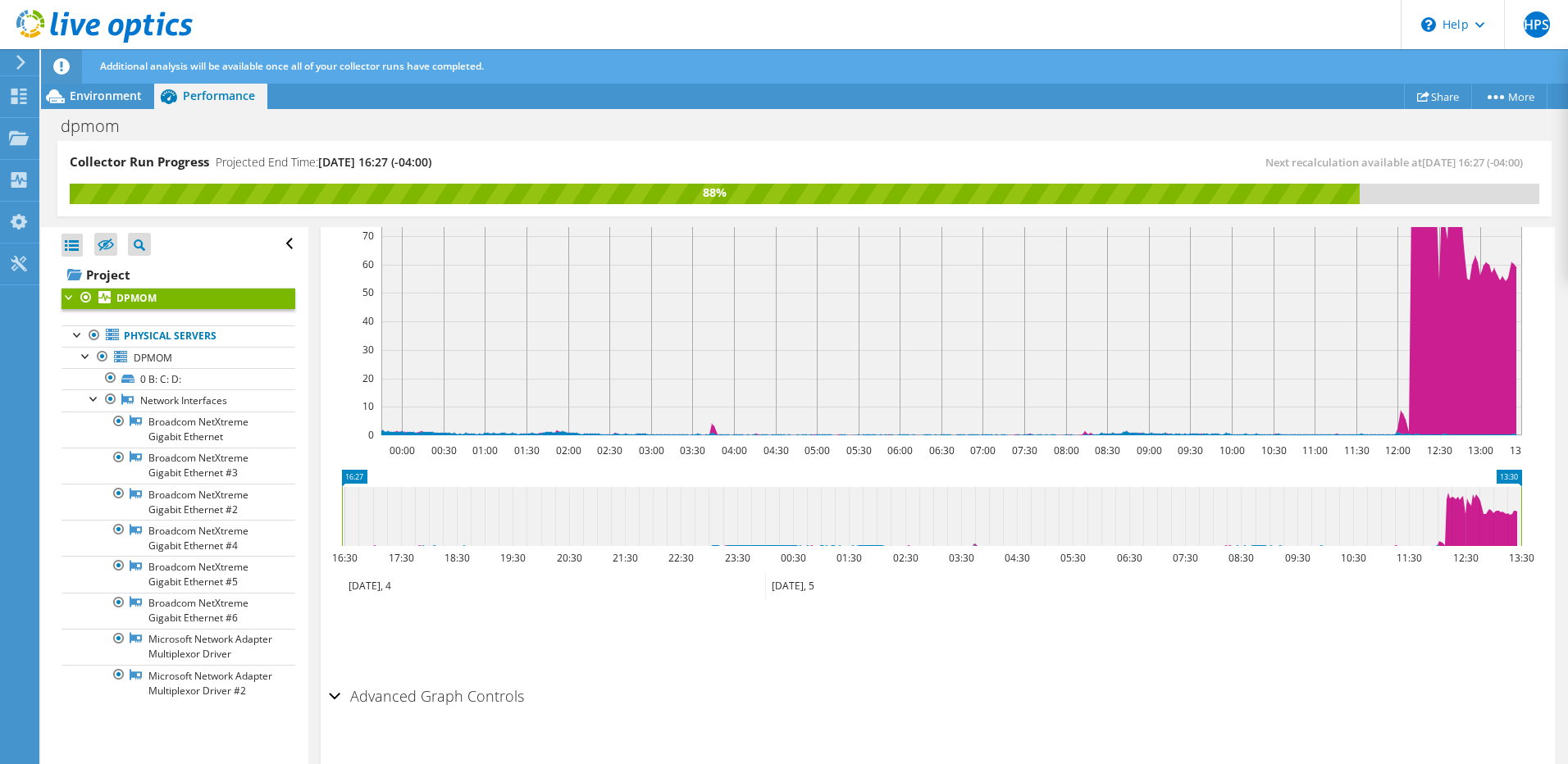
drag, startPoint x: 752, startPoint y: 529, endPoint x: 326, endPoint y: 530, distance: 426.0
click at [326, 530] on section "IOPS Disk Throughput IO Size Latency Queue Depth CPU Percentage Memory Page Fau…" at bounding box center [938, 433] width 1234 height 663
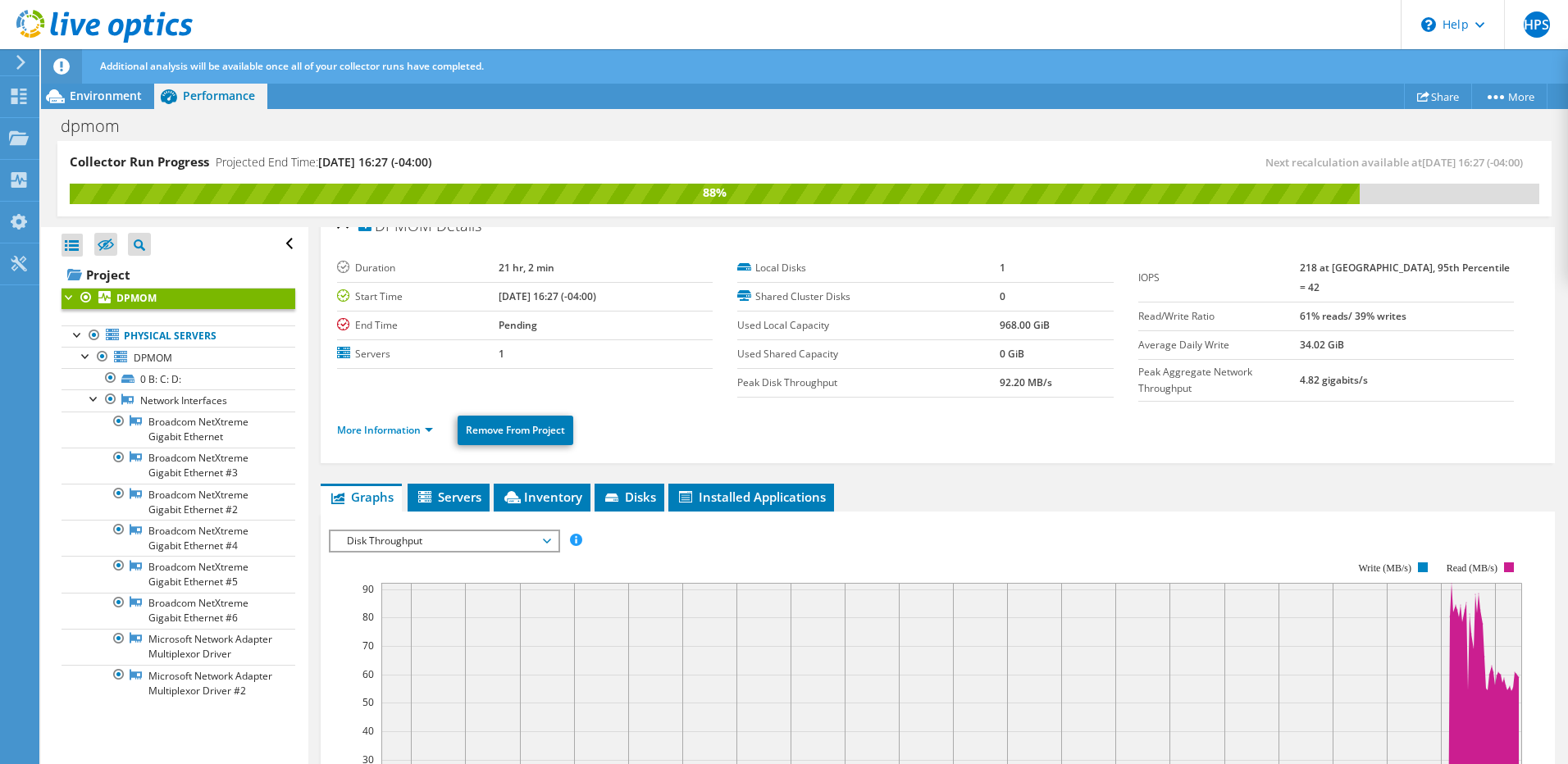
scroll to position [104, 0]
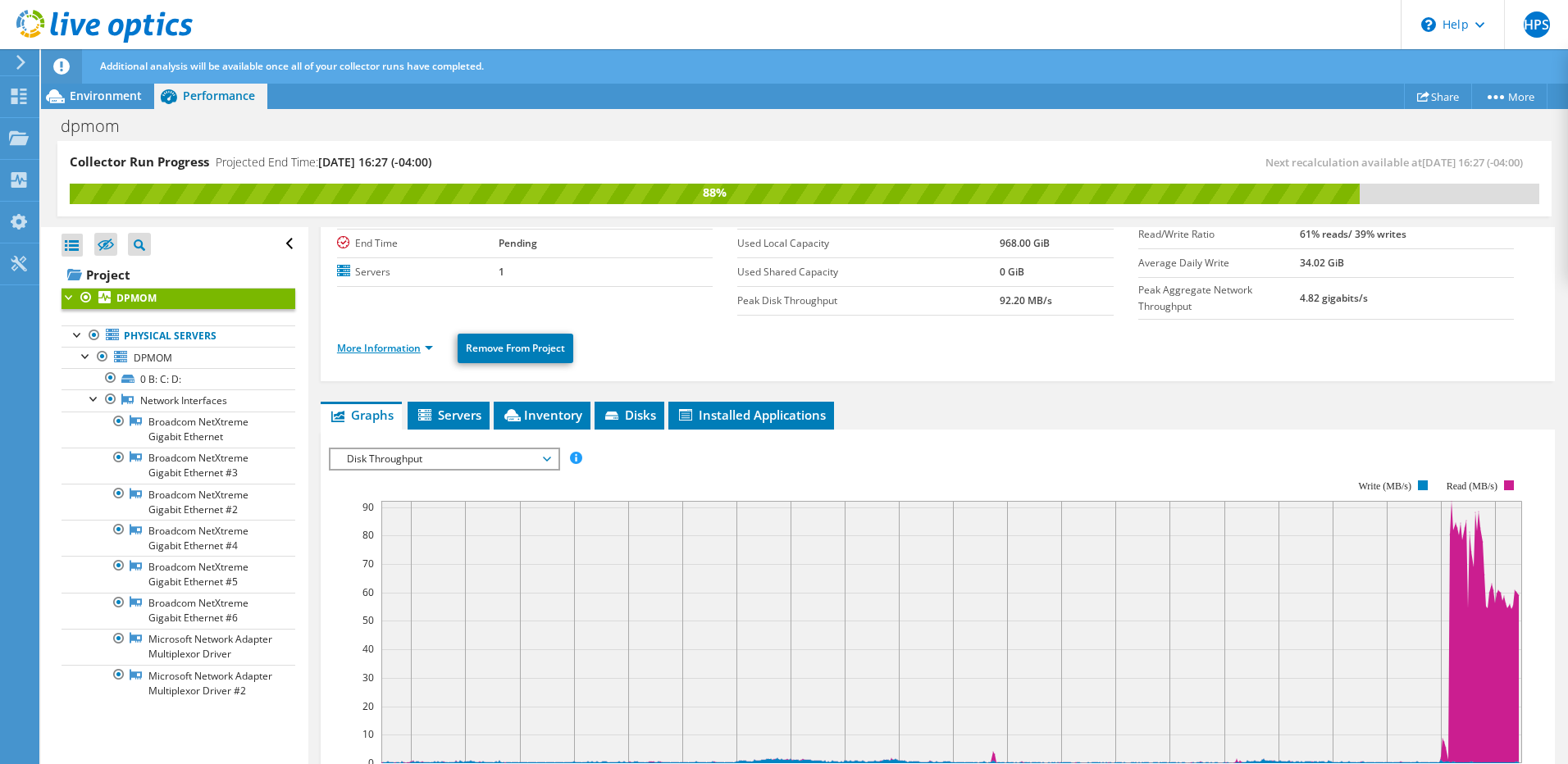
click at [373, 342] on link "More Information" at bounding box center [384, 348] width 96 height 14
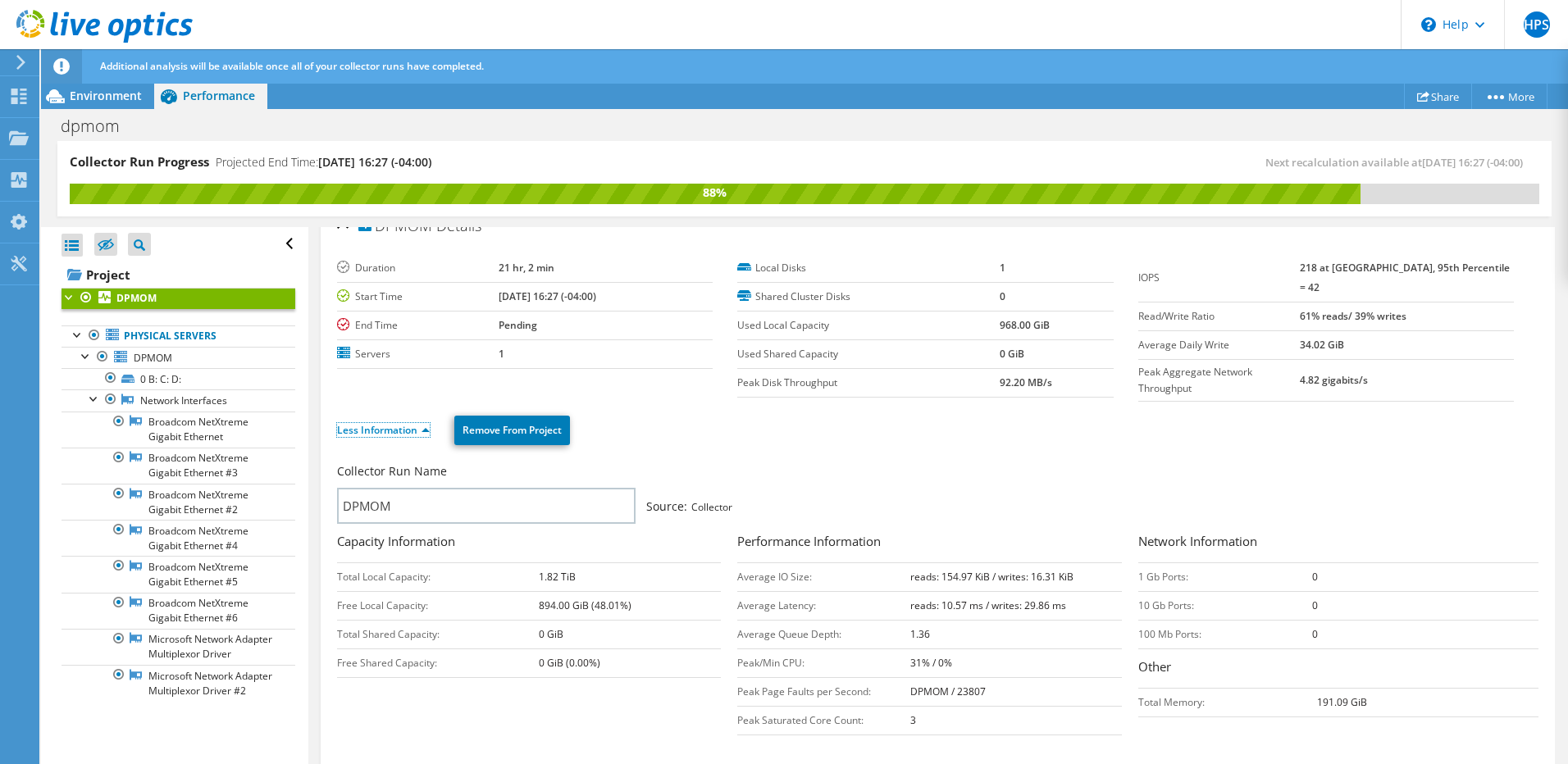
scroll to position [0, 0]
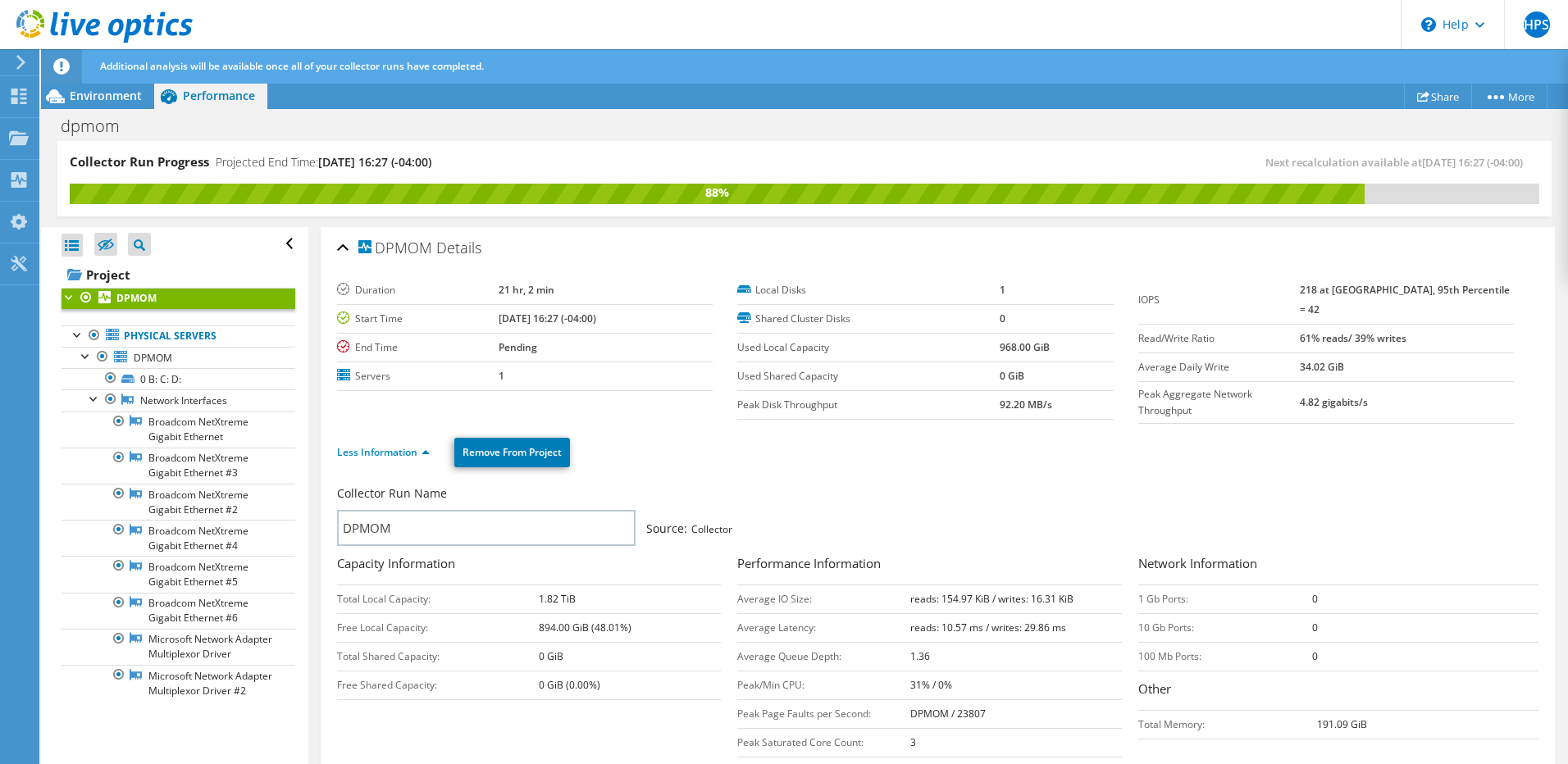
click at [784, 613] on td "Average Latency:" at bounding box center [824, 627] width 173 height 28
click at [82, 103] on div "Environment" at bounding box center [97, 95] width 113 height 26
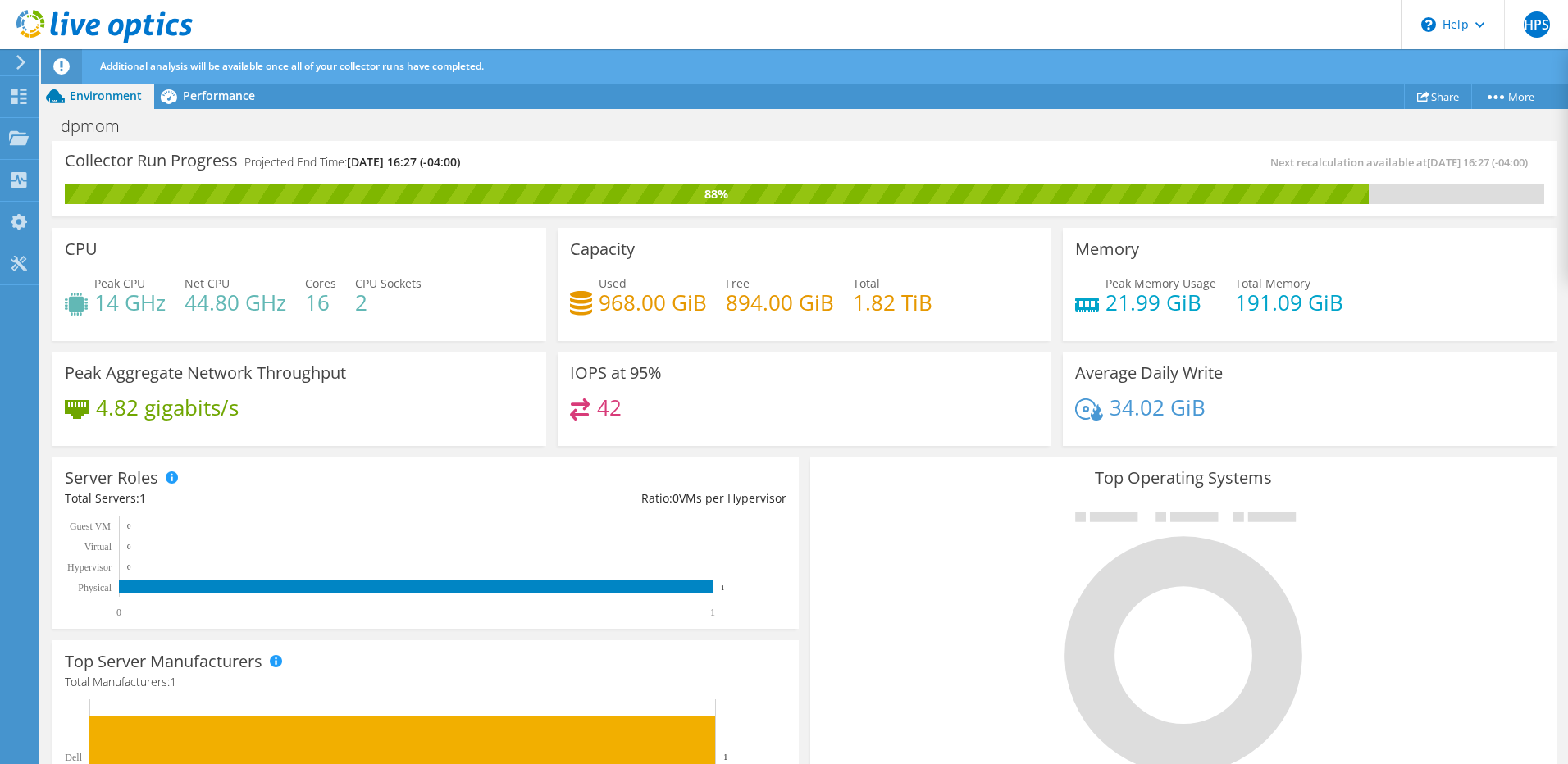
scroll to position [246, 0]
click at [69, 93] on div "Dashboard" at bounding box center [77, 96] width 77 height 41
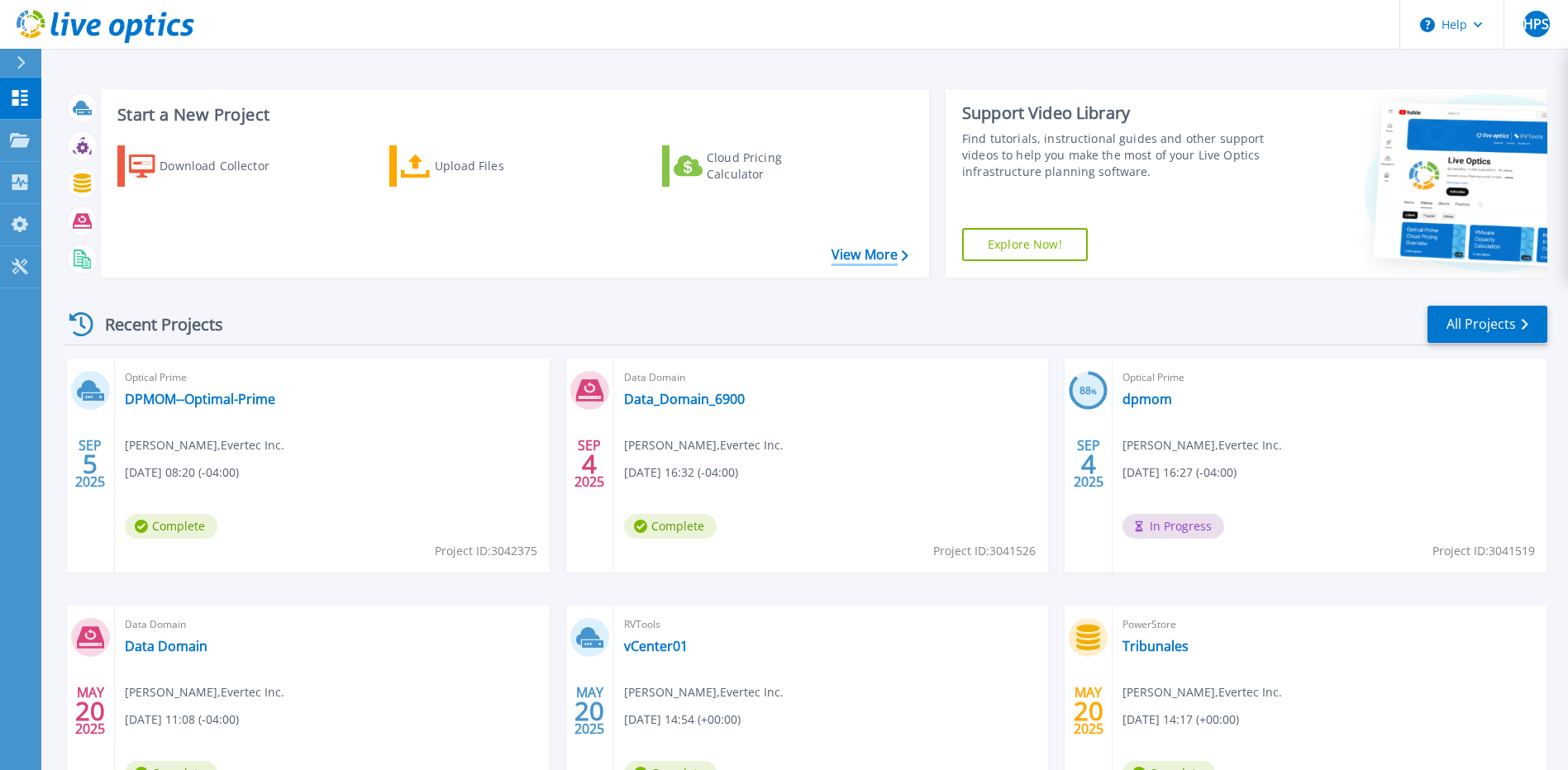
click at [897, 258] on link "View More" at bounding box center [870, 255] width 76 height 16
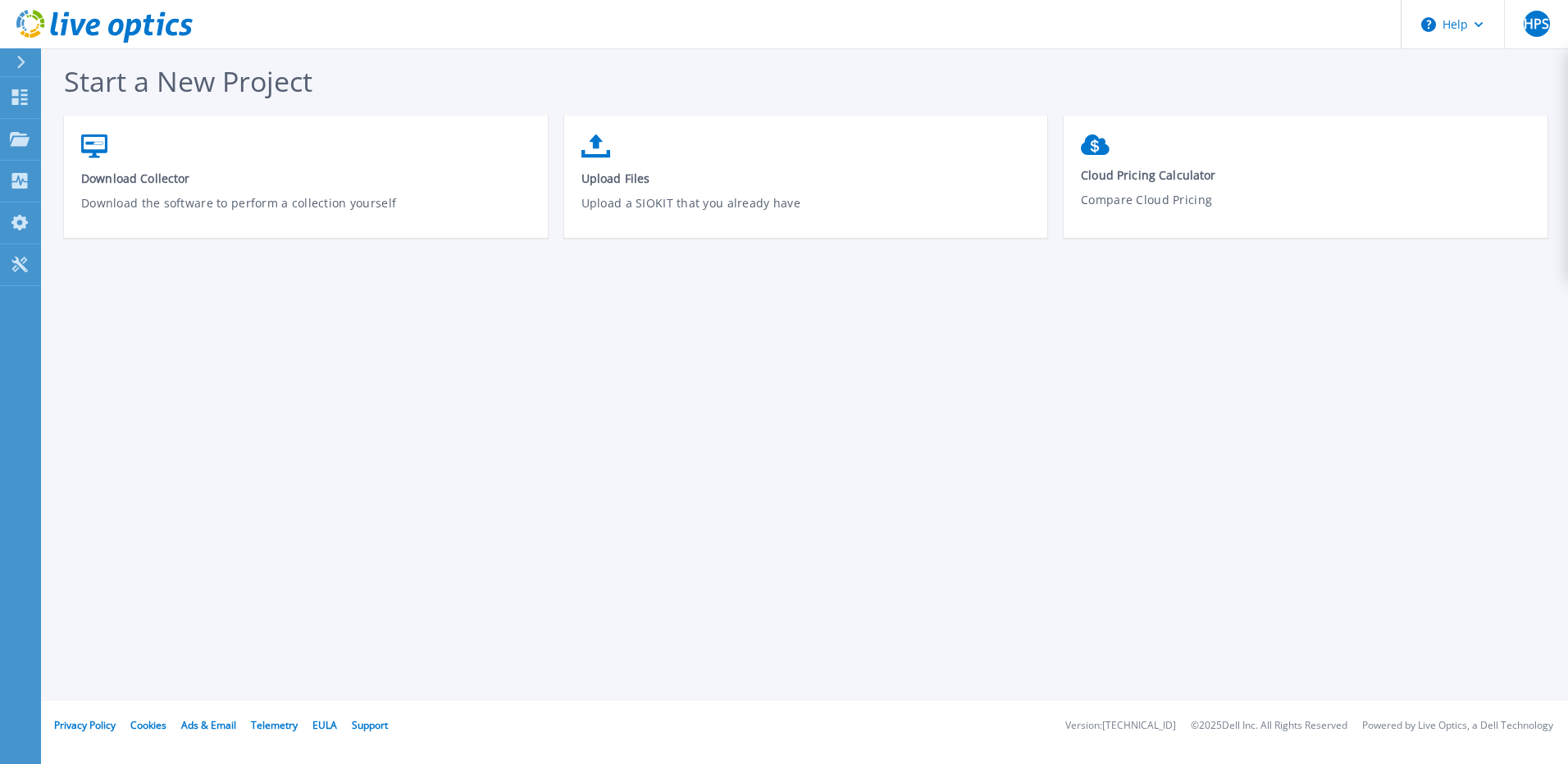
click at [875, 472] on div "Start a New Project Download Collector Download the software to perform a colle…" at bounding box center [804, 350] width 1527 height 702
click at [13, 84] on link "Dashboard Dashboard" at bounding box center [20, 97] width 41 height 42
click at [60, 91] on p "Dashboard" at bounding box center [73, 98] width 60 height 43
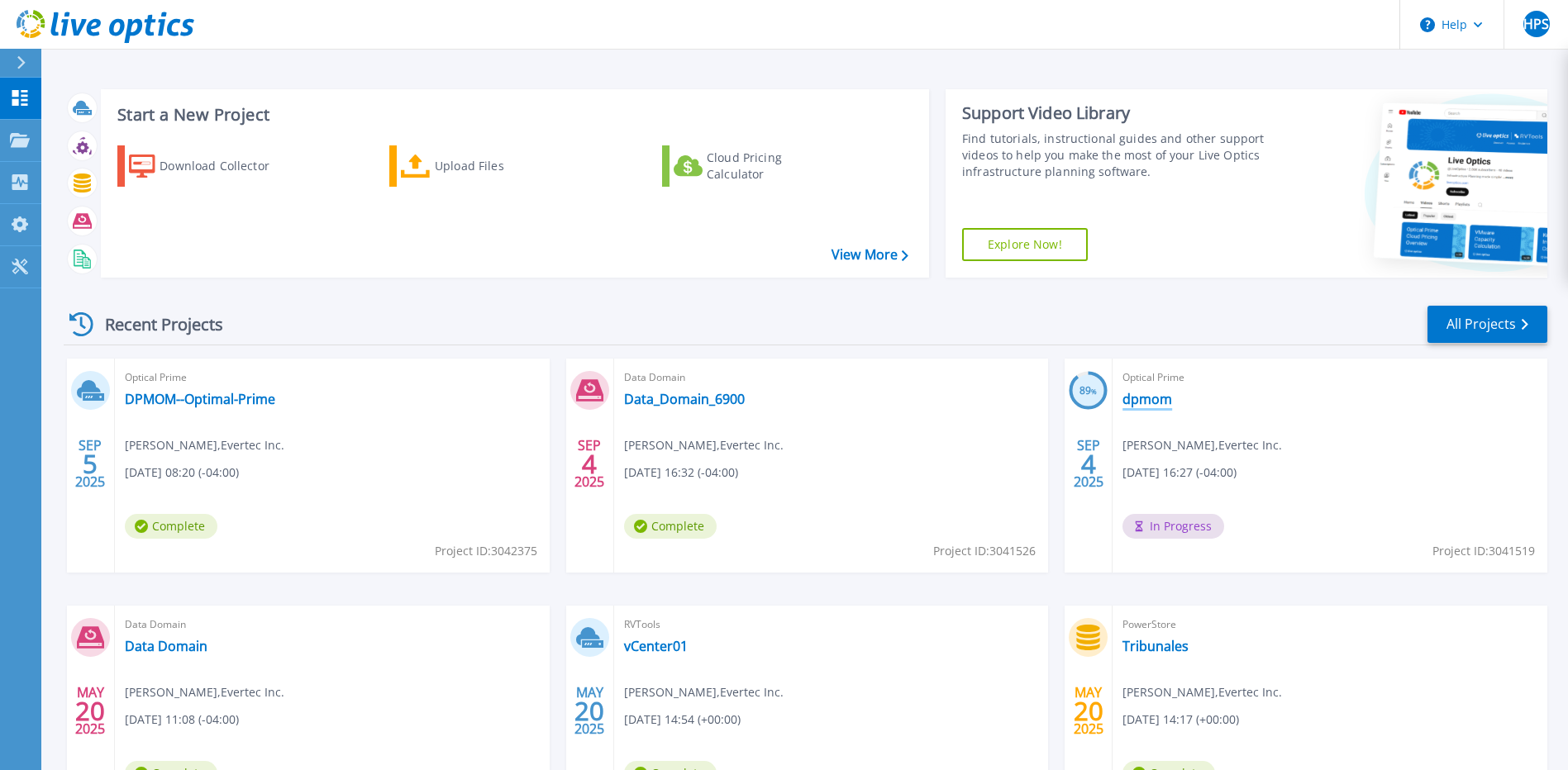
click at [1145, 407] on link "dpmom" at bounding box center [1146, 399] width 50 height 17
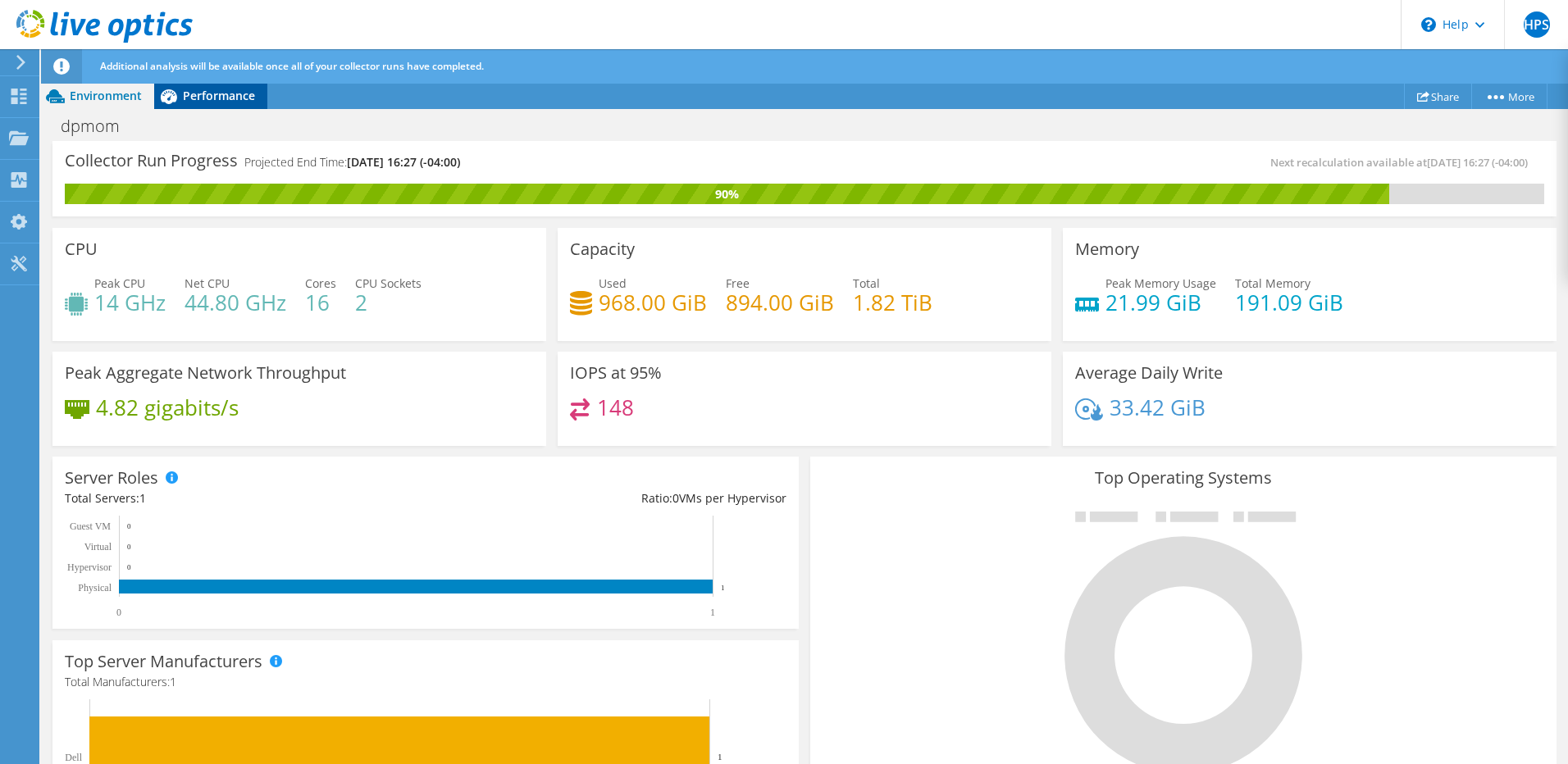
click at [225, 97] on span "Performance" at bounding box center [219, 95] width 72 height 16
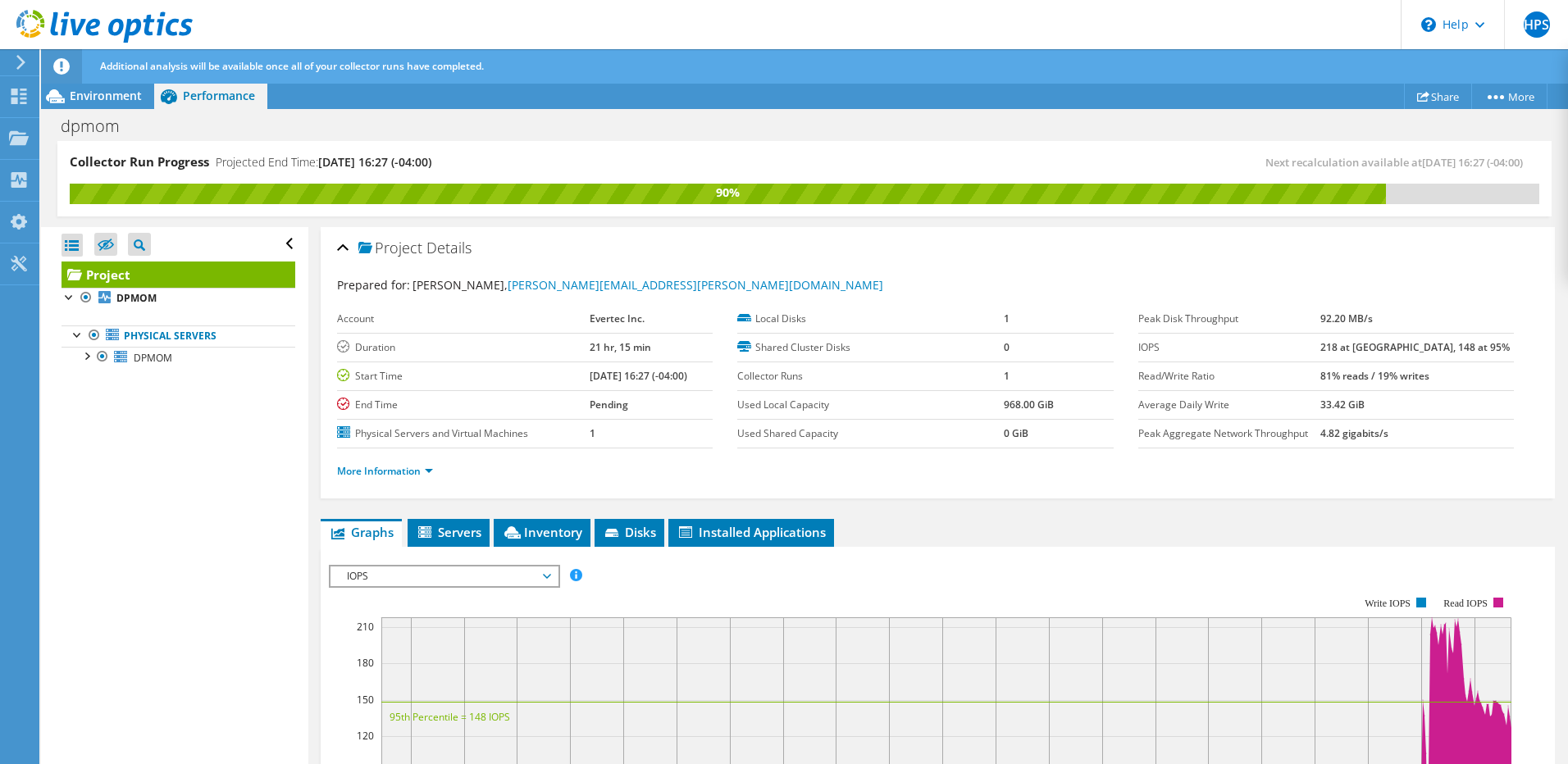
scroll to position [246, 0]
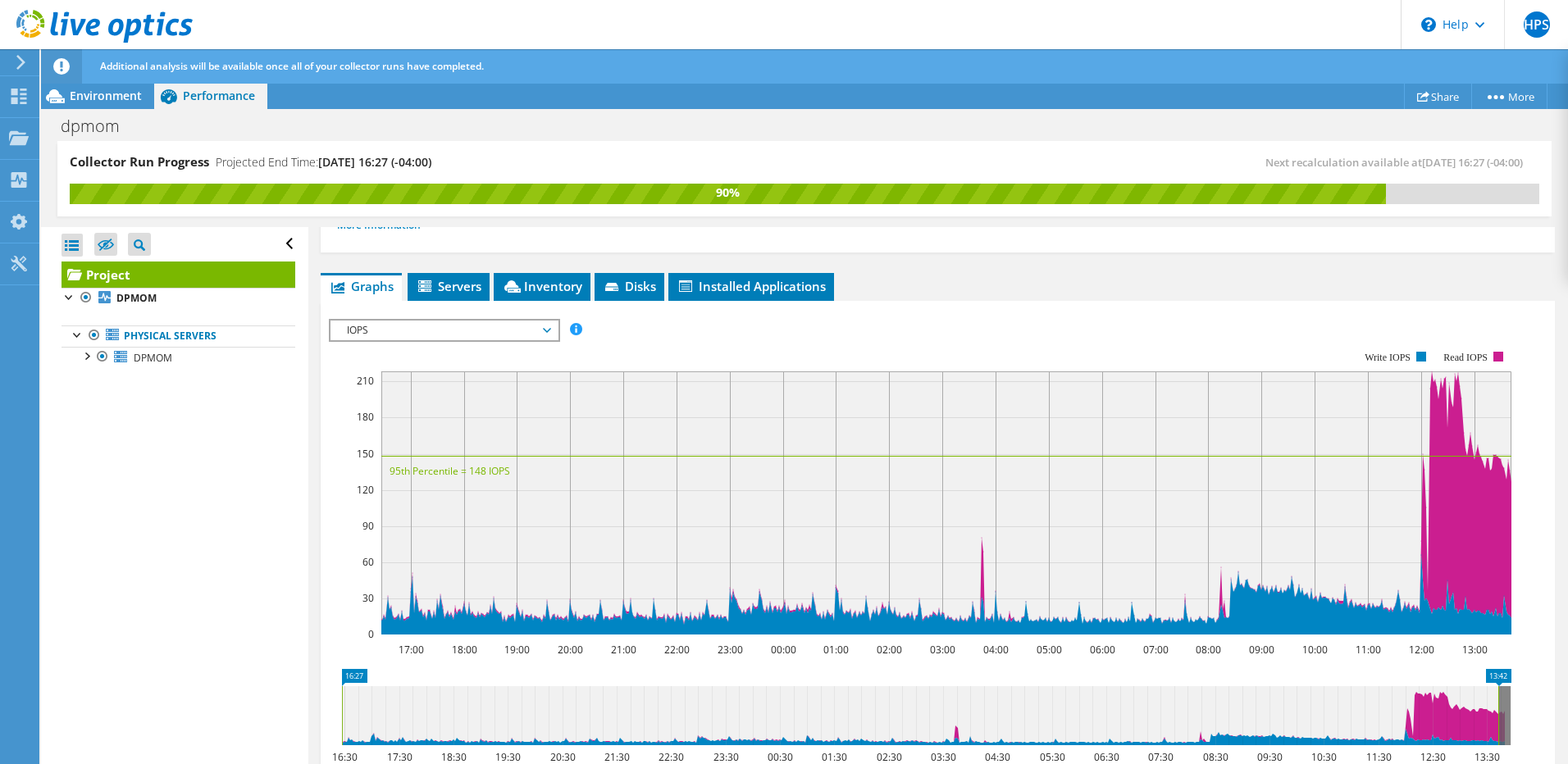
click at [415, 329] on span "IOPS" at bounding box center [444, 331] width 211 height 19
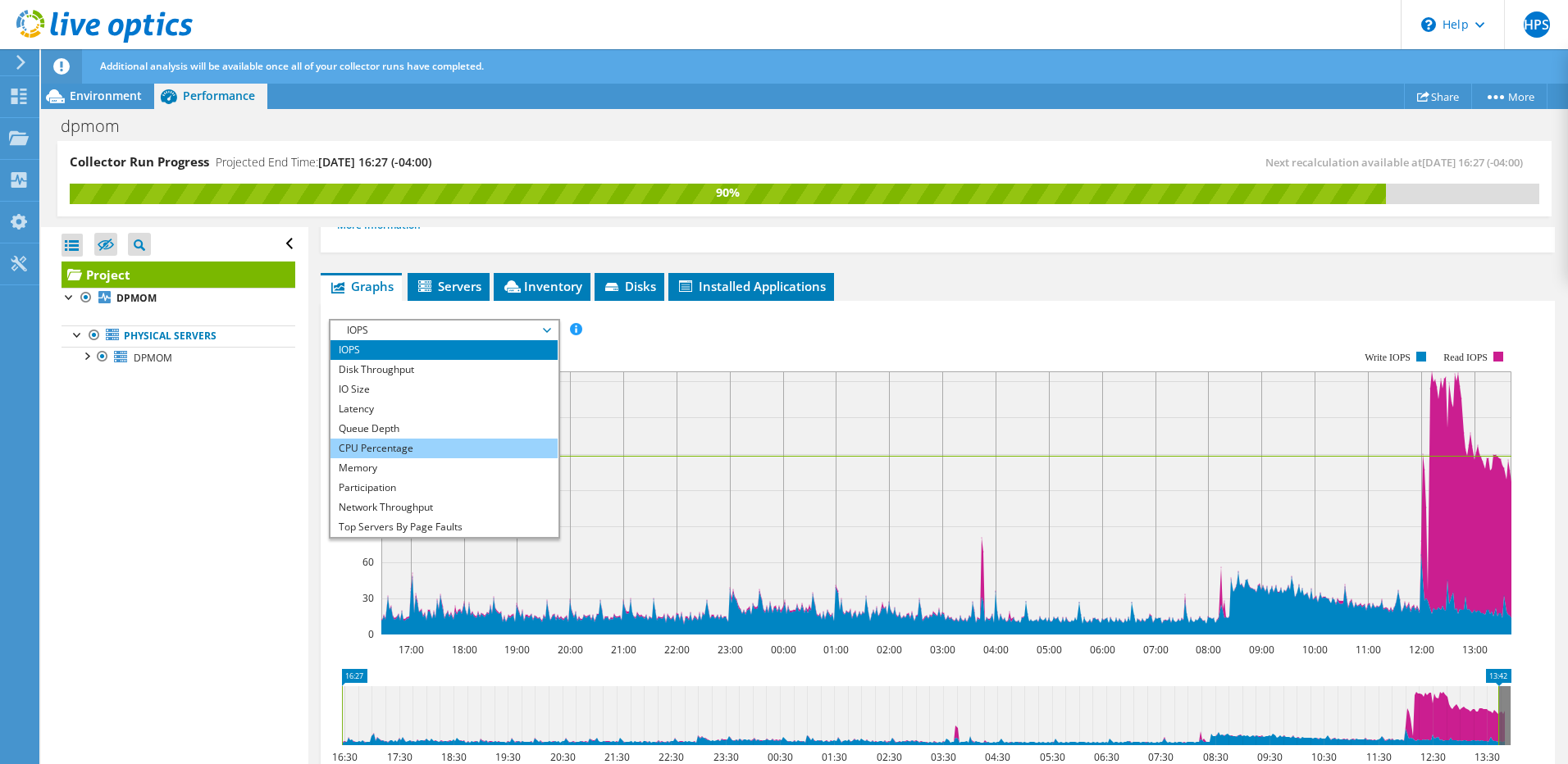
click at [397, 446] on li "CPU Percentage" at bounding box center [444, 449] width 227 height 19
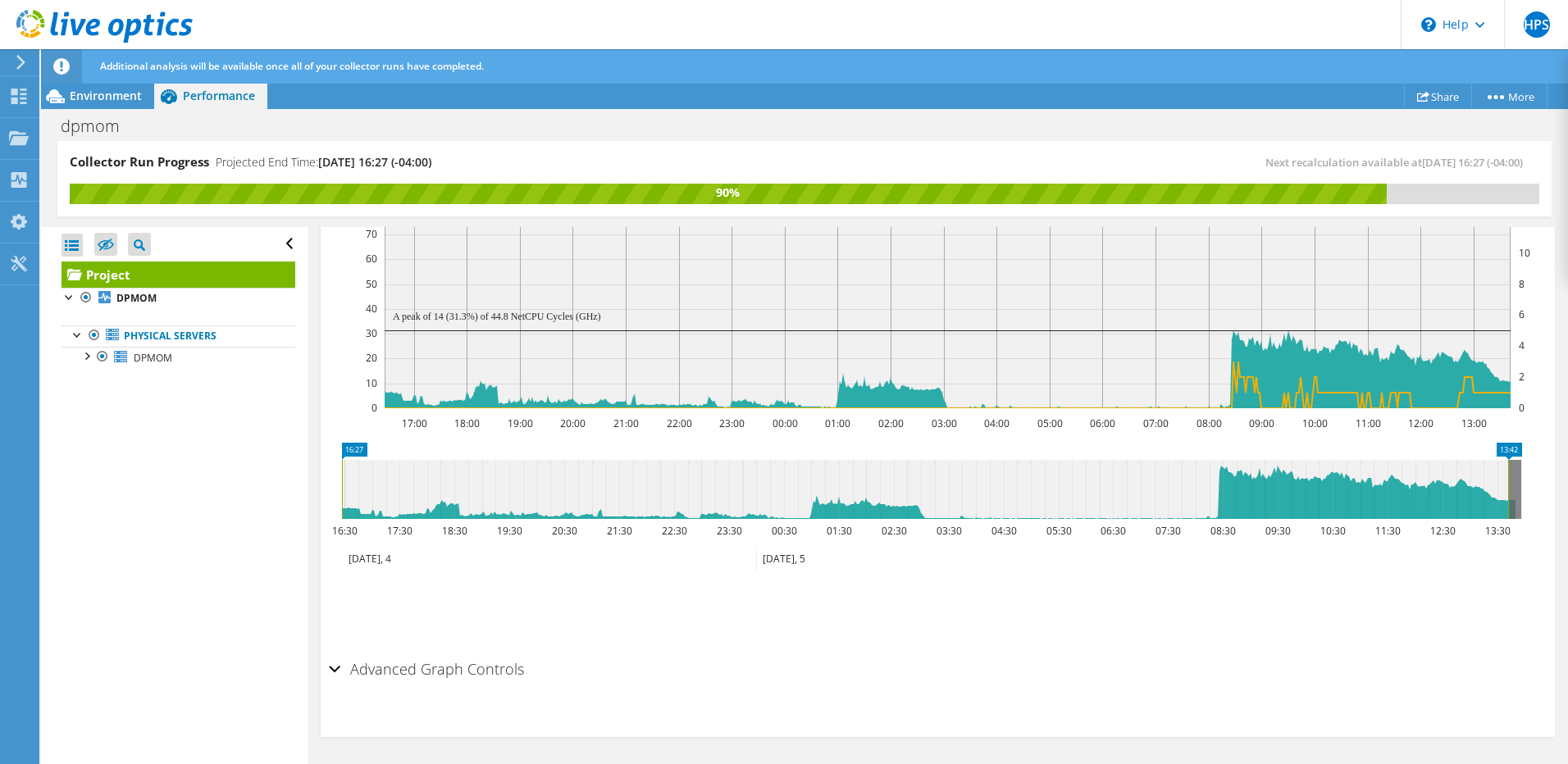
scroll to position [403, 0]
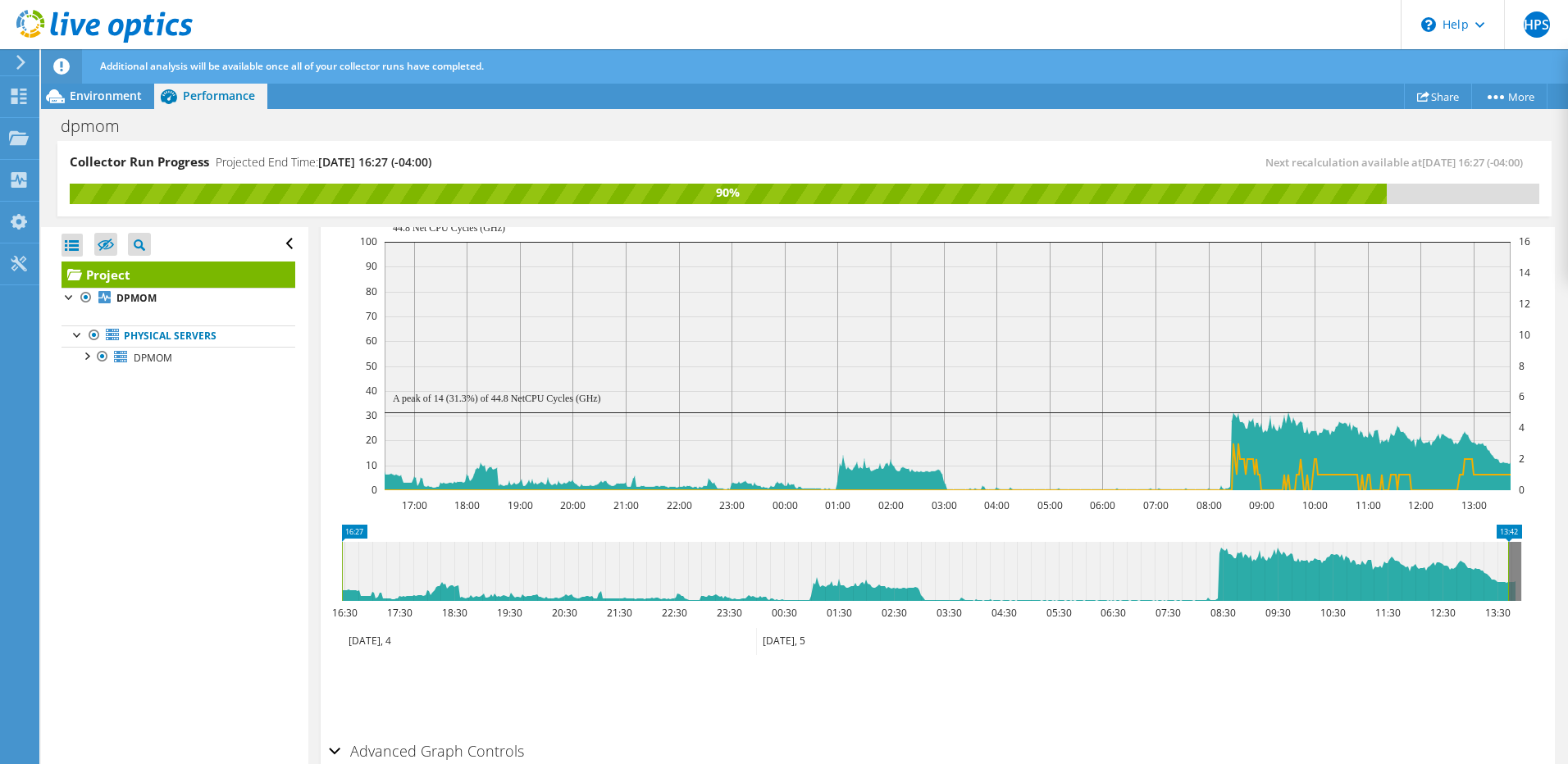
click at [1521, 660] on div "Save Zoom" at bounding box center [937, 691] width 1218 height 70
drag, startPoint x: 1509, startPoint y: 564, endPoint x: 1526, endPoint y: 565, distance: 17.0
click at [1526, 565] on icon "16:27 13:56 16:30 17:30 18:30 19:30 20:30 21:30 22:30 23:30 00:30 01:30 02:30 0…" at bounding box center [931, 590] width 1206 height 131
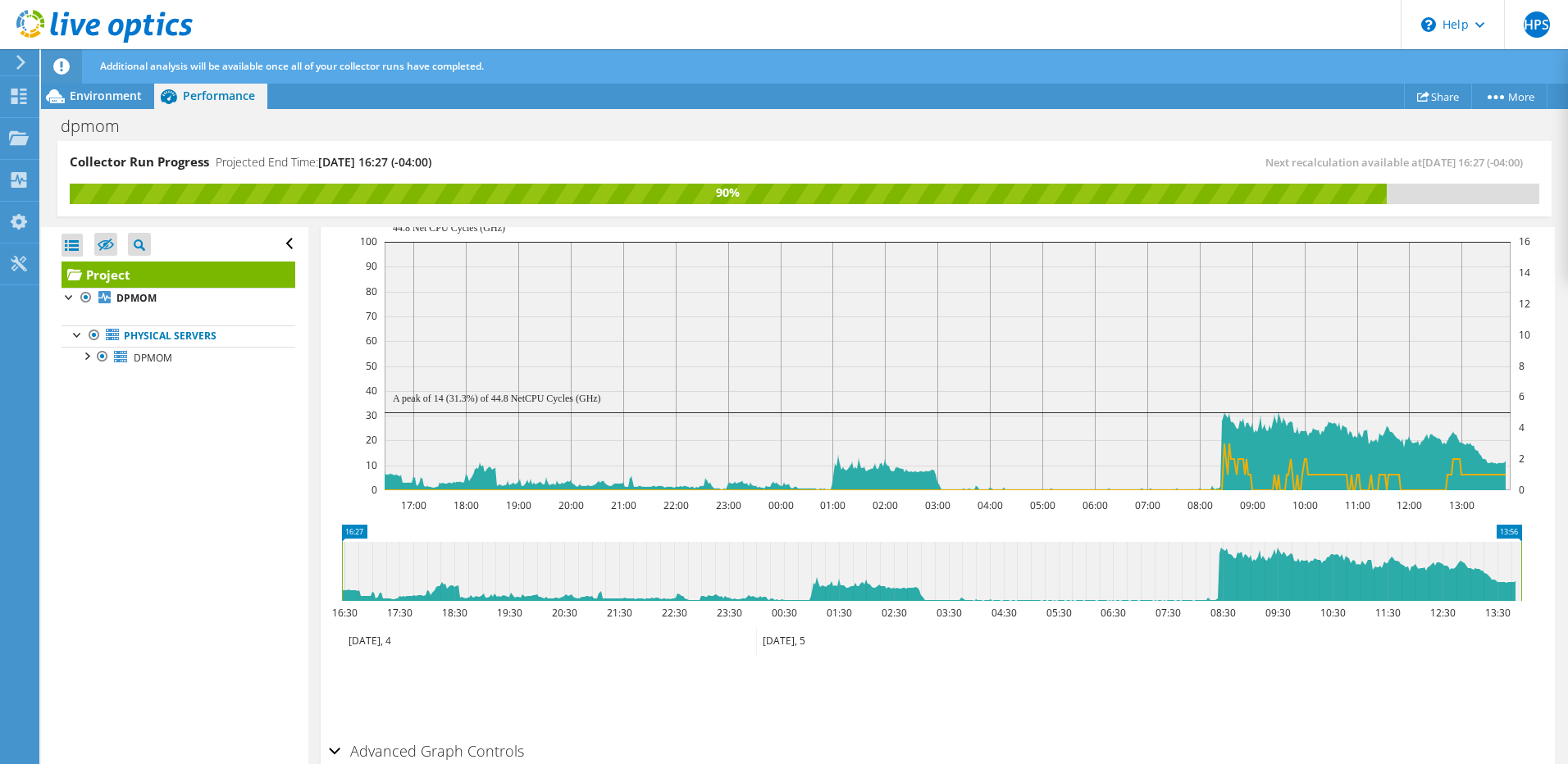
click at [1515, 582] on icon at bounding box center [931, 571] width 1180 height 59
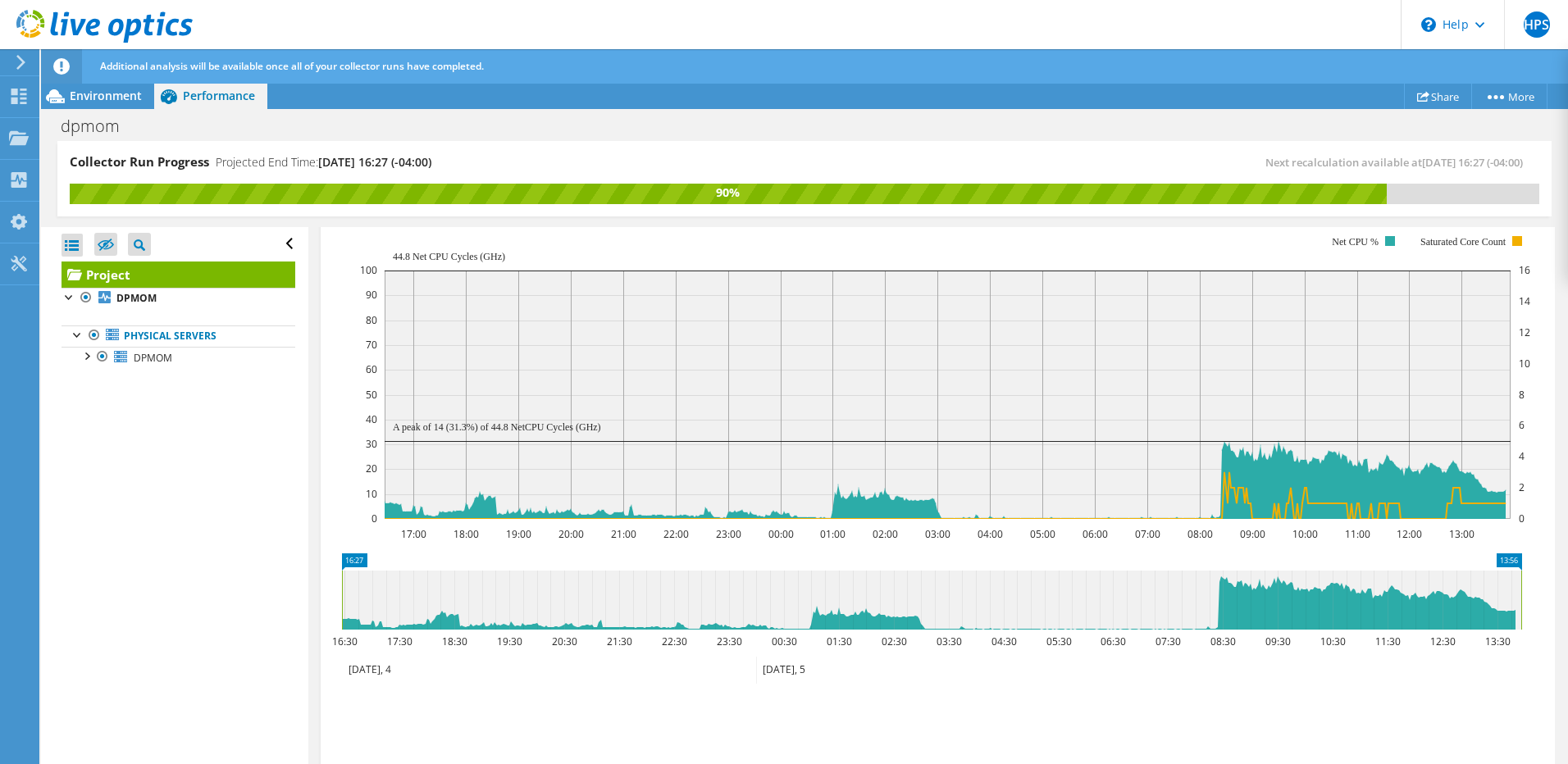
scroll to position [324, 0]
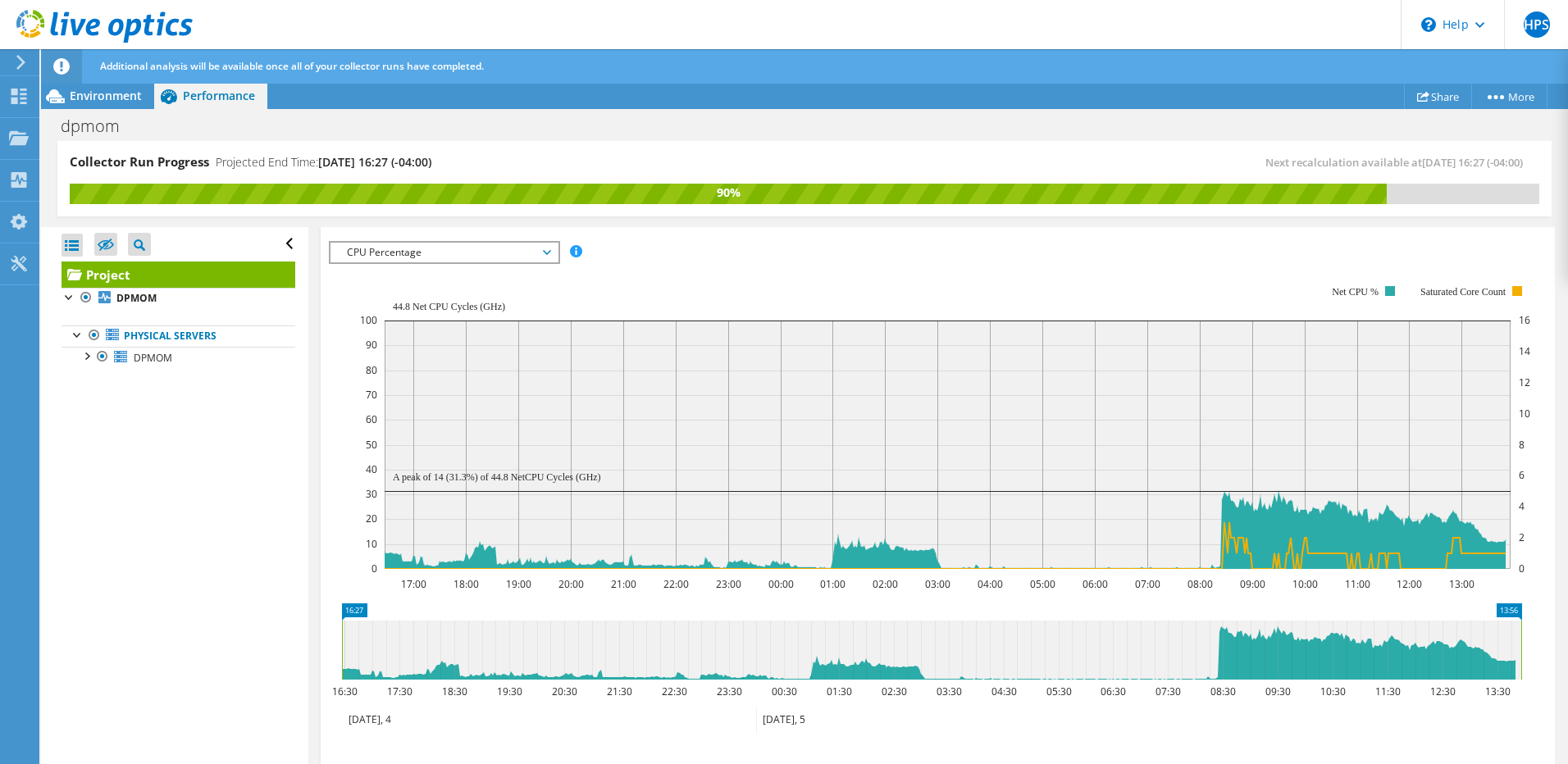
click at [701, 276] on rect at bounding box center [945, 427] width 1171 height 328
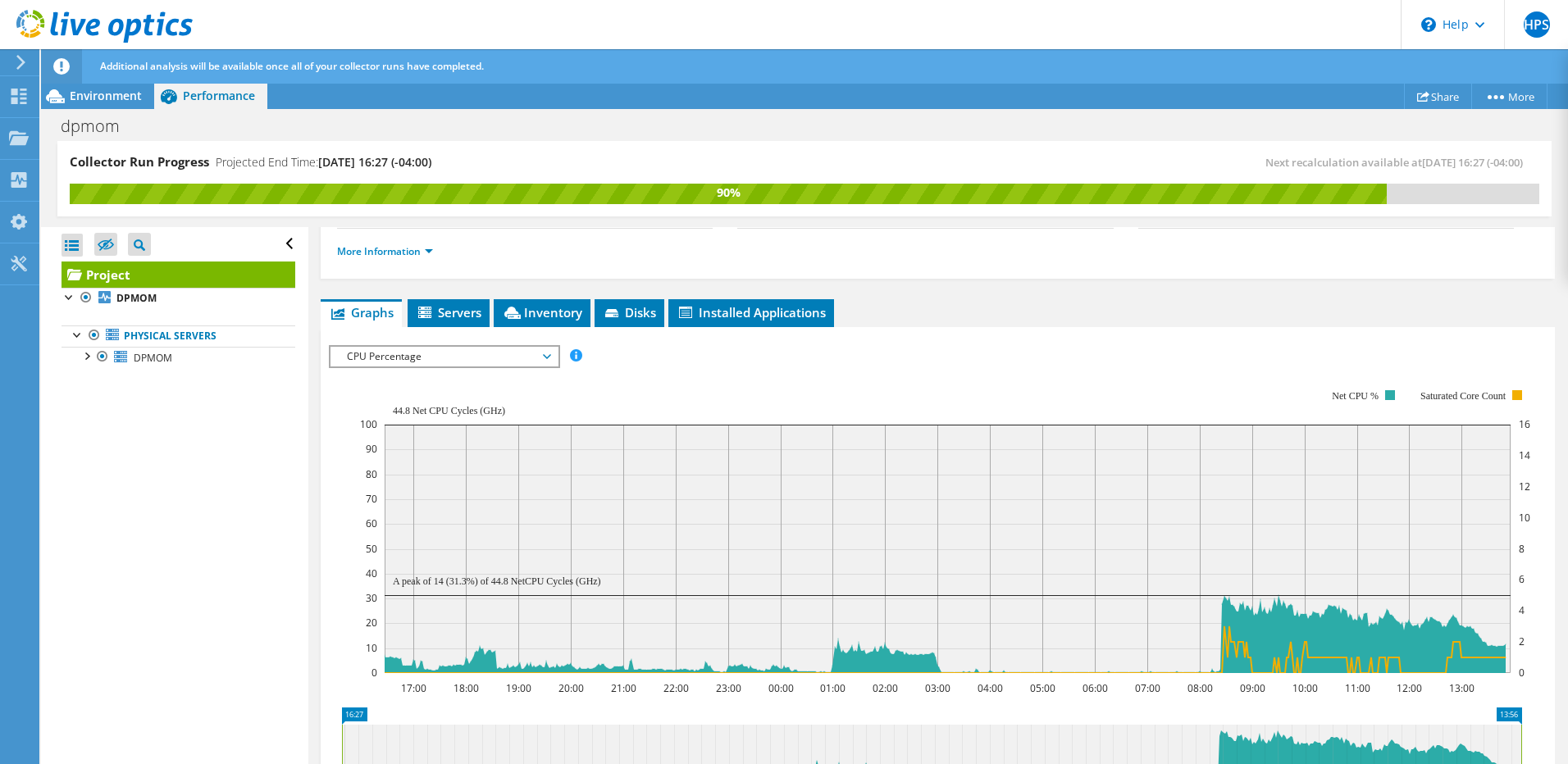
scroll to position [216, 0]
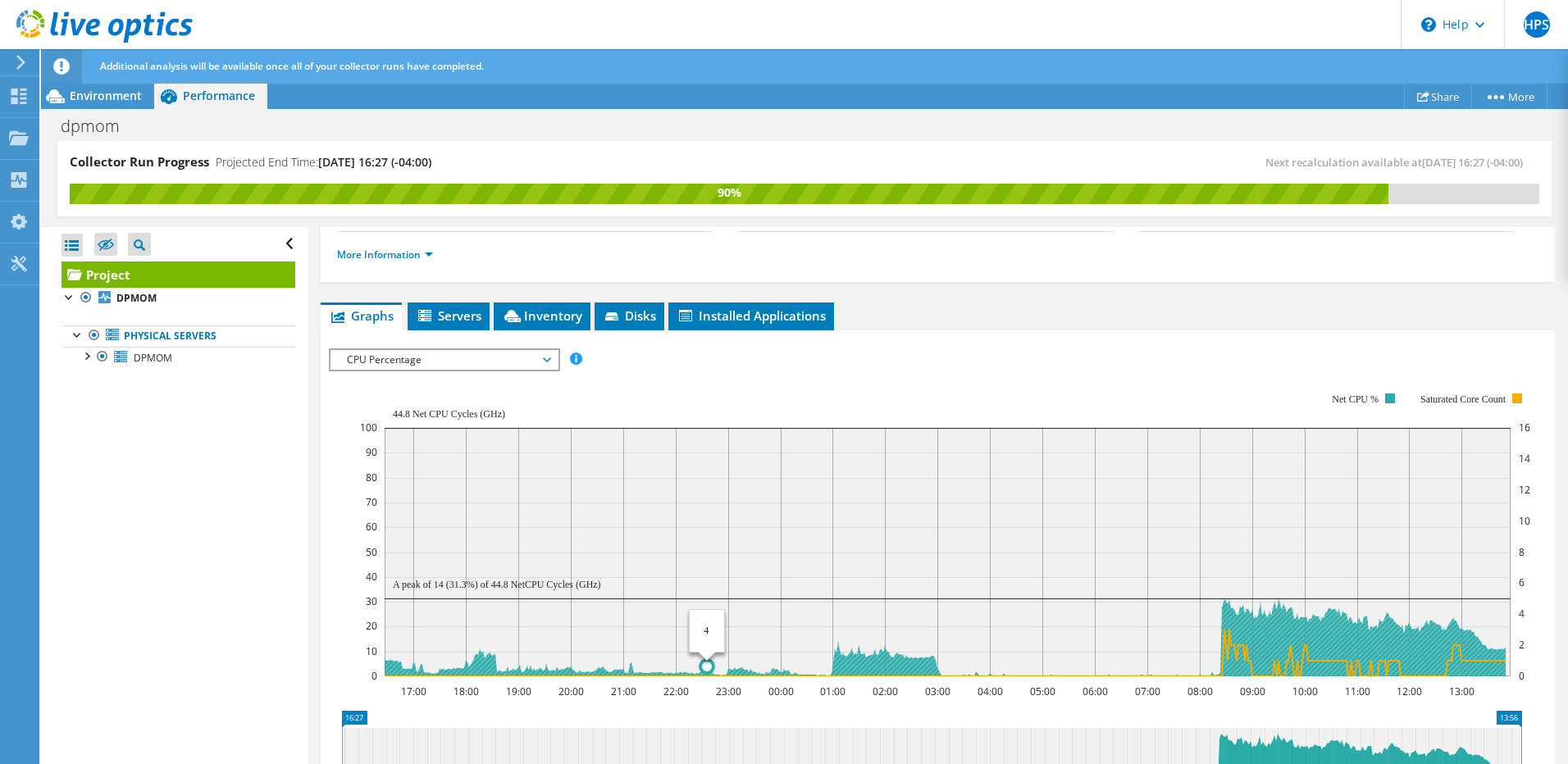
click at [729, 612] on rect at bounding box center [947, 552] width 1126 height 248
click at [1226, 566] on rect at bounding box center [947, 552] width 1126 height 248
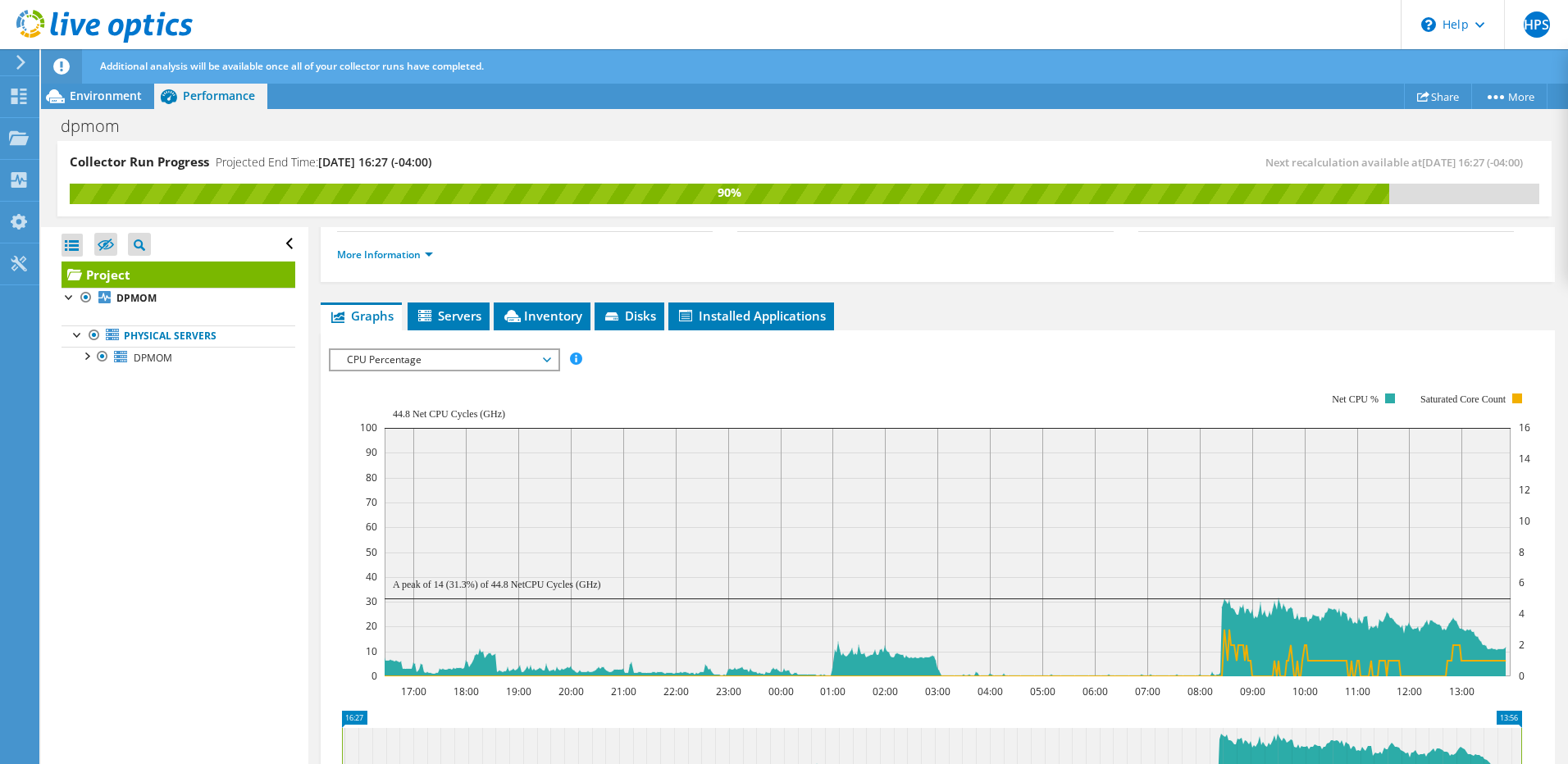
click at [1257, 360] on div "IOPS Disk Throughput IO Size Latency Queue Depth CPU Percentage Memory Page Fau…" at bounding box center [937, 359] width 1218 height 22
click at [395, 363] on span "CPU Percentage" at bounding box center [444, 360] width 211 height 19
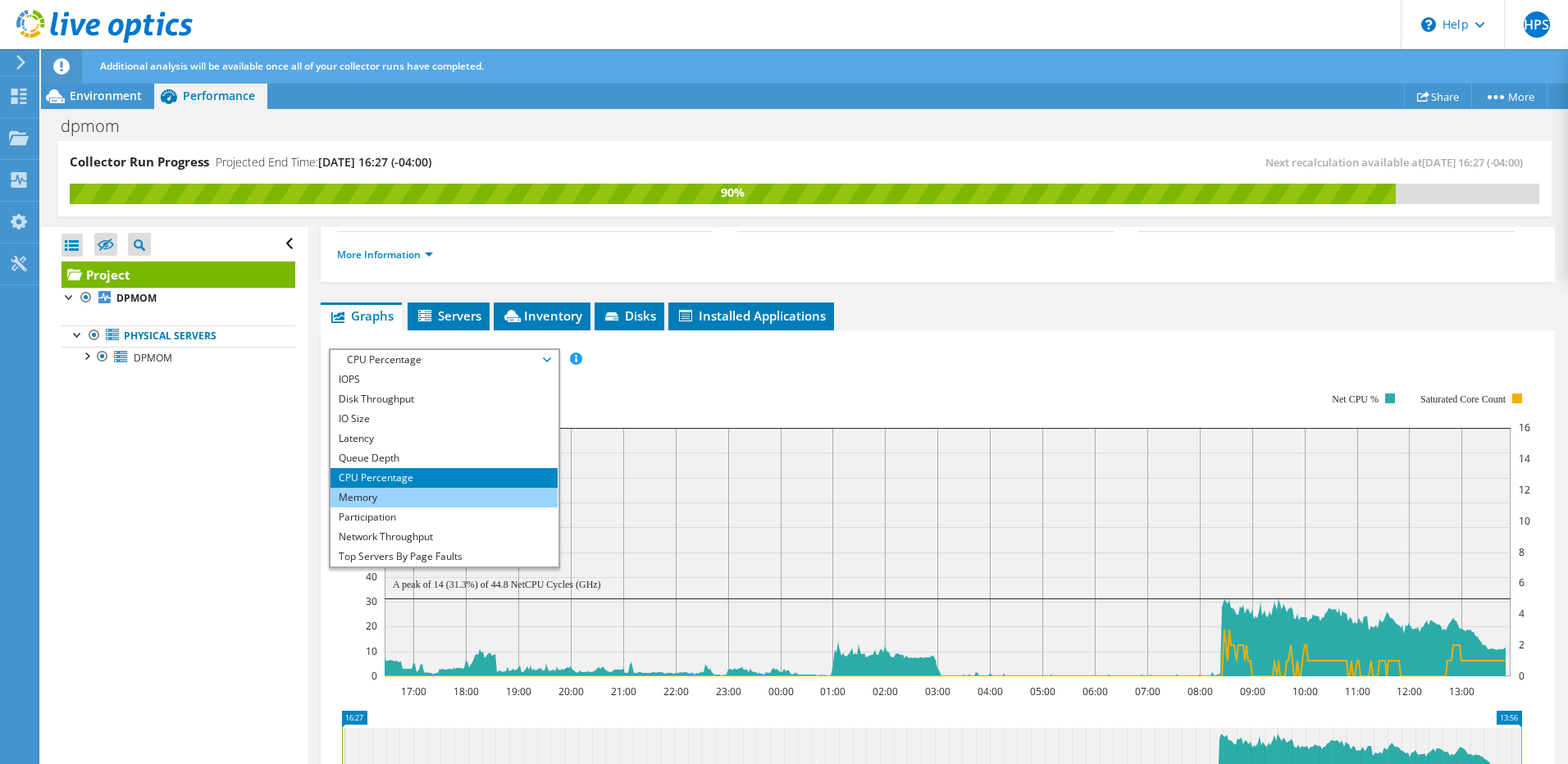
click at [403, 498] on li "Memory" at bounding box center [444, 497] width 227 height 19
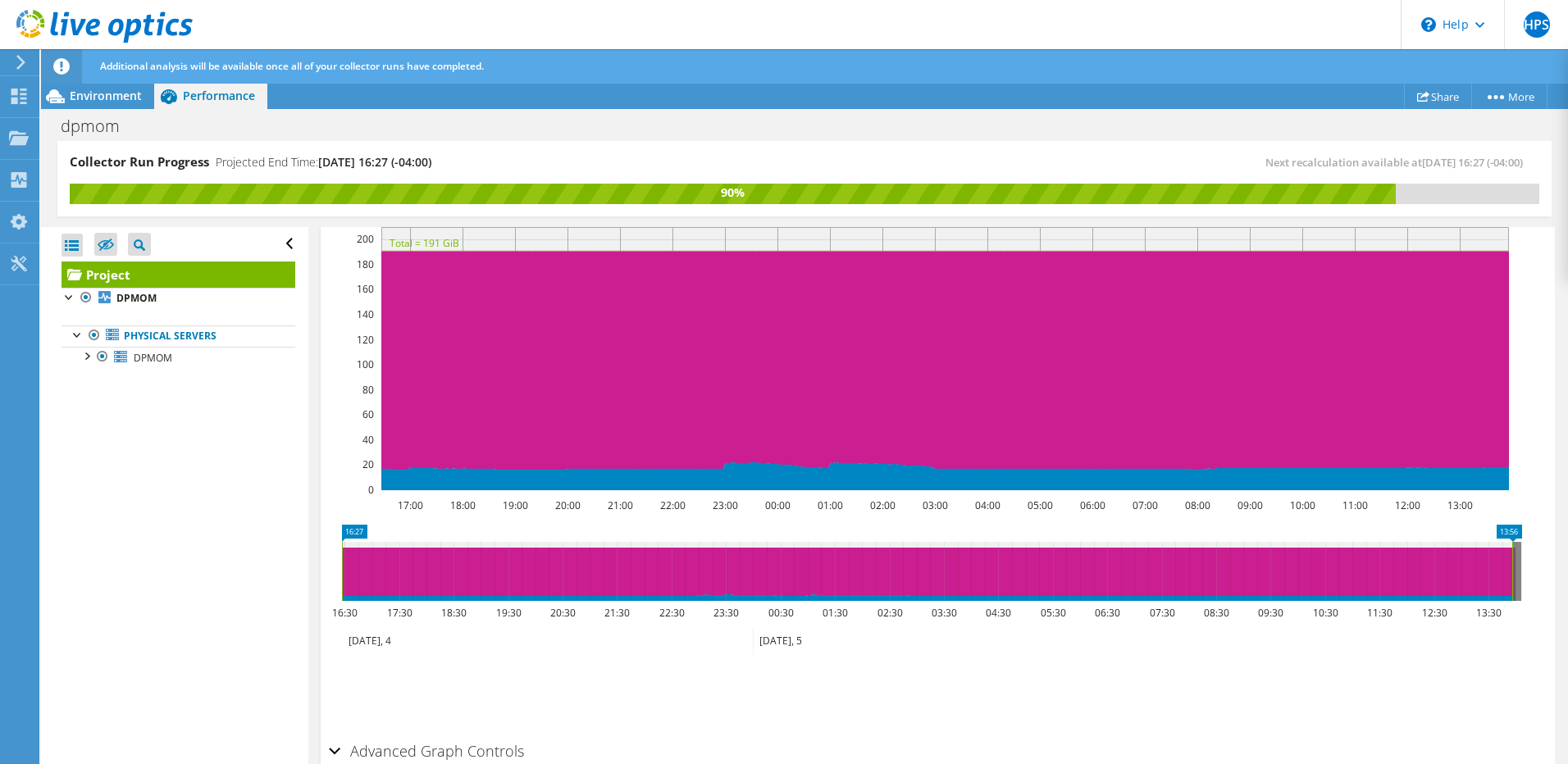
scroll to position [309, 0]
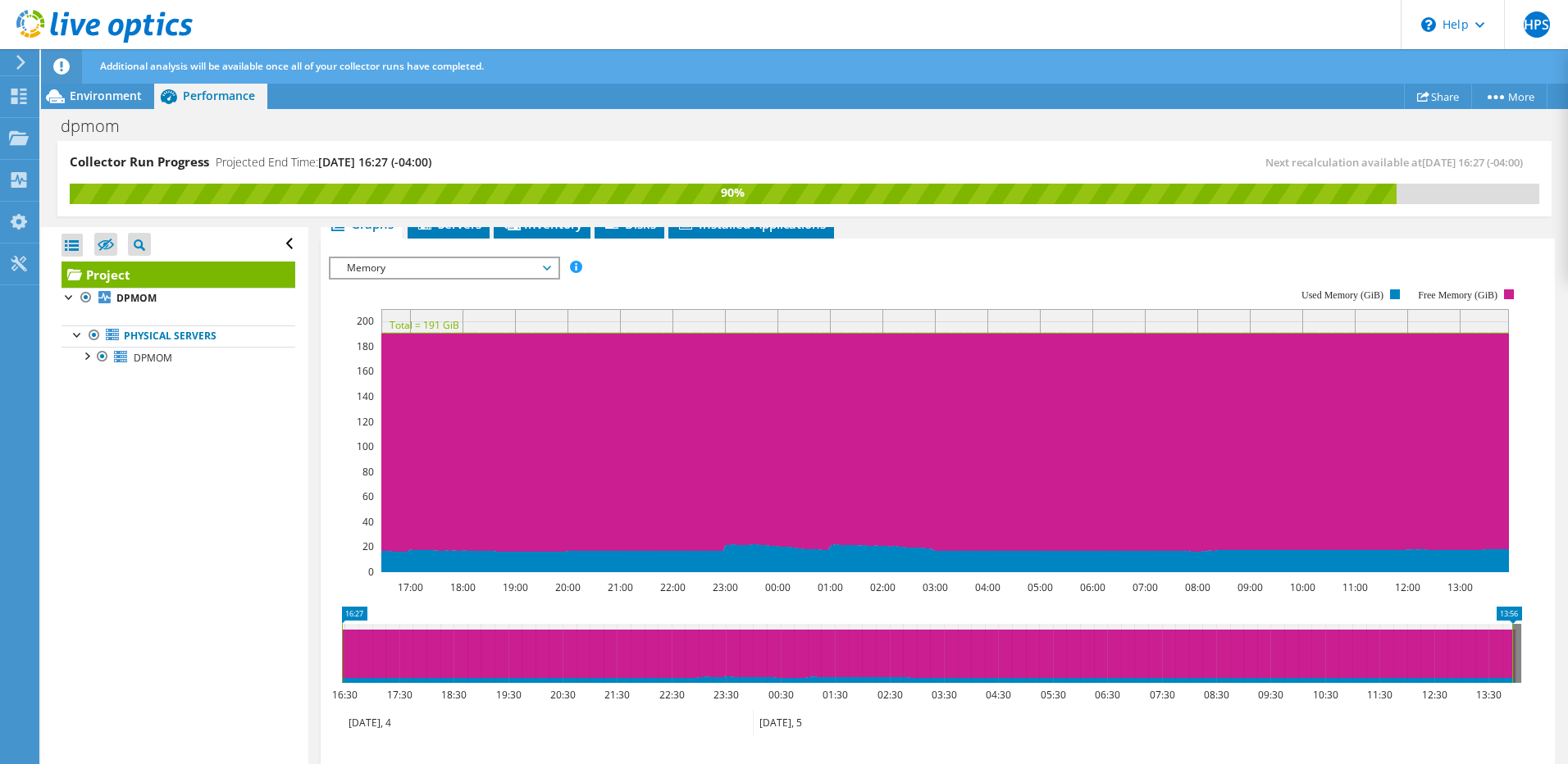
click at [828, 547] on icon at bounding box center [946, 442] width 1132 height 219
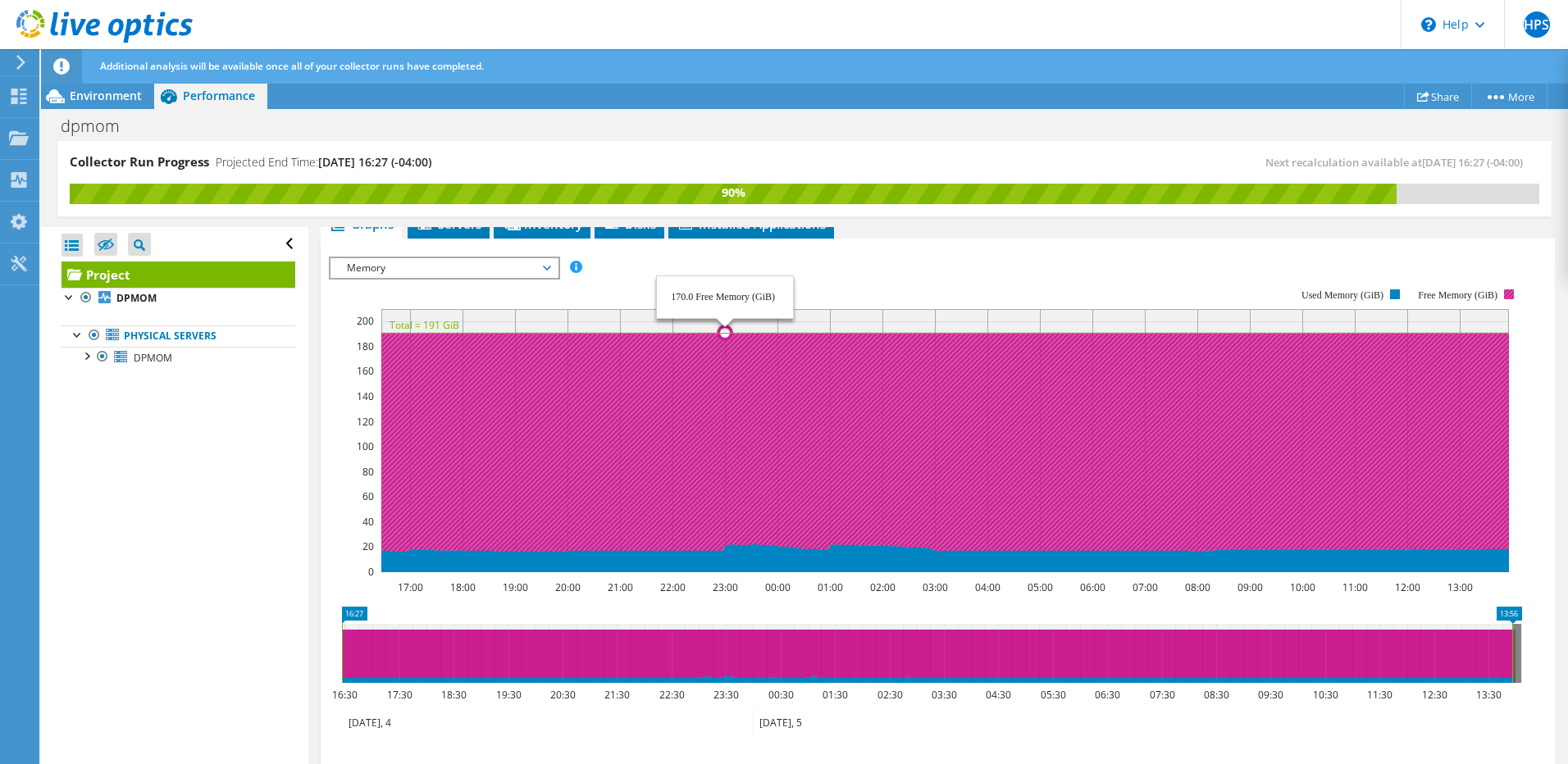
click at [725, 545] on icon at bounding box center [946, 442] width 1132 height 219
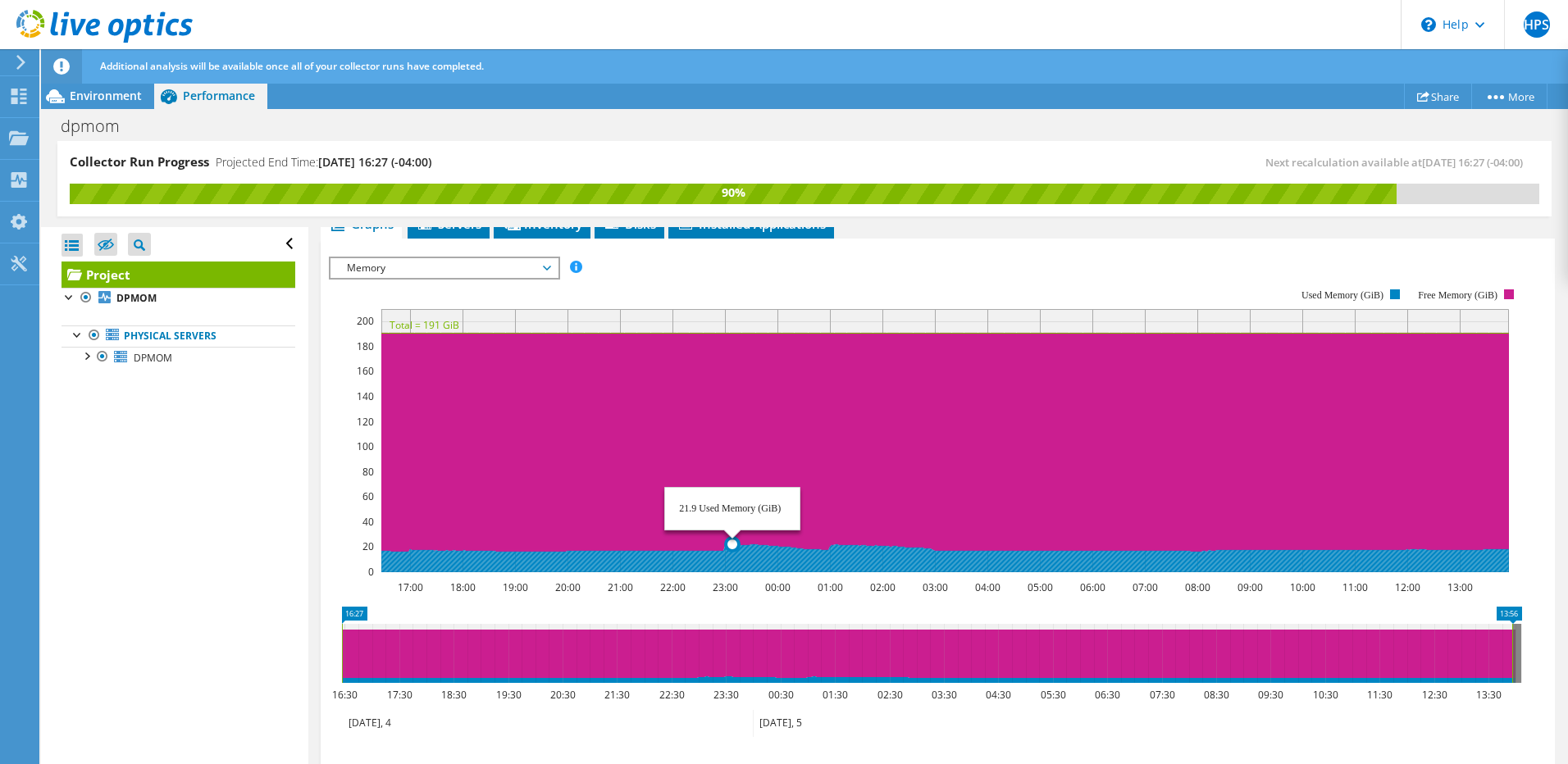
click at [731, 545] on circle at bounding box center [732, 544] width 13 height 13
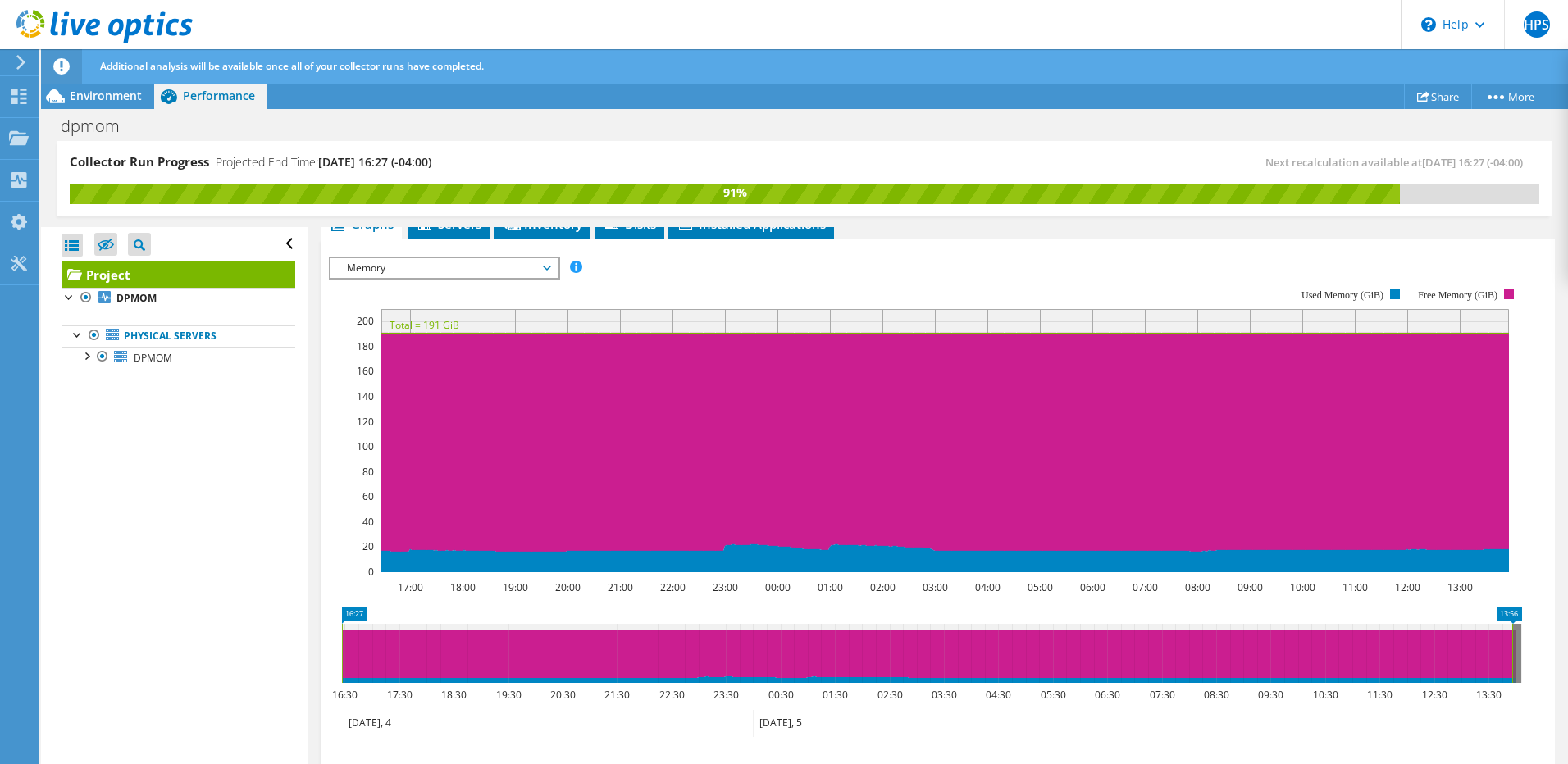
click at [463, 273] on span "Memory" at bounding box center [444, 268] width 211 height 19
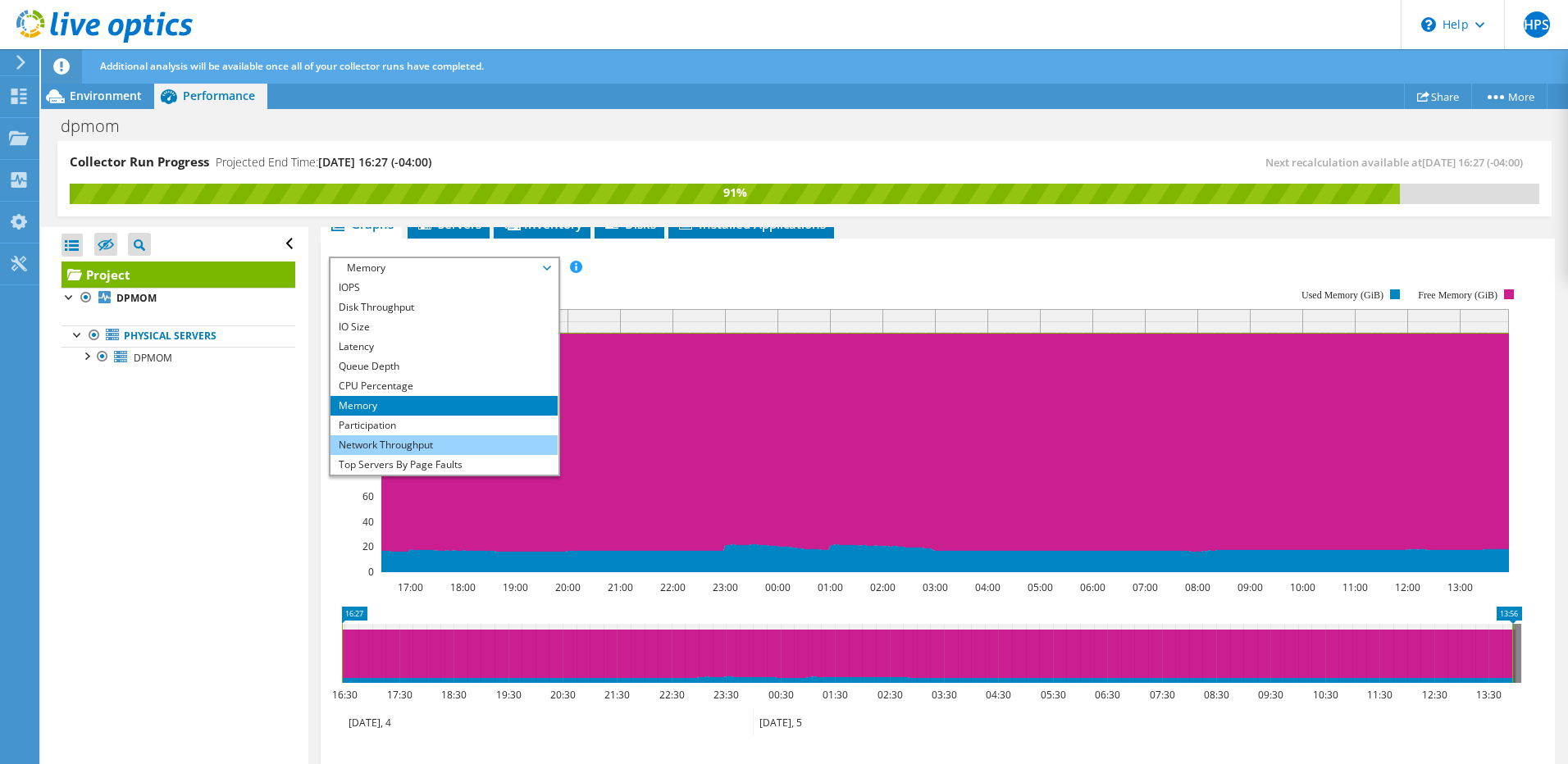
click at [419, 445] on li "Network Throughput" at bounding box center [444, 446] width 227 height 19
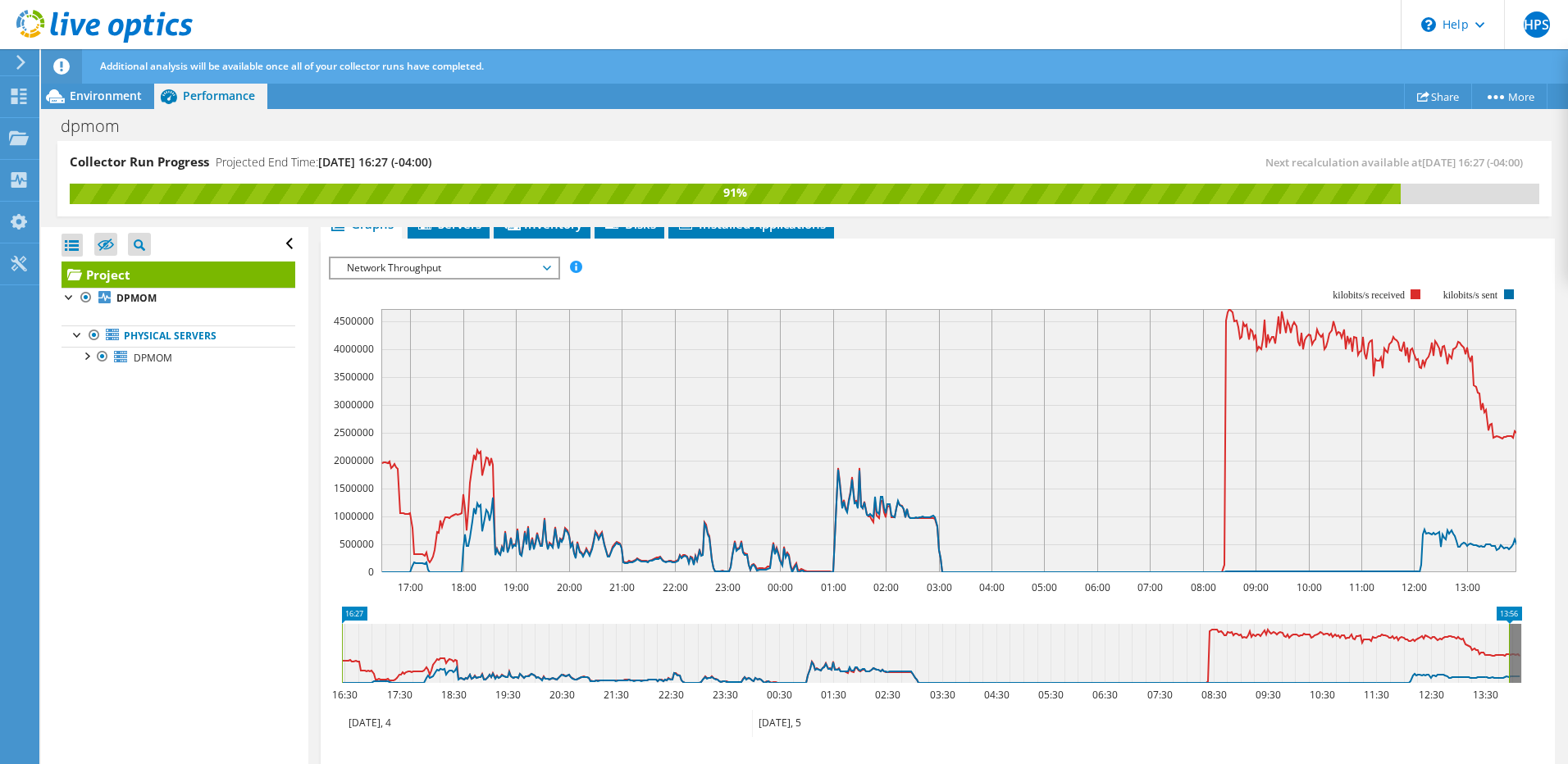
scroll to position [227, 0]
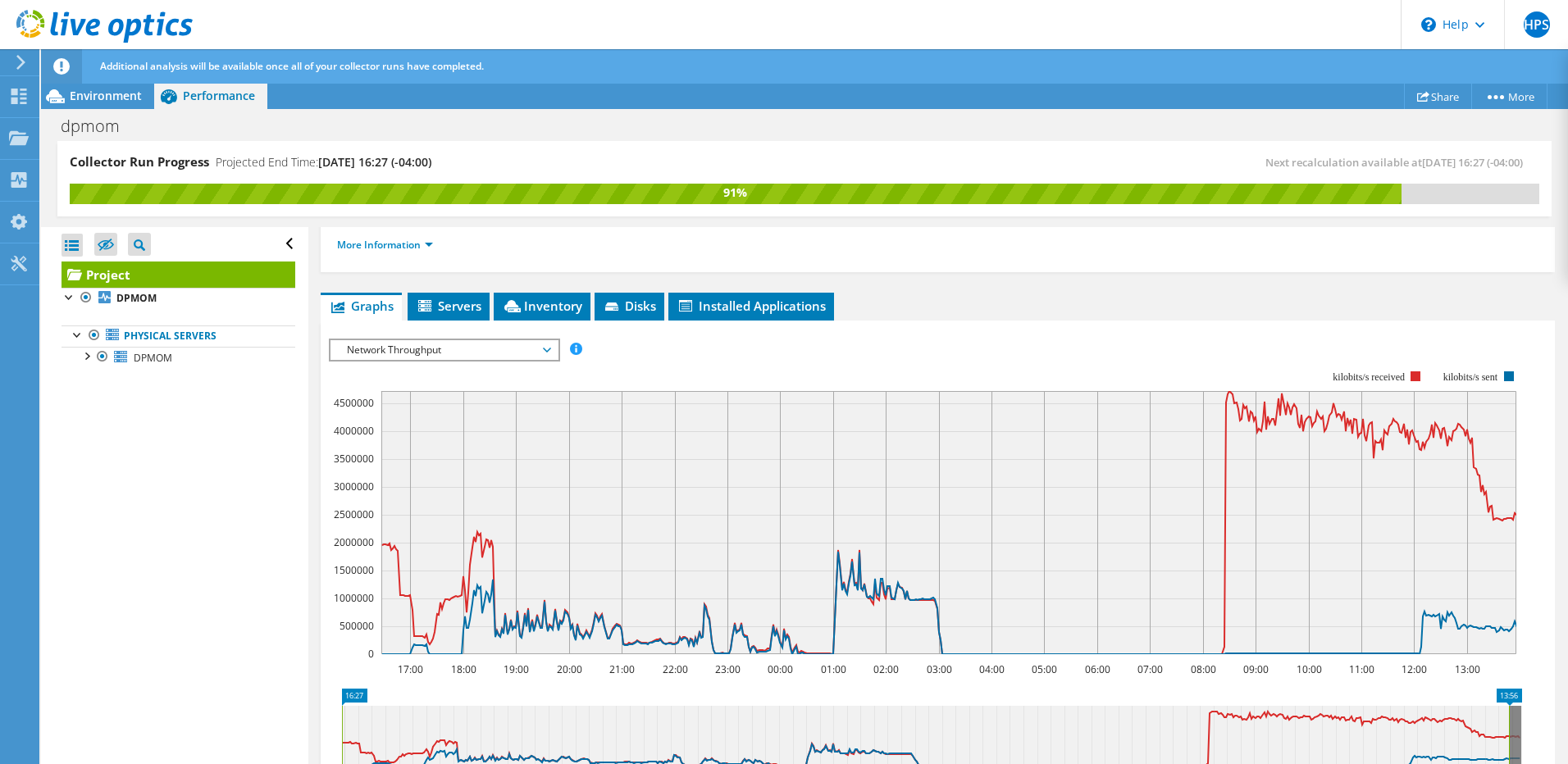
click at [403, 351] on span "Network Throughput" at bounding box center [444, 350] width 211 height 19
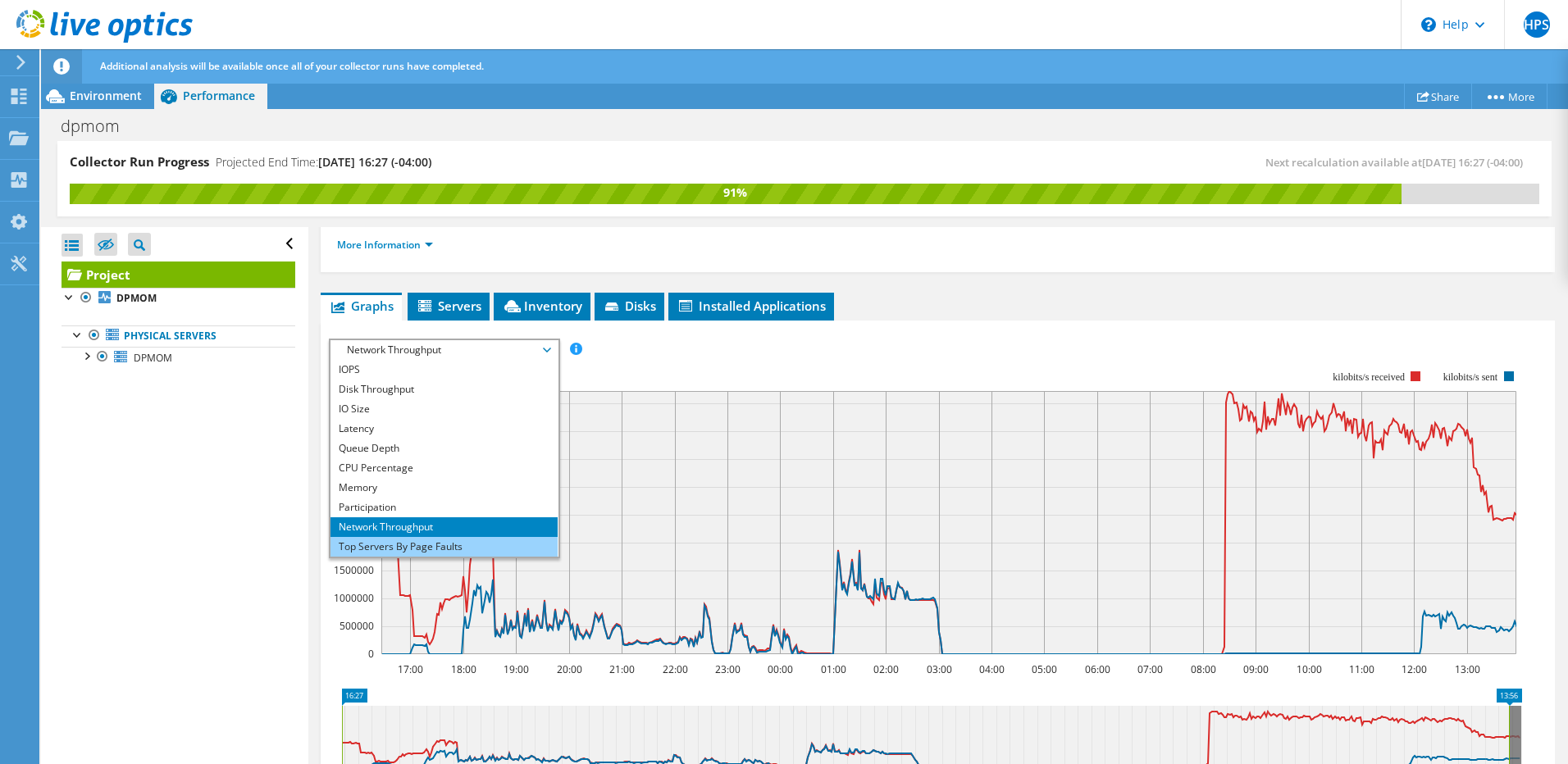
click at [430, 545] on li "Top Servers By Page Faults" at bounding box center [444, 547] width 227 height 19
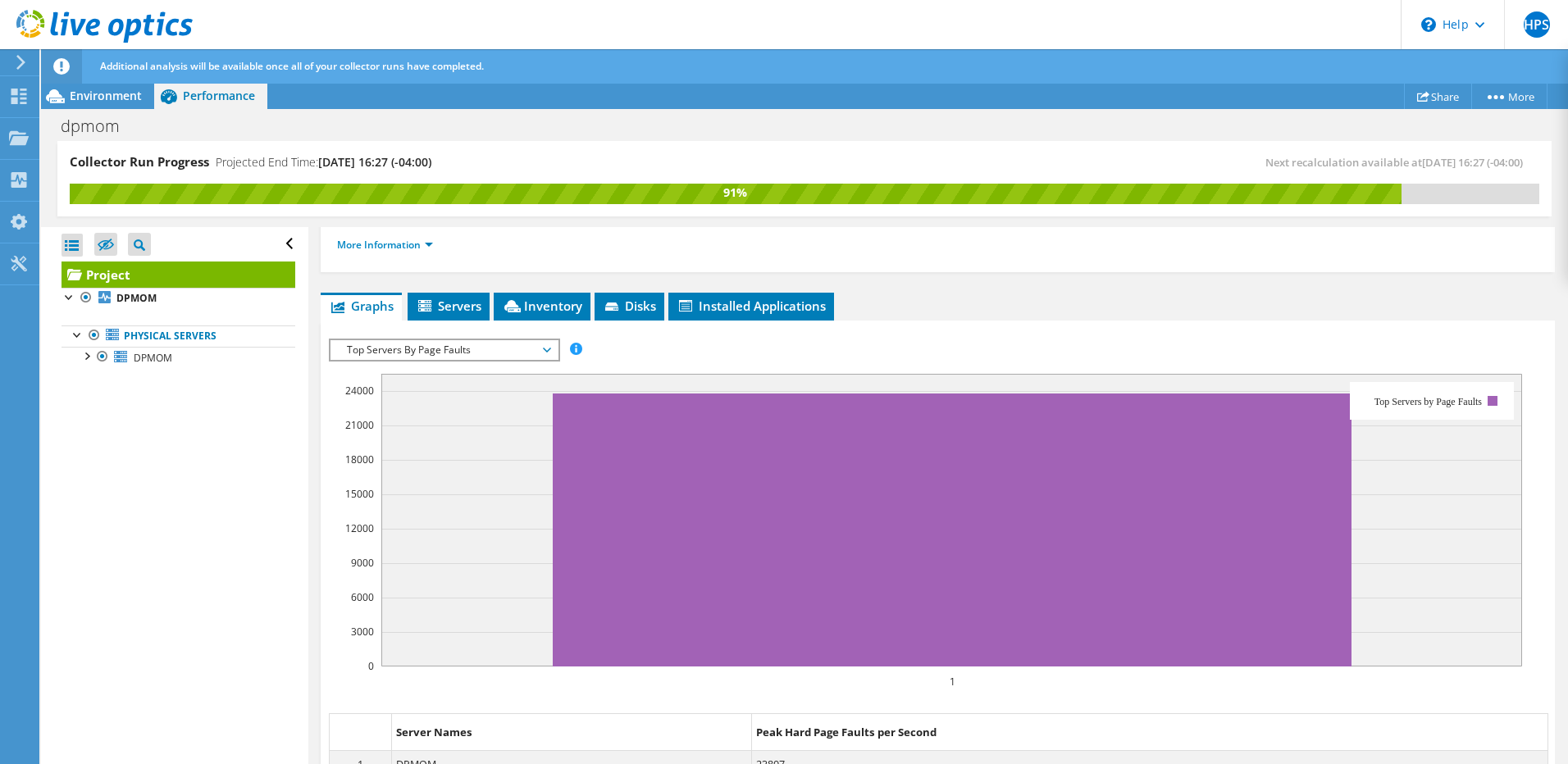
click at [444, 339] on div "Top Servers By Page Faults IOPS Disk Throughput IO Size Latency Queue Depth CPU…" at bounding box center [445, 350] width 232 height 23
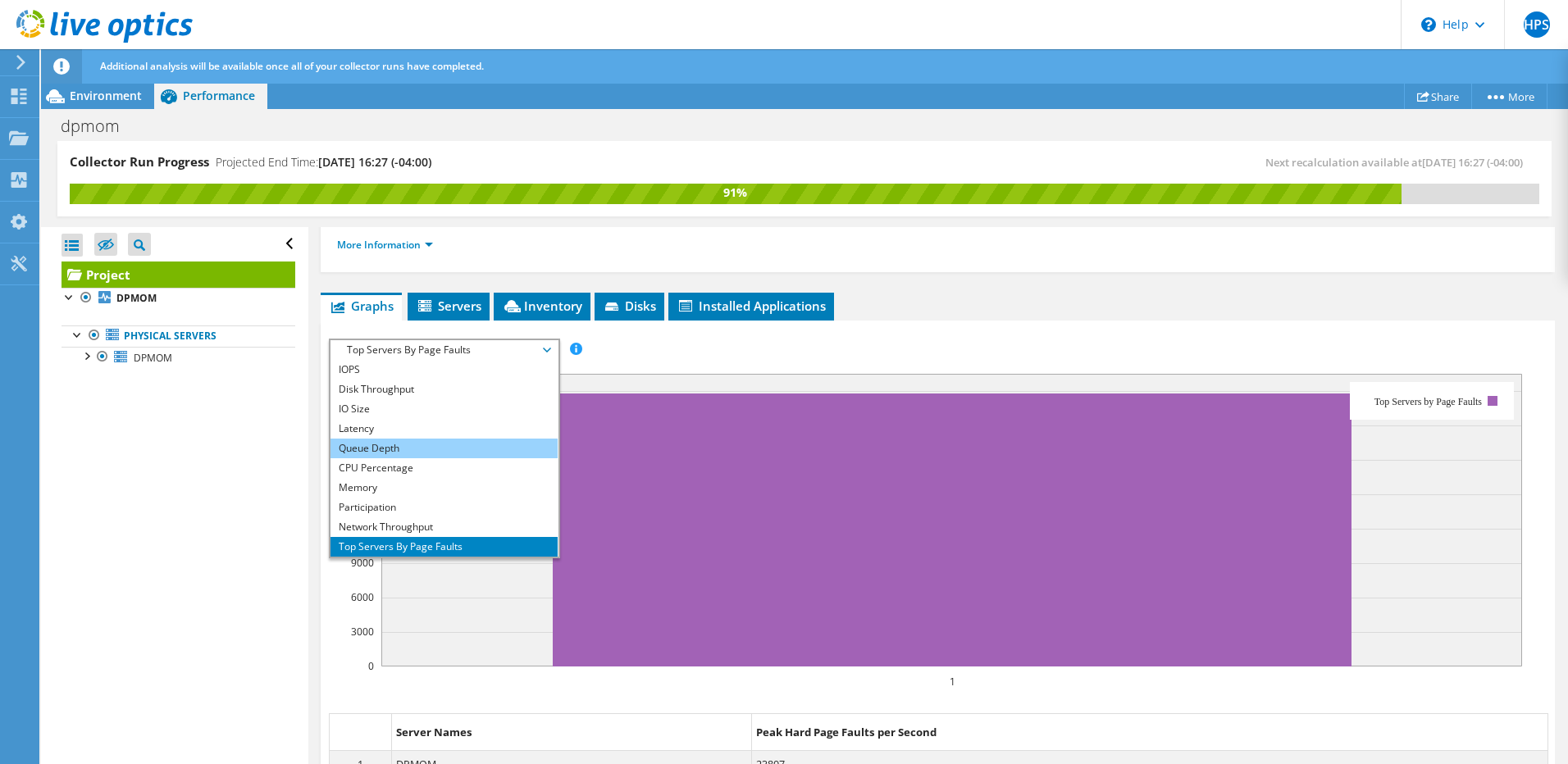
click at [413, 445] on li "Queue Depth" at bounding box center [444, 449] width 227 height 19
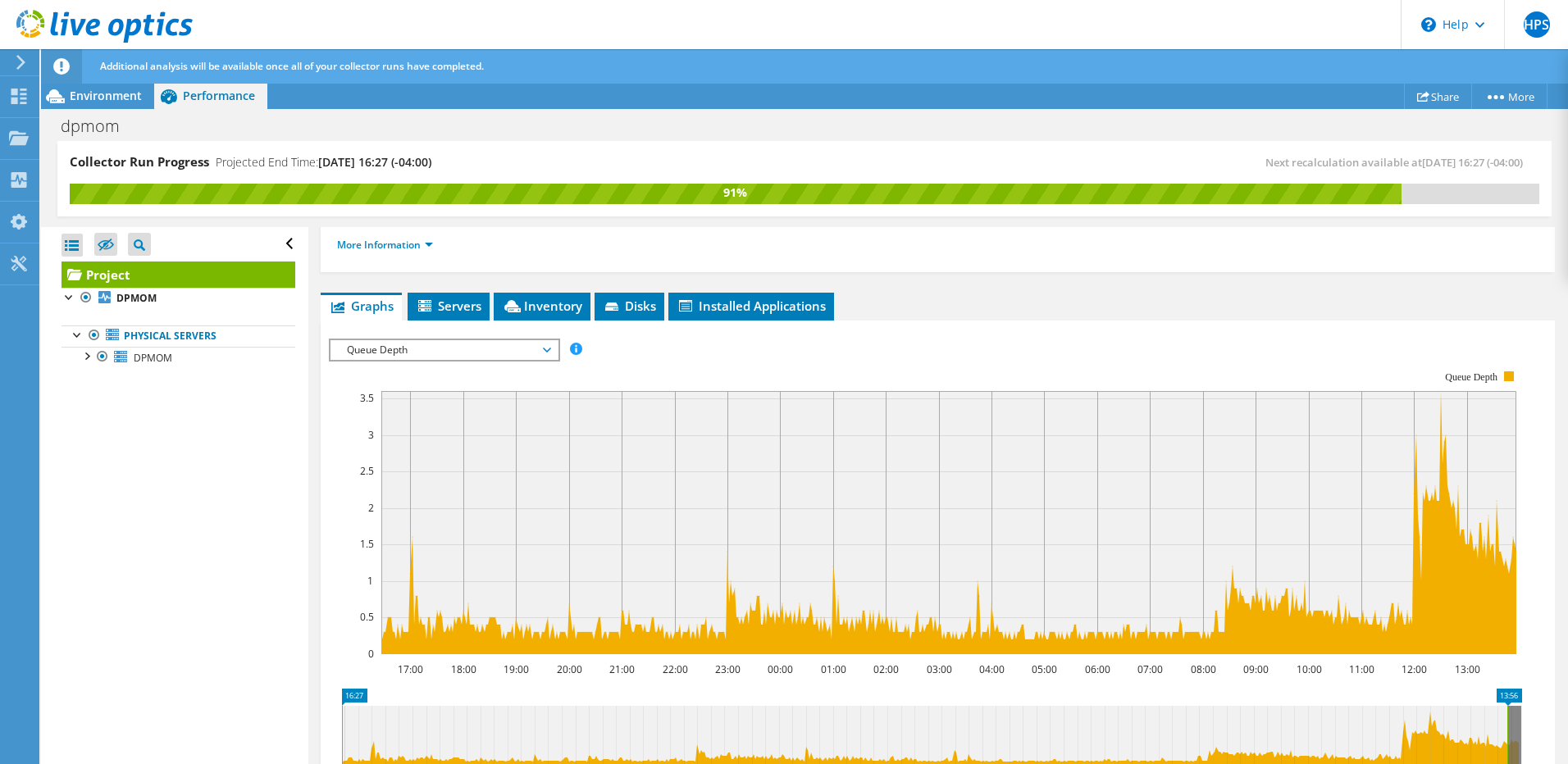
click at [416, 346] on span "Queue Depth" at bounding box center [444, 350] width 211 height 19
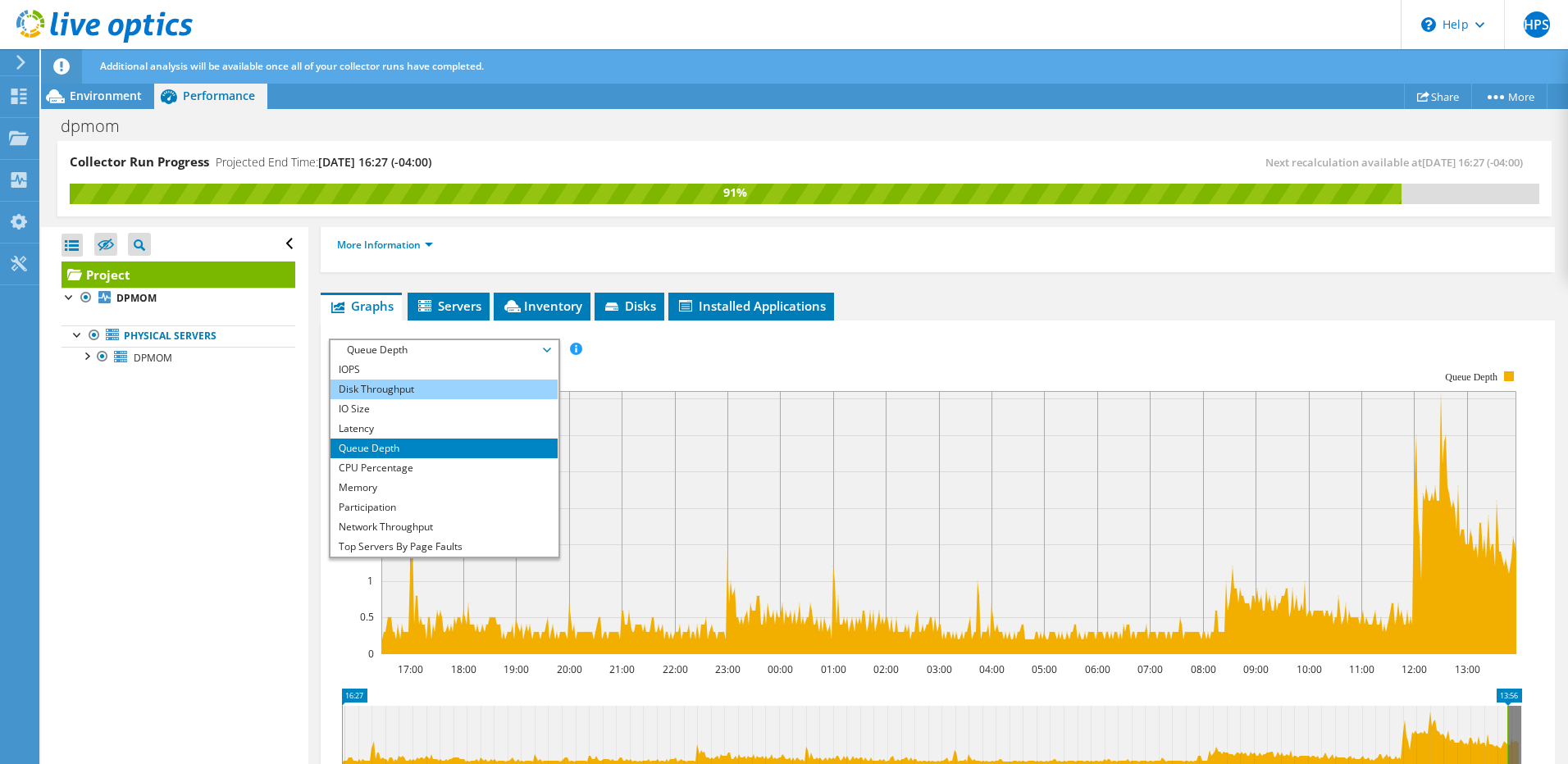
click at [398, 390] on li "Disk Throughput" at bounding box center [444, 389] width 227 height 19
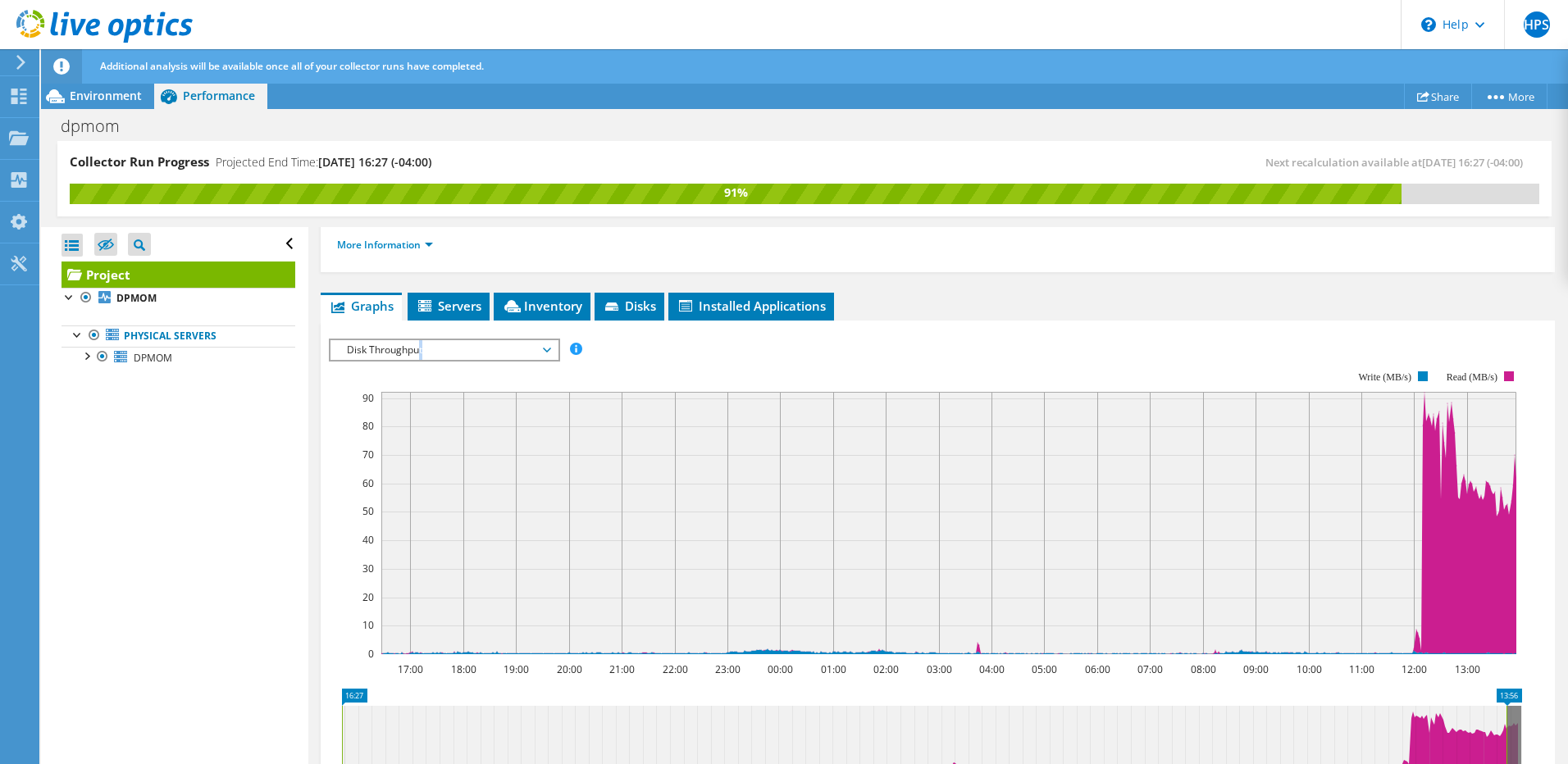
click at [421, 346] on span "Disk Throughput" at bounding box center [444, 350] width 211 height 19
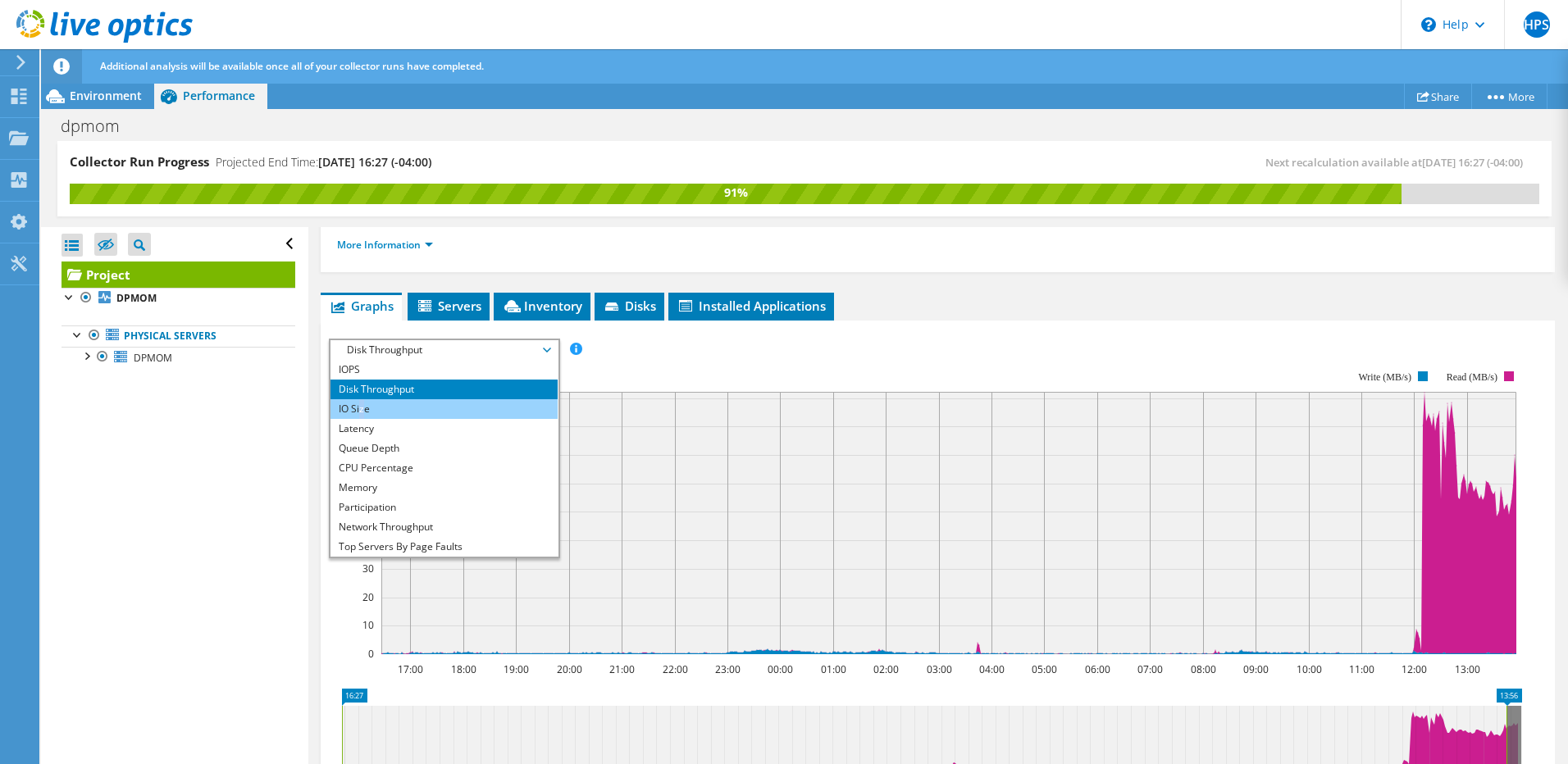
drag, startPoint x: 421, startPoint y: 346, endPoint x: 362, endPoint y: 413, distance: 89.3
click at [362, 413] on li "IO Size" at bounding box center [444, 409] width 227 height 19
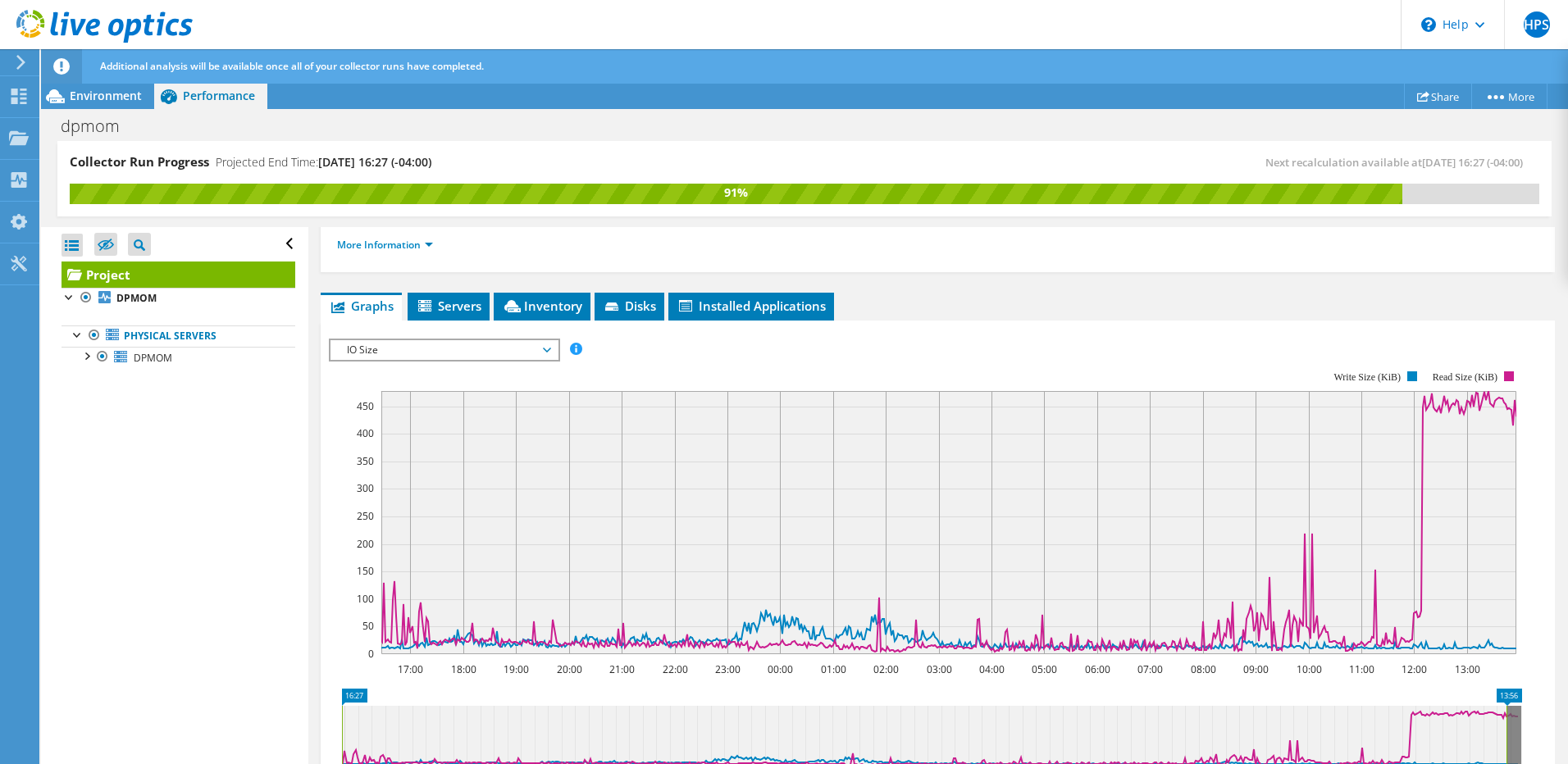
click at [411, 361] on div "IO Size IOPS Disk Throughput IO Size Latency Queue Depth CPU Percentage Memory …" at bounding box center [445, 350] width 232 height 23
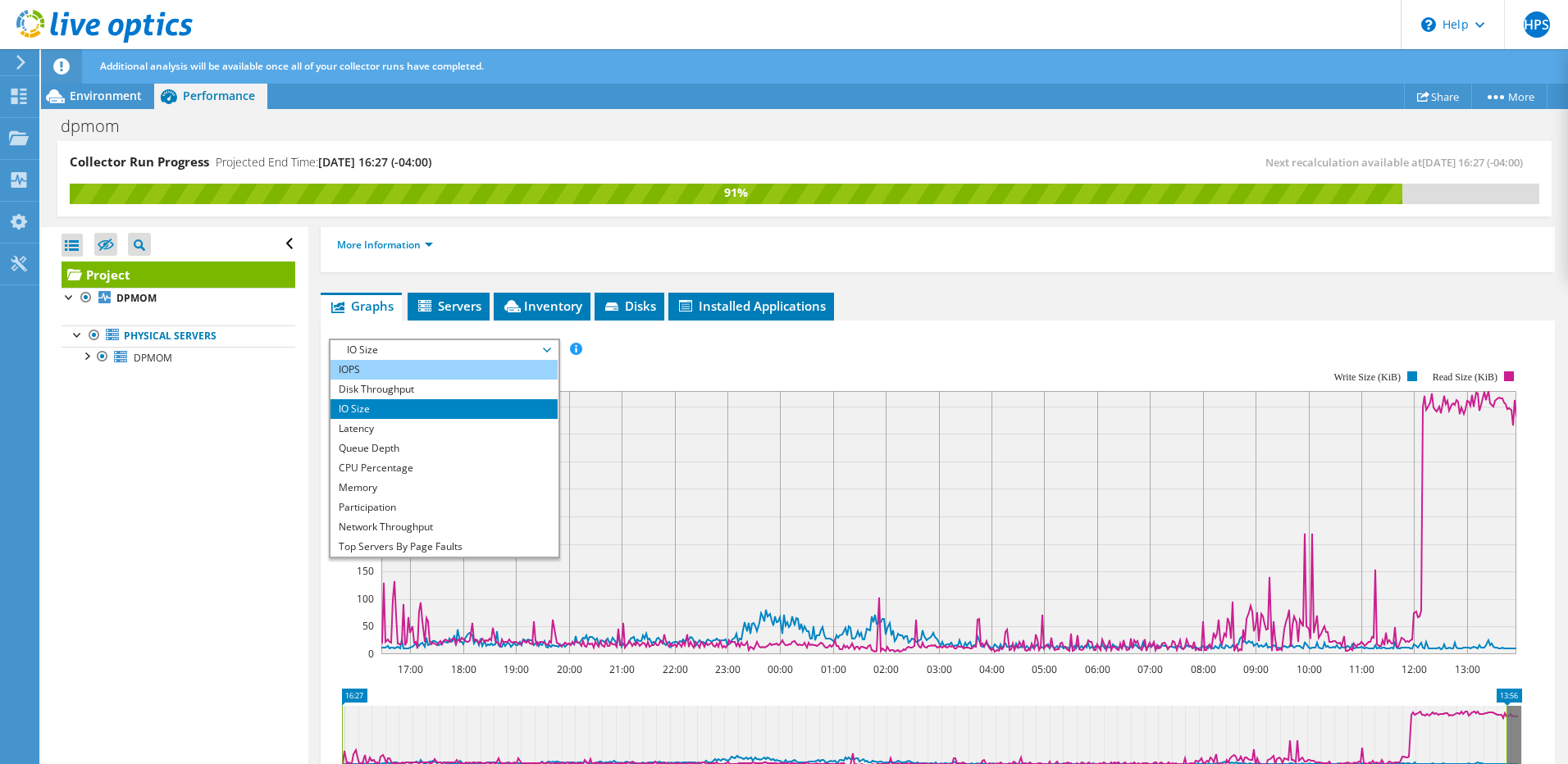
click at [414, 369] on li "IOPS" at bounding box center [444, 370] width 227 height 19
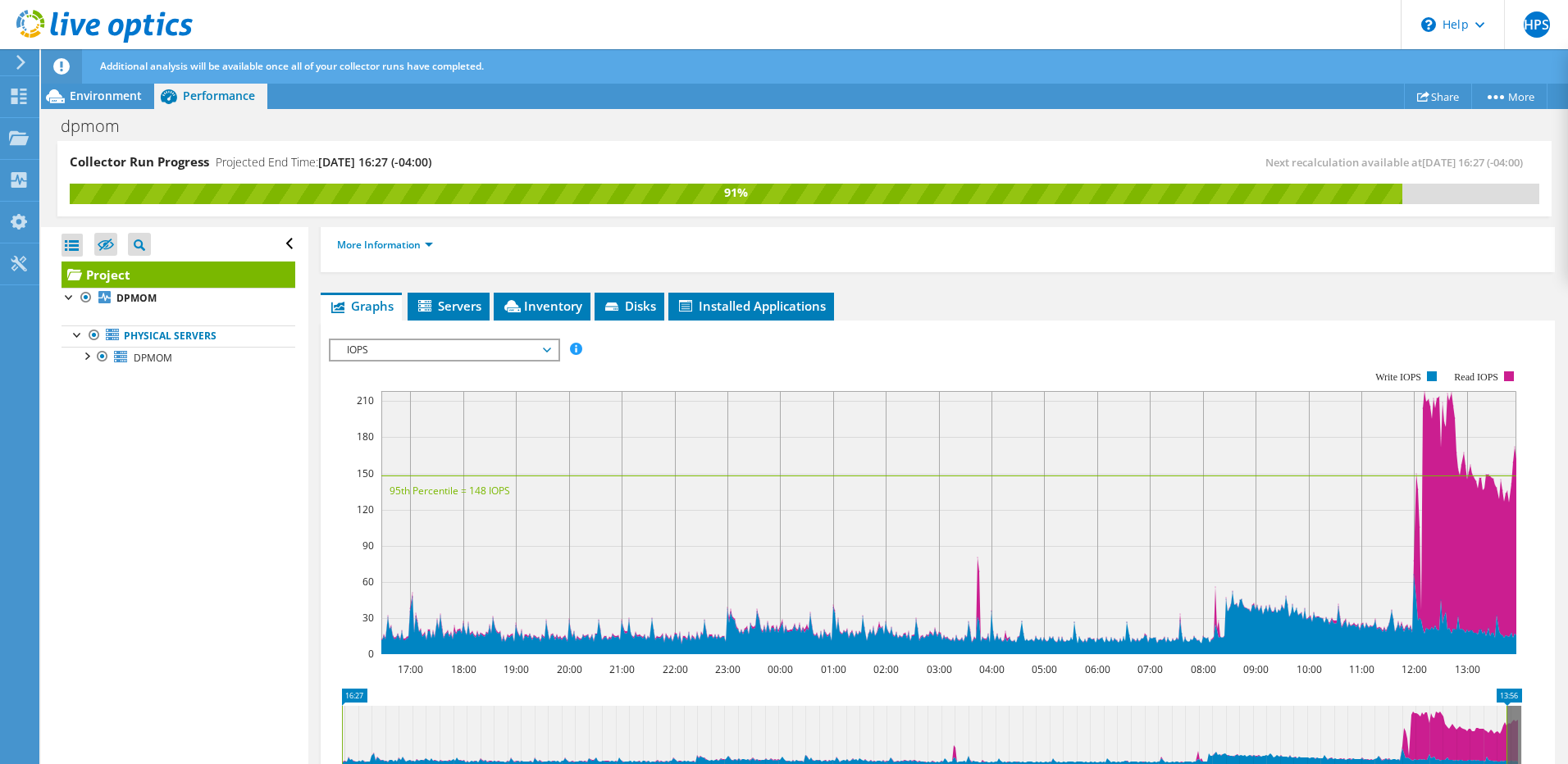
click at [526, 348] on span "IOPS" at bounding box center [444, 350] width 211 height 19
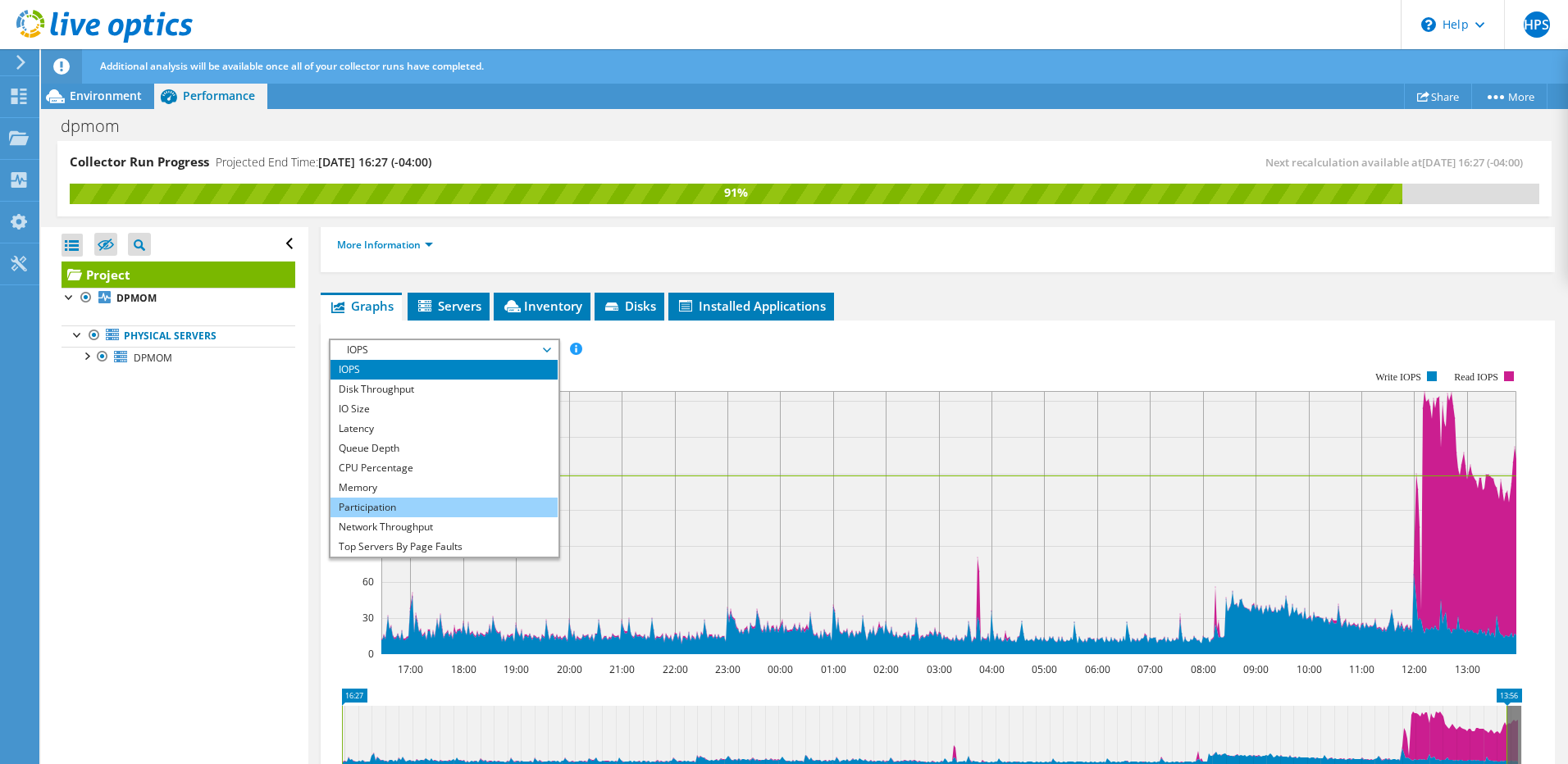
click at [404, 506] on li "Participation" at bounding box center [444, 508] width 227 height 19
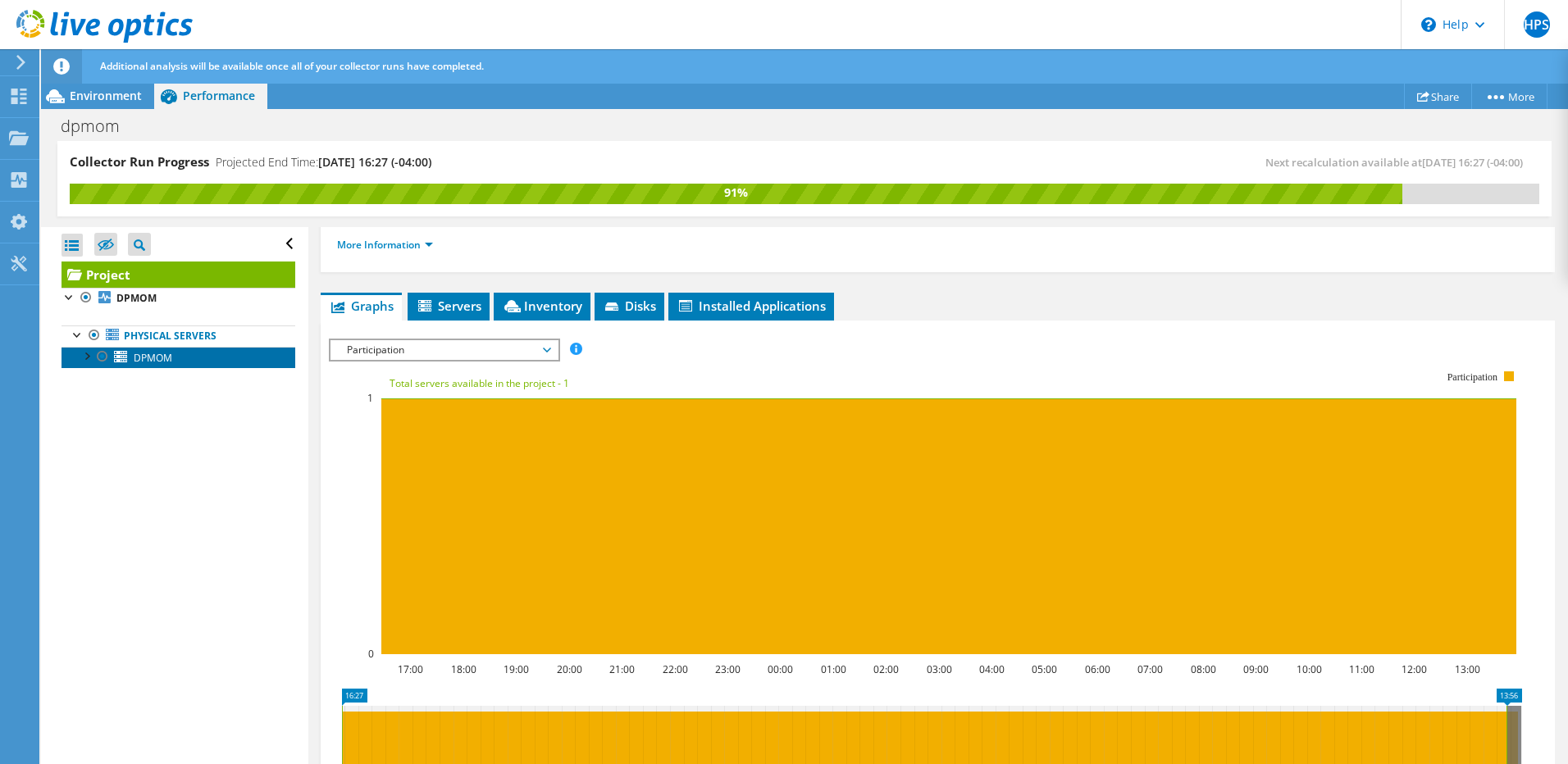
click at [142, 353] on span "DPMOM" at bounding box center [153, 358] width 39 height 14
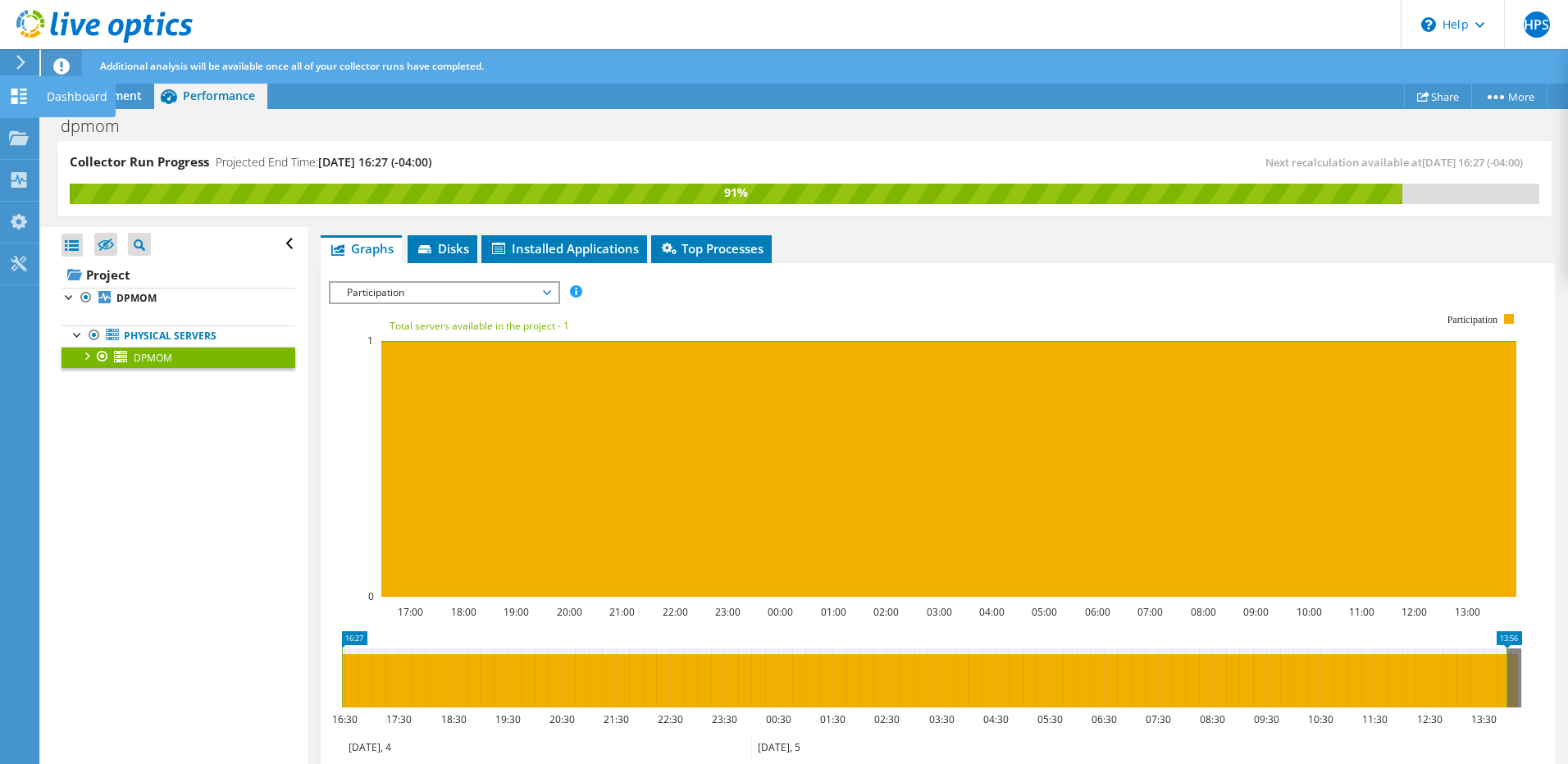
click at [76, 96] on div "Dashboard" at bounding box center [77, 96] width 77 height 41
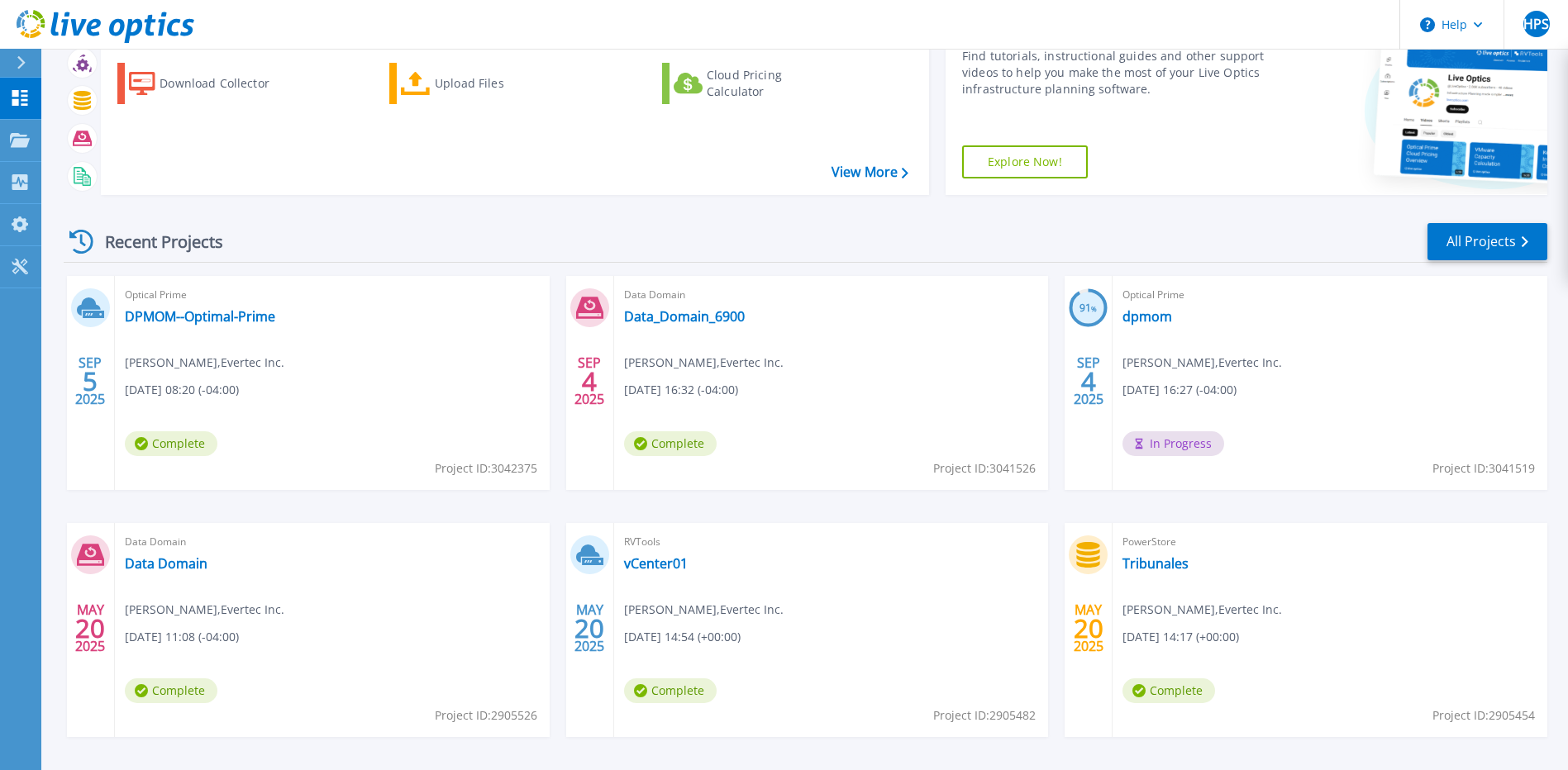
scroll to position [145, 0]
